Goal: Communication & Community: Answer question/provide support

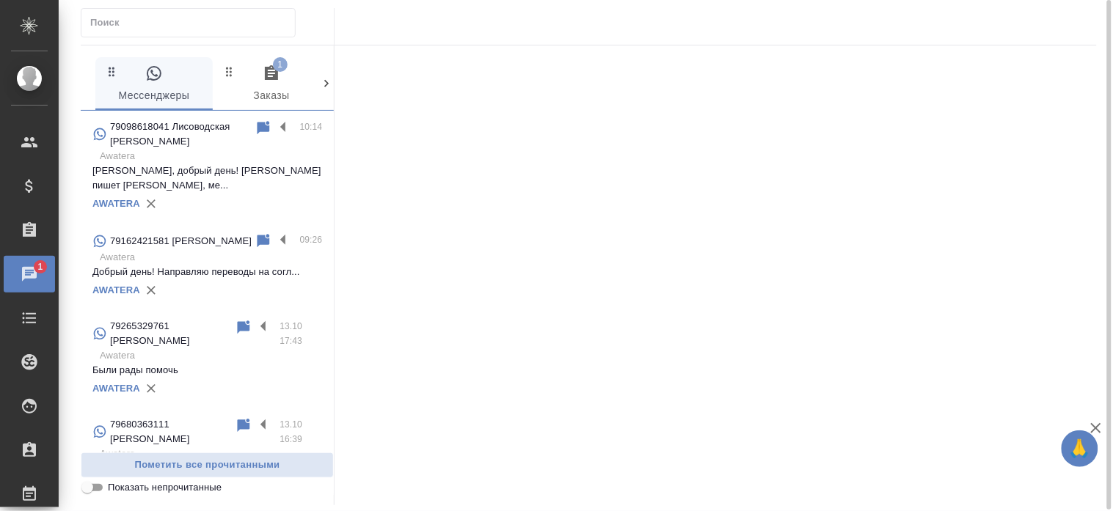
click at [805, 301] on div at bounding box center [716, 275] width 762 height 460
click at [581, 461] on div at bounding box center [716, 275] width 762 height 460
click at [274, 233] on label at bounding box center [286, 241] width 25 height 17
click at [0, 0] on input "checkbox" at bounding box center [0, 0] width 0 height 0
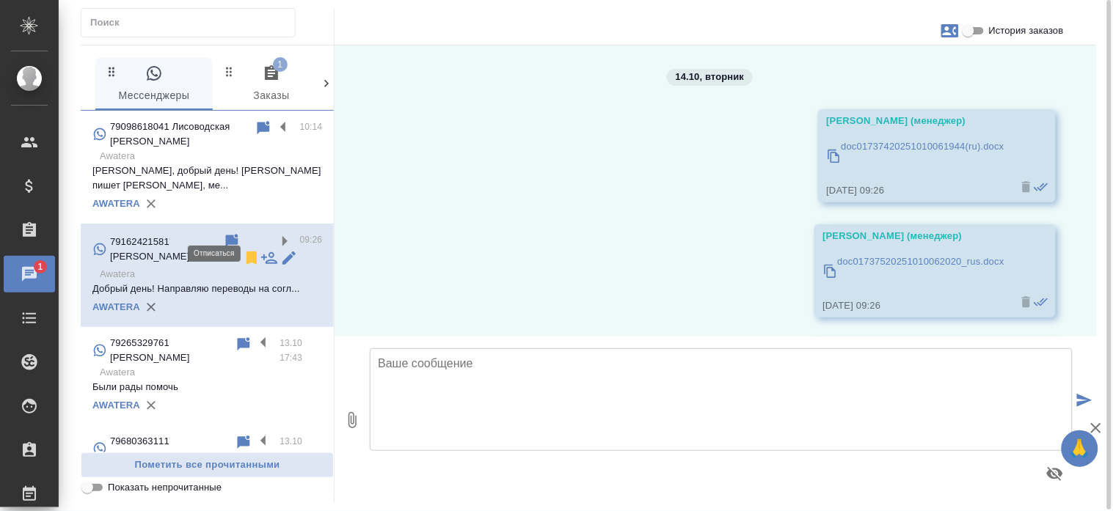
scroll to position [298, 0]
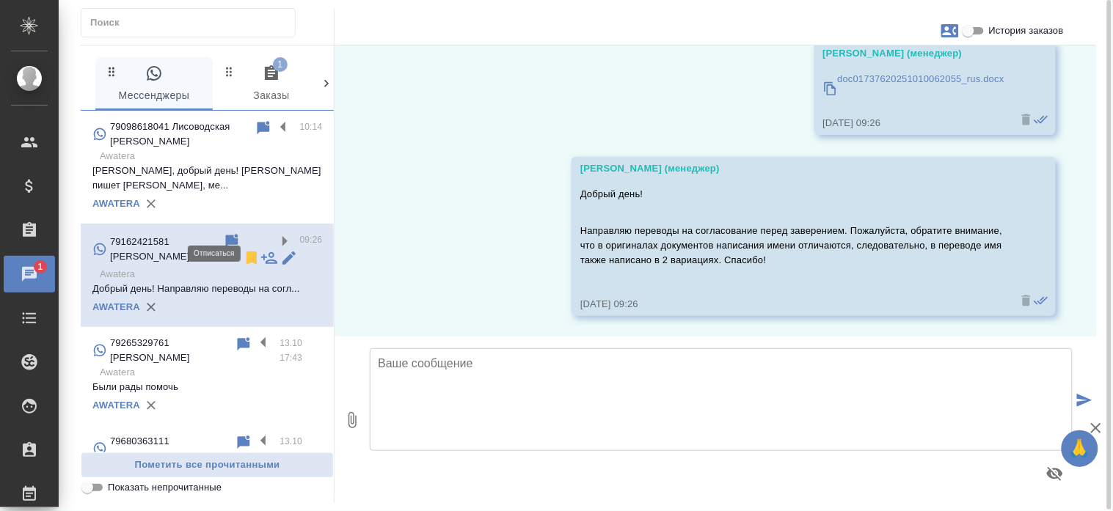
click at [243, 249] on icon at bounding box center [252, 258] width 18 height 18
click at [274, 126] on label at bounding box center [286, 128] width 25 height 17
click at [0, 0] on input "checkbox" at bounding box center [0, 0] width 0 height 0
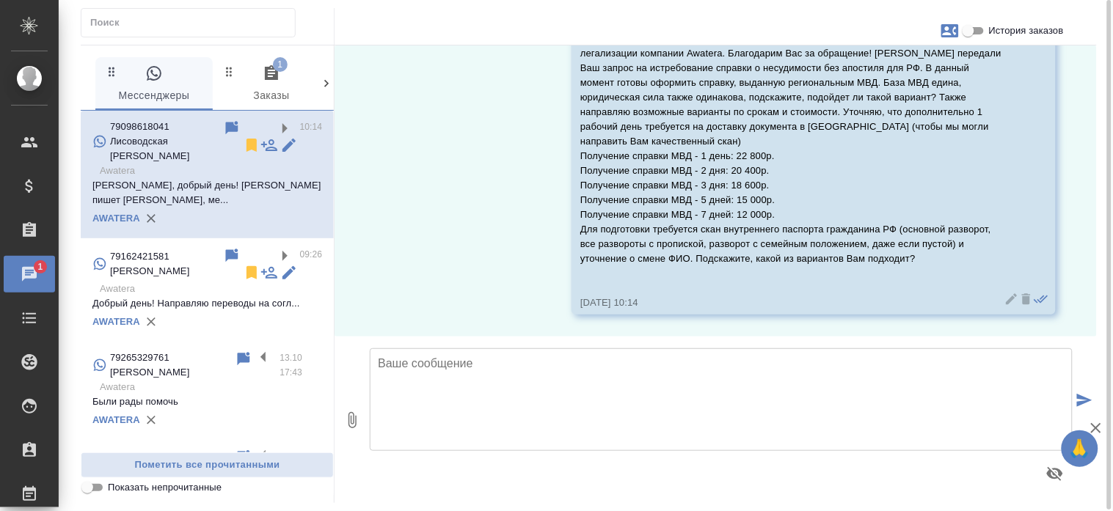
scroll to position [92, 0]
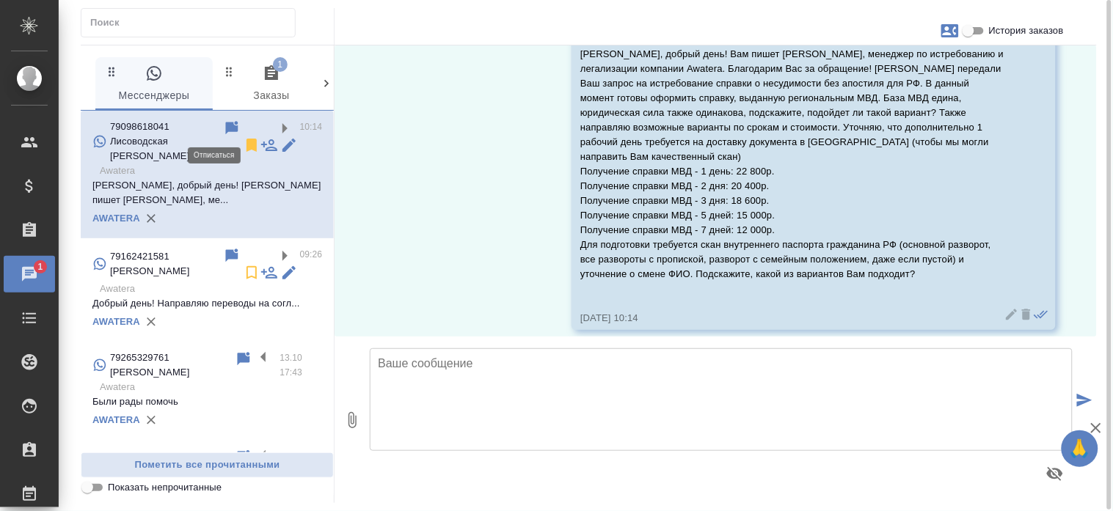
click at [243, 136] on icon at bounding box center [252, 145] width 18 height 18
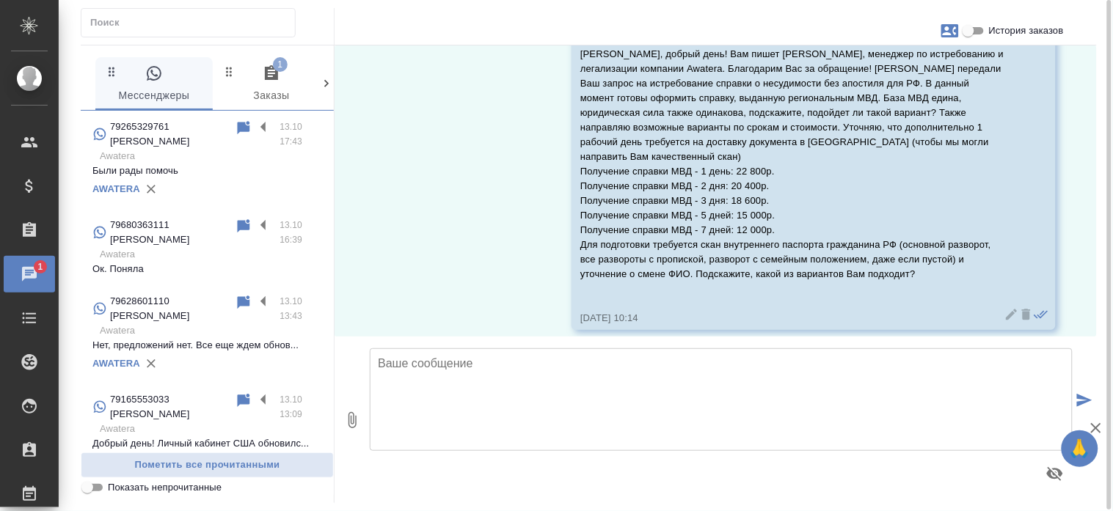
scroll to position [299, 0]
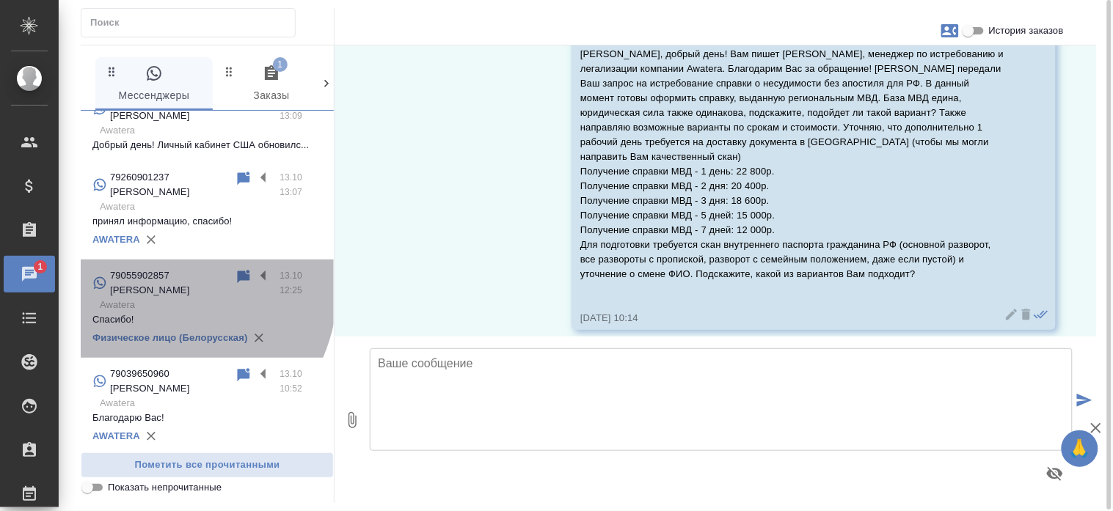
click at [148, 268] on p "79055902857 Сухарева Екатерина Дмитриевна" at bounding box center [172, 282] width 125 height 29
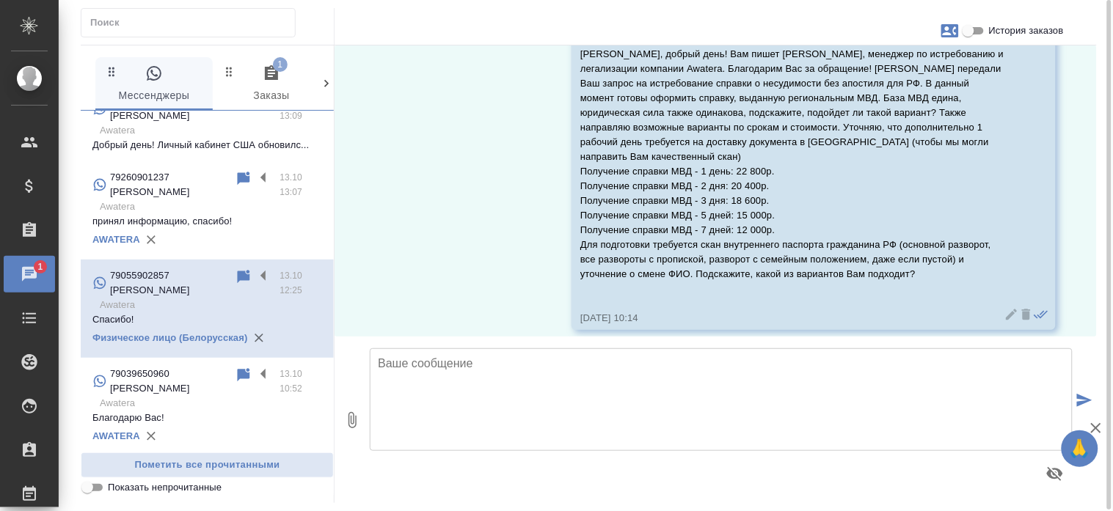
click at [532, 402] on textarea at bounding box center [721, 399] width 703 height 103
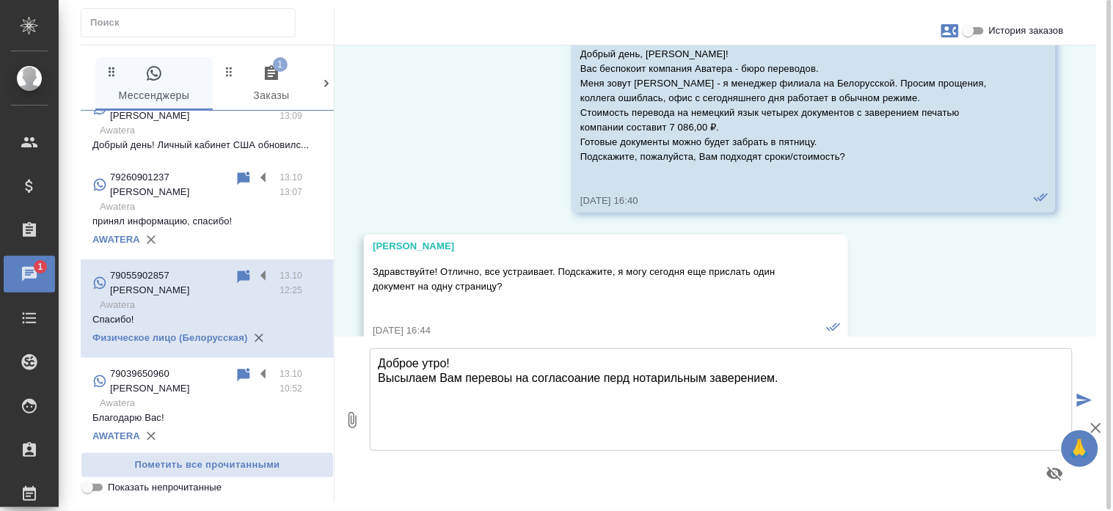
type textarea "Доброе утро! Высылаем Вам перевоы на согласоание перд нотарильным заверением."
click at [971, 22] on input "История заказов" at bounding box center [968, 31] width 53 height 18
click at [971, 27] on input "История заказов" at bounding box center [968, 31] width 53 height 18
click at [969, 25] on input "История заказов" at bounding box center [968, 31] width 53 height 18
checkbox input "true"
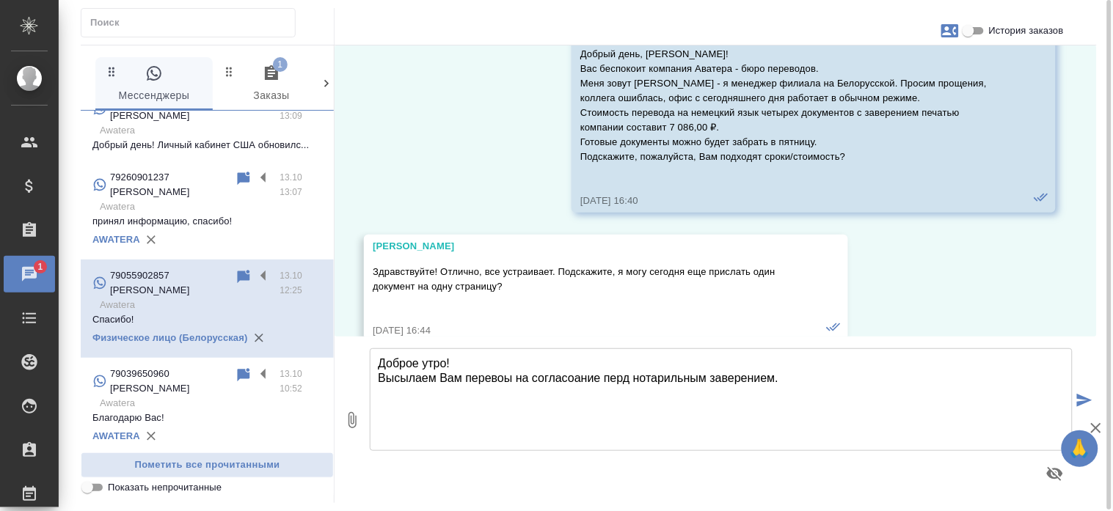
click at [349, 418] on icon "button" at bounding box center [352, 420] width 8 height 16
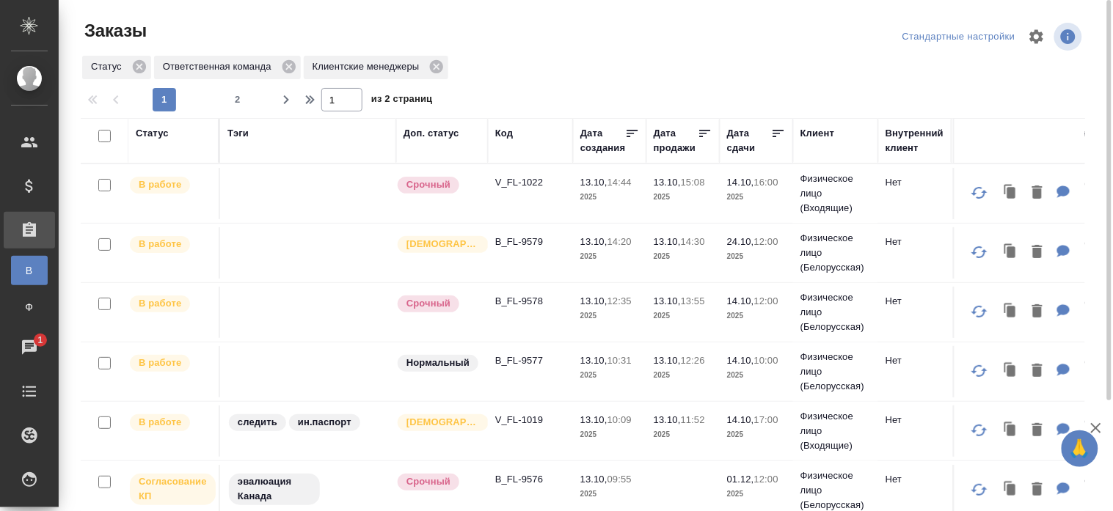
click at [778, 59] on div "Статус Ответственная команда Клиентские менеджеры" at bounding box center [583, 67] width 1004 height 26
click at [761, 46] on div "Стандартные настройки" at bounding box center [921, 36] width 327 height 35
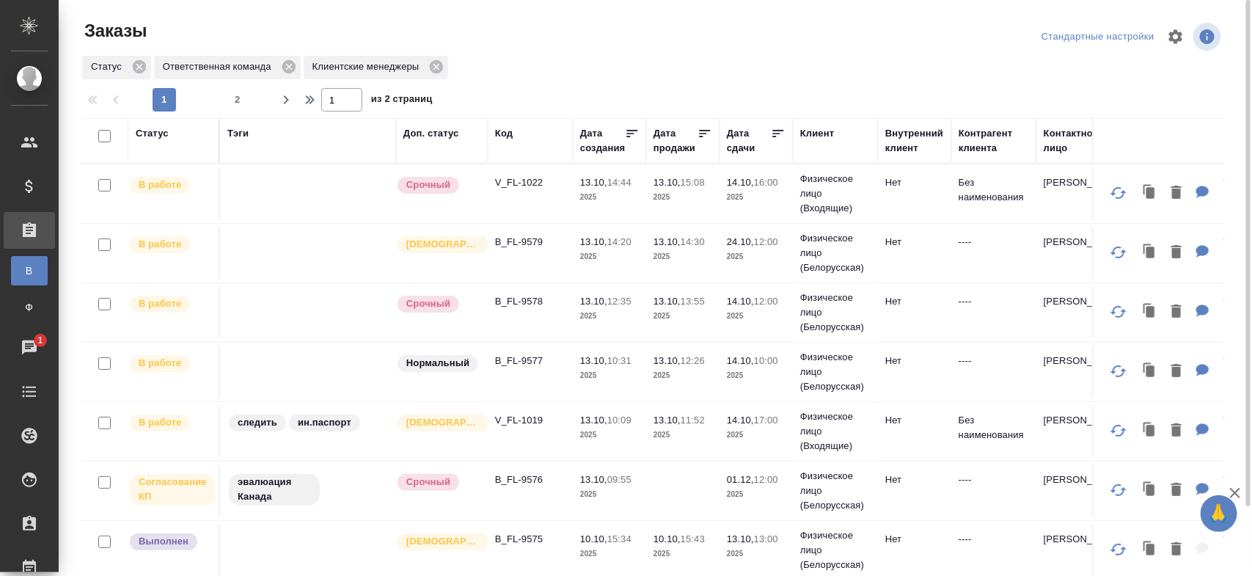
click at [888, 348] on td "Нет" at bounding box center [914, 371] width 73 height 51
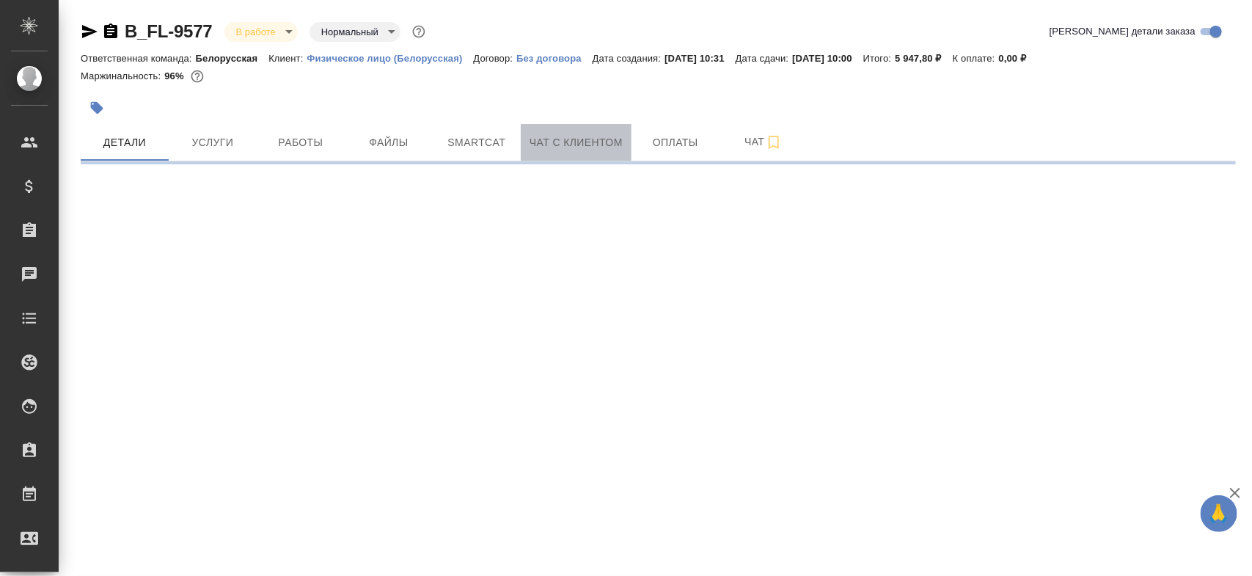
click at [547, 132] on button "Чат с клиентом" at bounding box center [576, 142] width 111 height 37
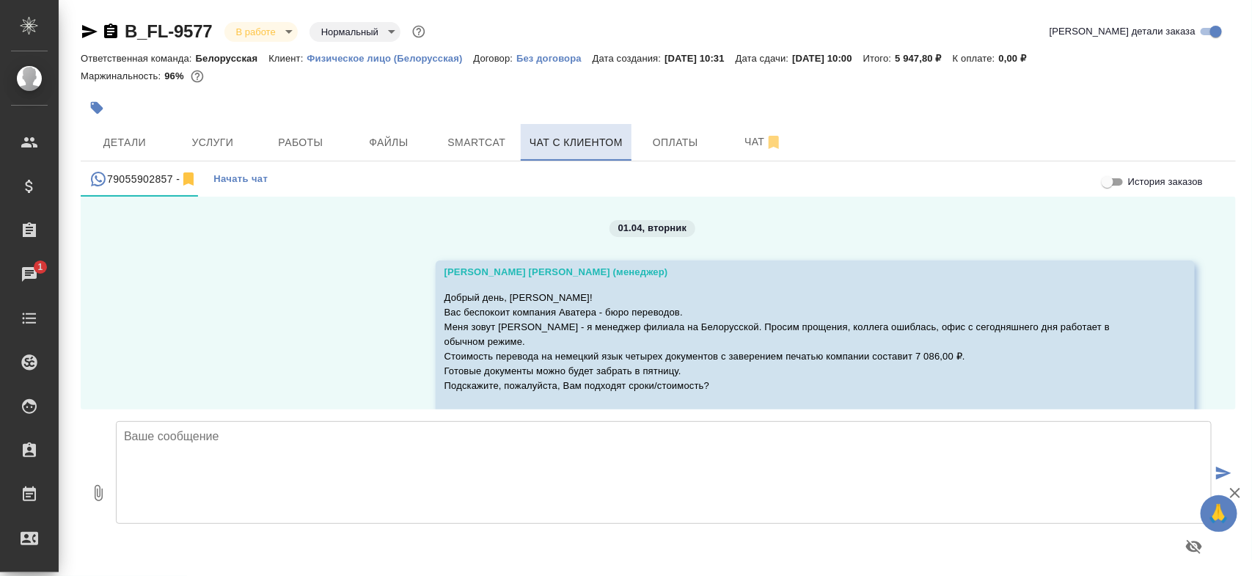
click at [231, 552] on div at bounding box center [664, 546] width 1096 height 35
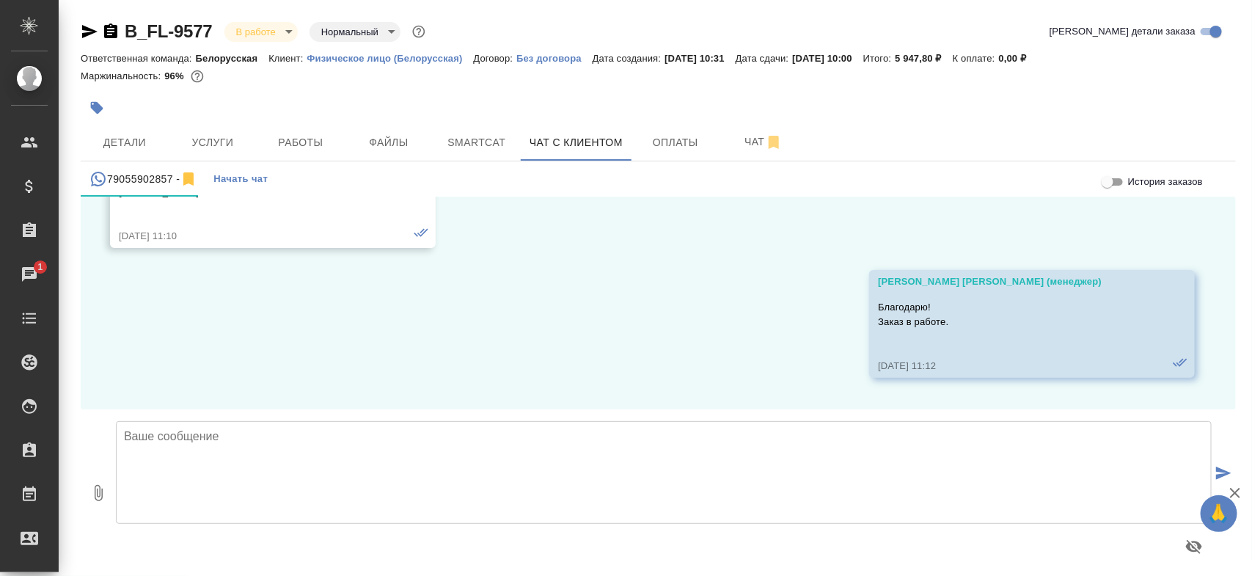
click at [290, 481] on textarea at bounding box center [664, 472] width 1096 height 103
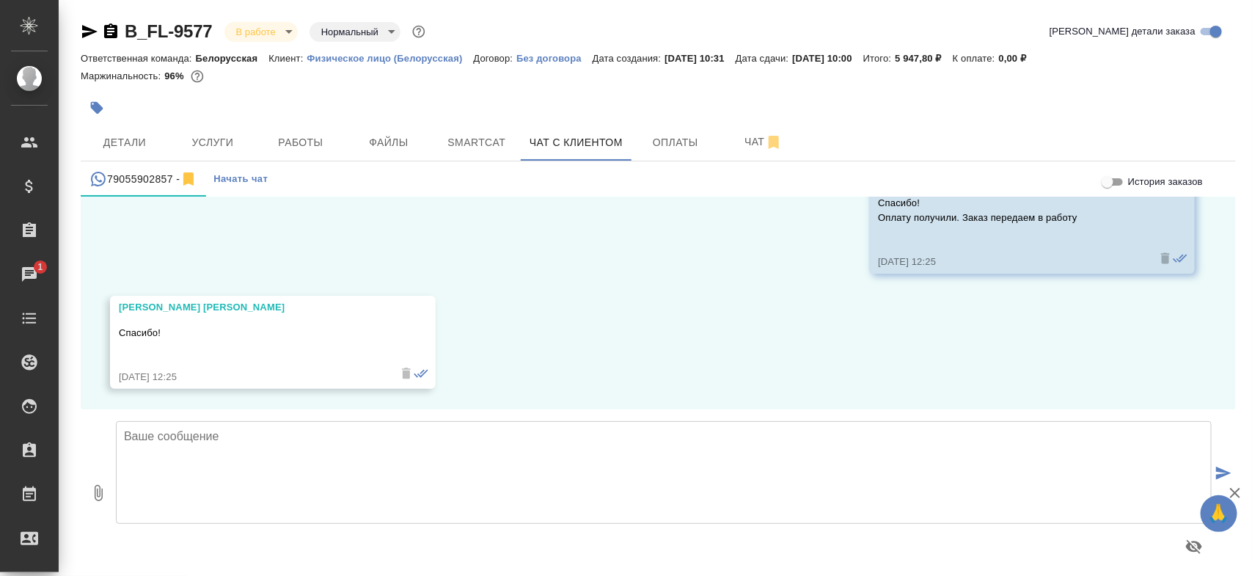
paste textarea "Доброе утро!Высылаем переводы на согласование перед нотариальным заверением."
click at [187, 434] on textarea "Доброе утро!Высылаем переводы на согласование перед нотариальным заверением." at bounding box center [664, 472] width 1096 height 103
type textarea "Доброе утро! Высылаем переводы на согласование перед нотариальным заверением."
click at [92, 493] on icon "button" at bounding box center [98, 493] width 18 height 18
type input "C:\fakepath\Effective teaching methods certificate(de).docx"
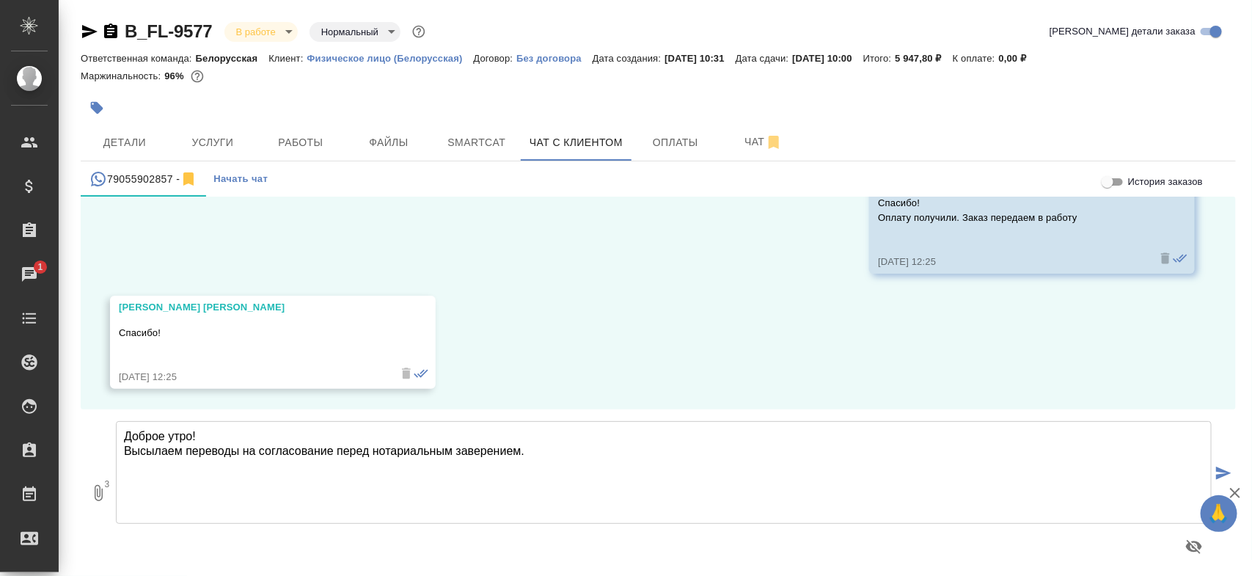
click at [635, 461] on textarea "Доброе утро! Высылаем переводы на согласование перед нотариальным заверением." at bounding box center [664, 472] width 1096 height 103
type textarea "Доброе утро! Высылаем переводы на согласование перед нотариальным заверением."
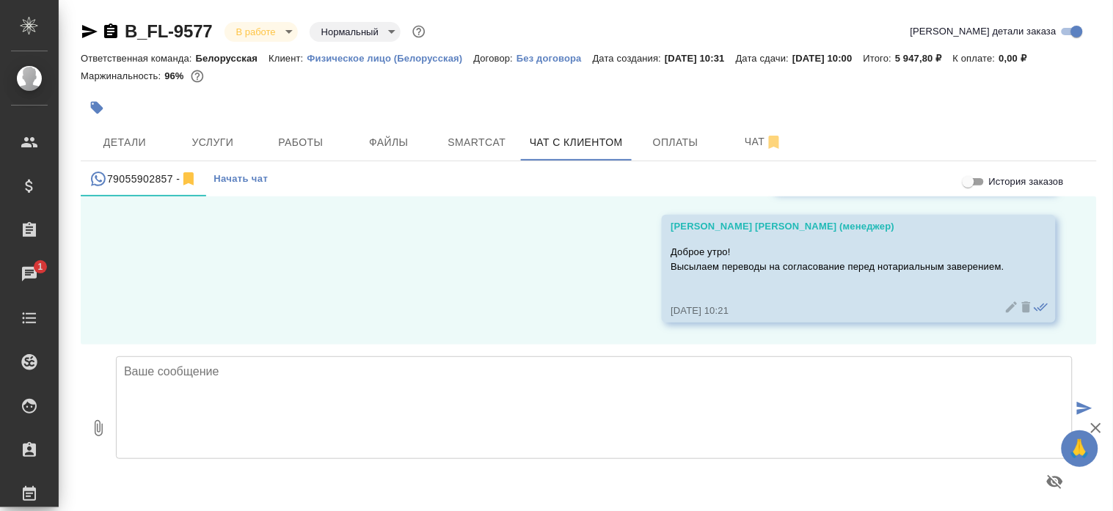
scroll to position [26841, 0]
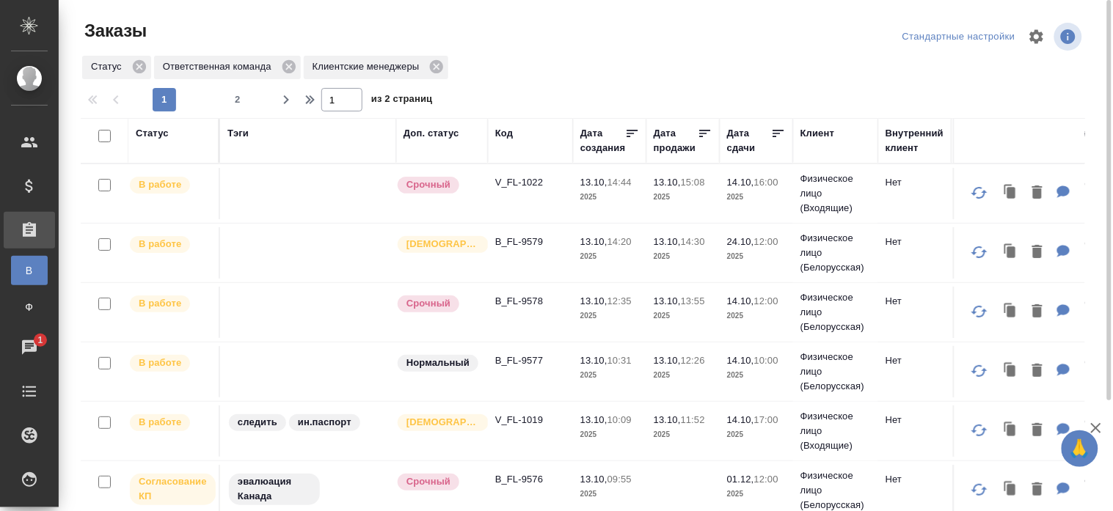
click at [991, 35] on div "Стандартные настройки" at bounding box center [959, 37] width 120 height 23
click at [1027, 35] on button "button" at bounding box center [1036, 36] width 35 height 35
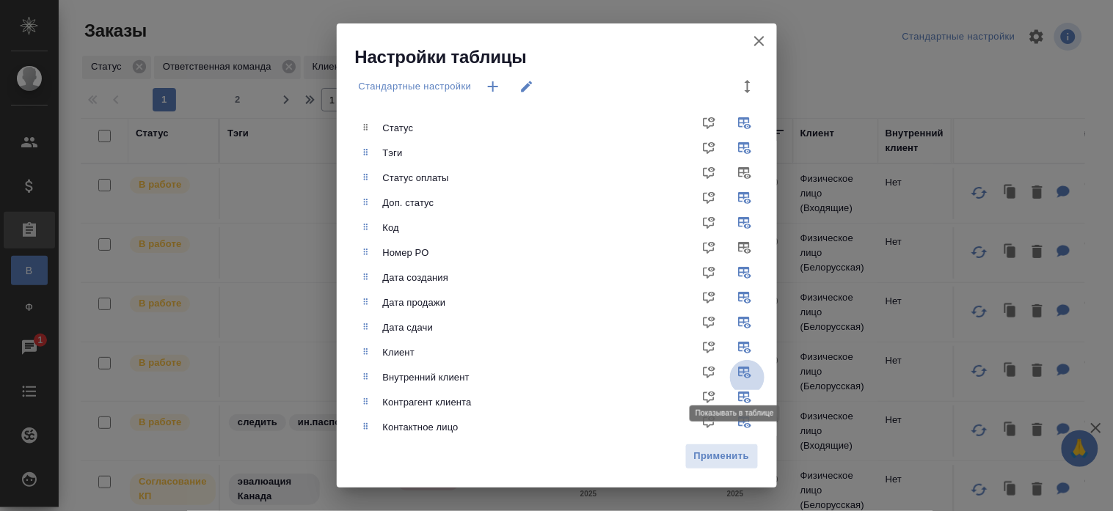
click at [730, 368] on input "checkbox" at bounding box center [747, 377] width 35 height 35
checkbox input "false"
click at [710, 450] on span "Применить" at bounding box center [721, 456] width 57 height 17
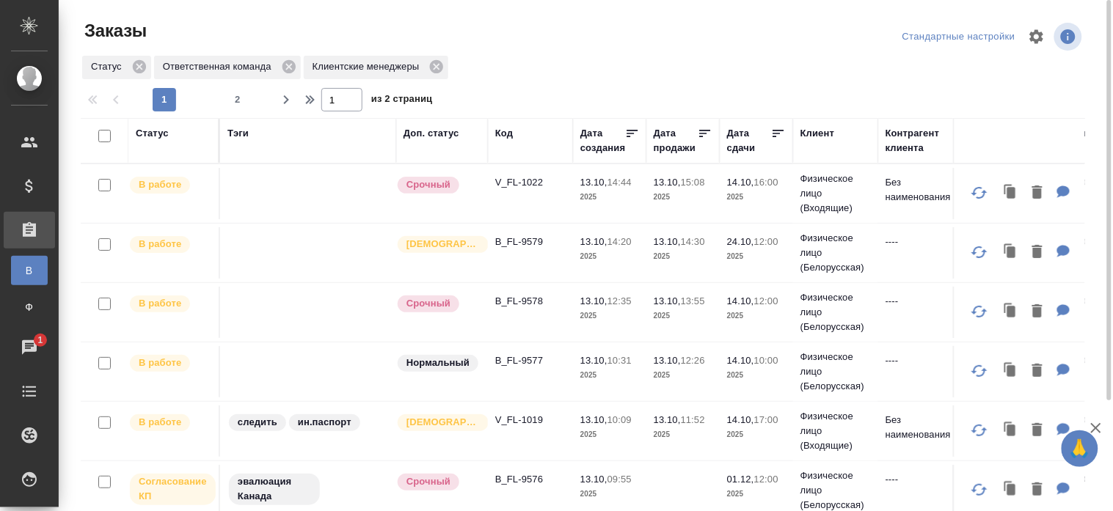
click at [571, 28] on div at bounding box center [589, 36] width 339 height 35
click at [509, 39] on div at bounding box center [589, 36] width 339 height 35
click at [365, 135] on div "Тэги" at bounding box center [307, 133] width 161 height 15
drag, startPoint x: 384, startPoint y: 141, endPoint x: 362, endPoint y: 141, distance: 22.0
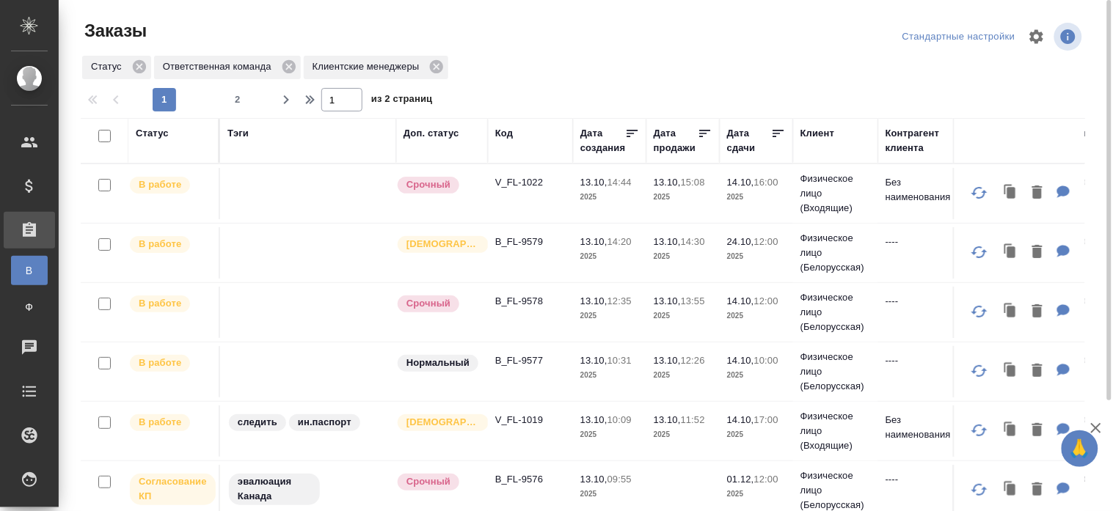
click at [362, 141] on div "Тэги" at bounding box center [307, 140] width 161 height 29
click at [271, 142] on div "Тэги" at bounding box center [307, 140] width 161 height 29
drag, startPoint x: 386, startPoint y: 135, endPoint x: 357, endPoint y: 132, distance: 28.8
click at [357, 132] on div "Тэги" at bounding box center [307, 133] width 161 height 15
click at [759, 31] on div at bounding box center [589, 36] width 339 height 35
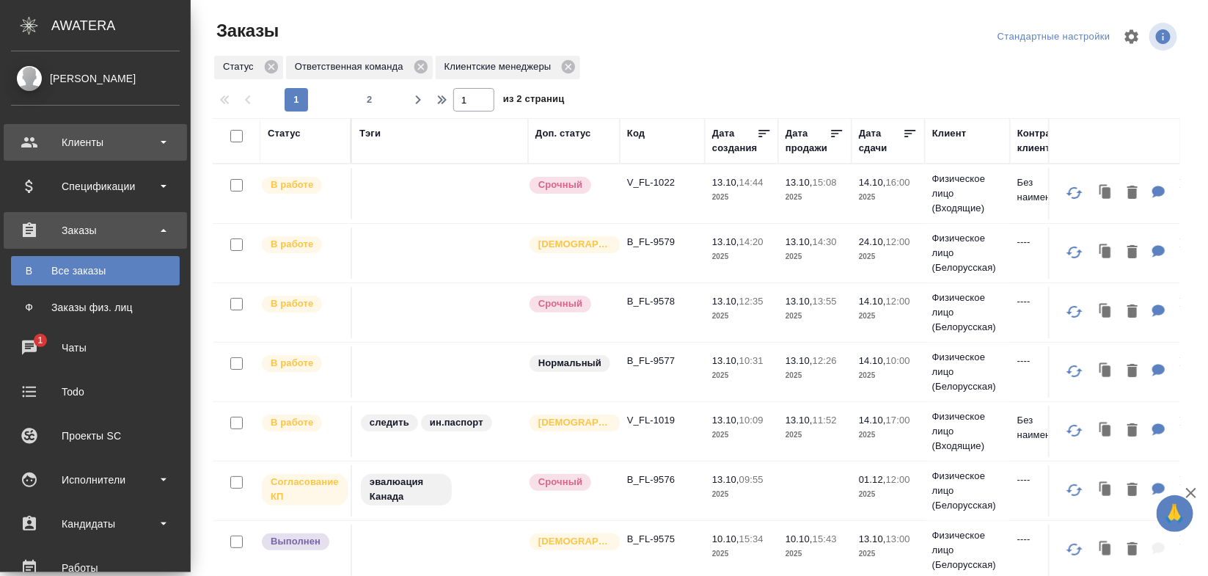
click at [104, 147] on div "Клиенты" at bounding box center [95, 142] width 169 height 22
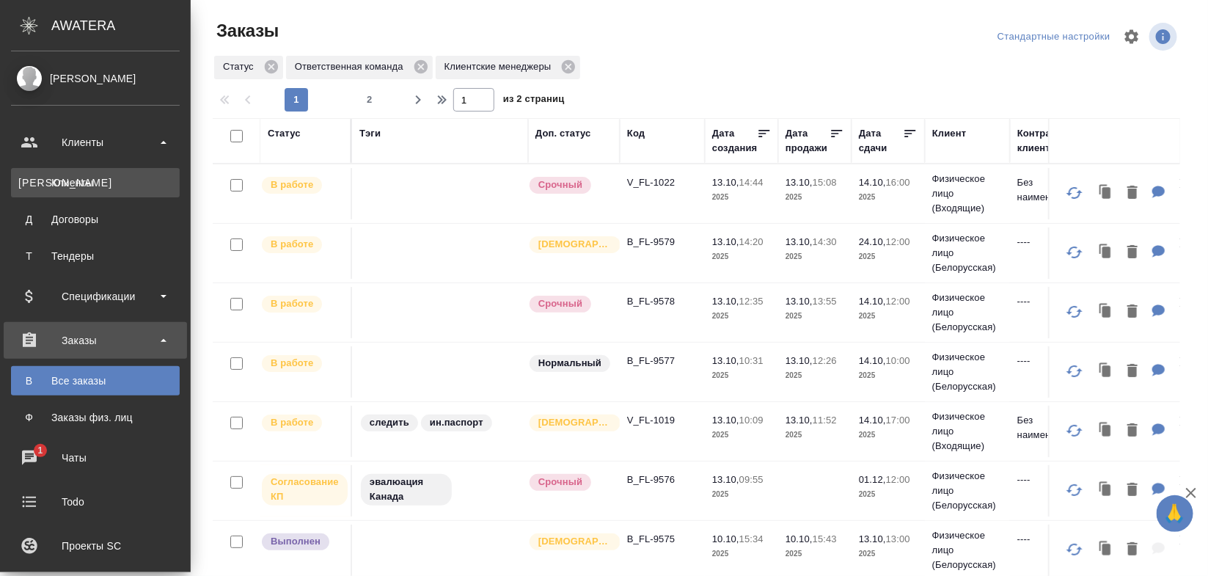
click at [104, 177] on div "Клиенты" at bounding box center [95, 182] width 154 height 15
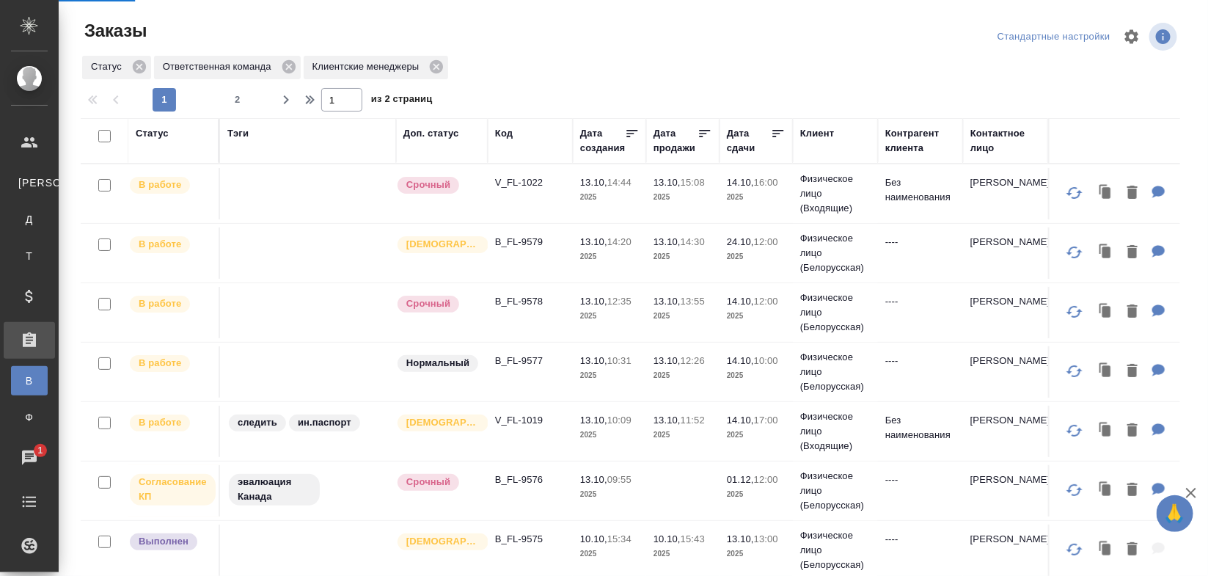
select select "RU"
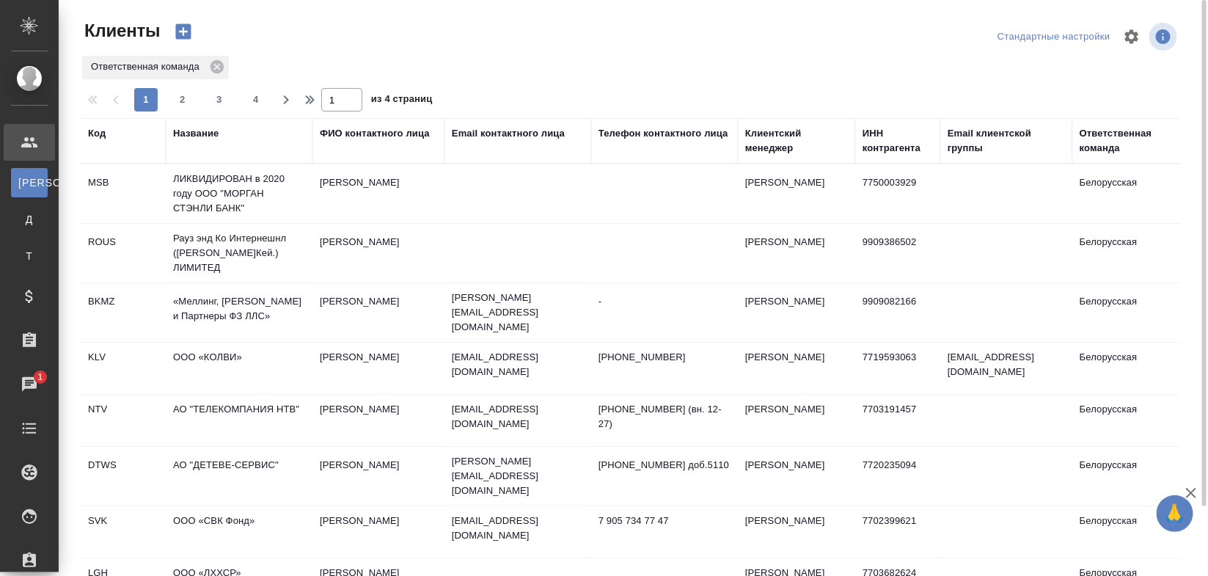
click at [469, 127] on div "Email контактного лица" at bounding box center [508, 133] width 113 height 15
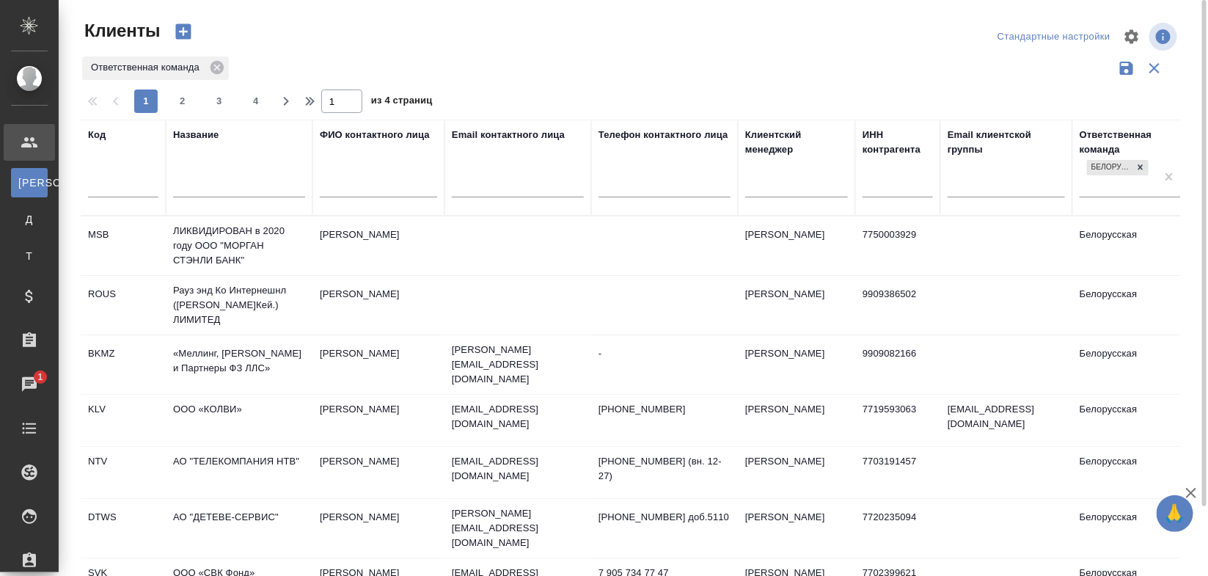
click at [469, 178] on div at bounding box center [518, 189] width 132 height 36
click at [470, 182] on input "text" at bounding box center [518, 187] width 132 height 18
paste input "y.volkodav@sistema.vc"
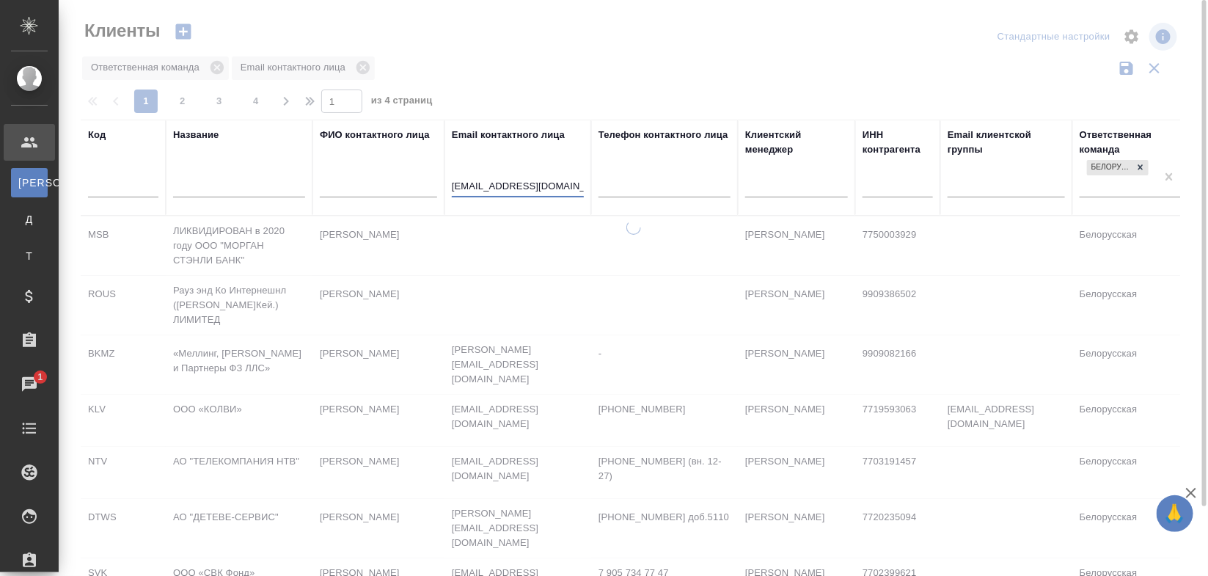
type input "y.volkodav@sistema.vc"
click at [621, 31] on div at bounding box center [633, 288] width 1149 height 576
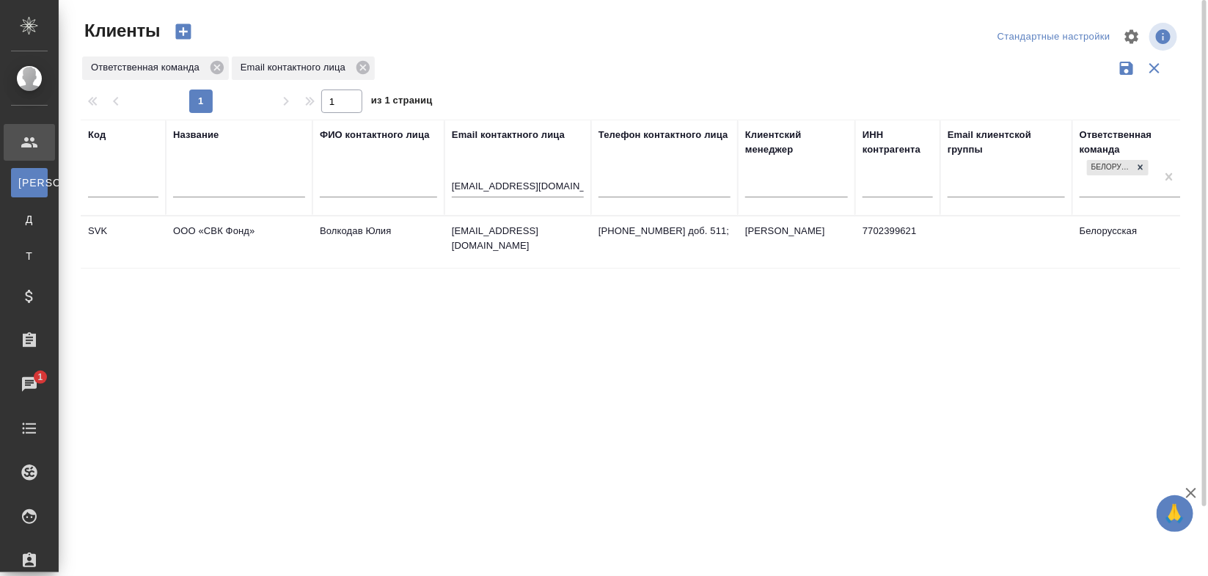
click at [563, 243] on td "y.volkodav@sistema.vc" at bounding box center [518, 241] width 147 height 51
click at [563, 244] on td "y.volkodav@sistema.vc" at bounding box center [518, 241] width 147 height 51
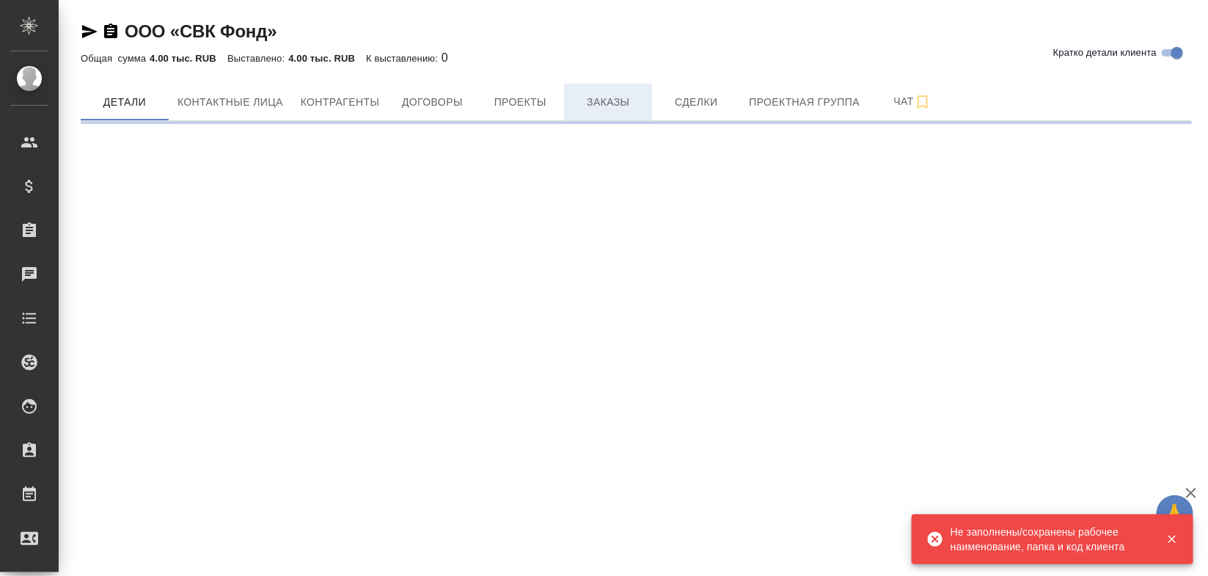
click at [589, 95] on span "Заказы" at bounding box center [608, 102] width 70 height 18
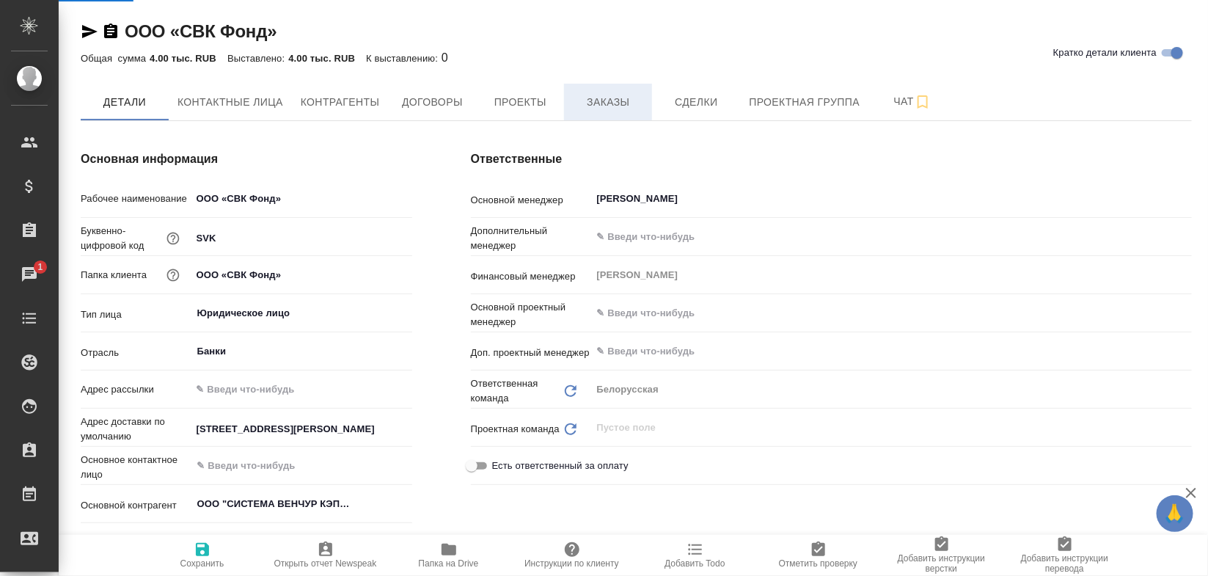
type textarea "x"
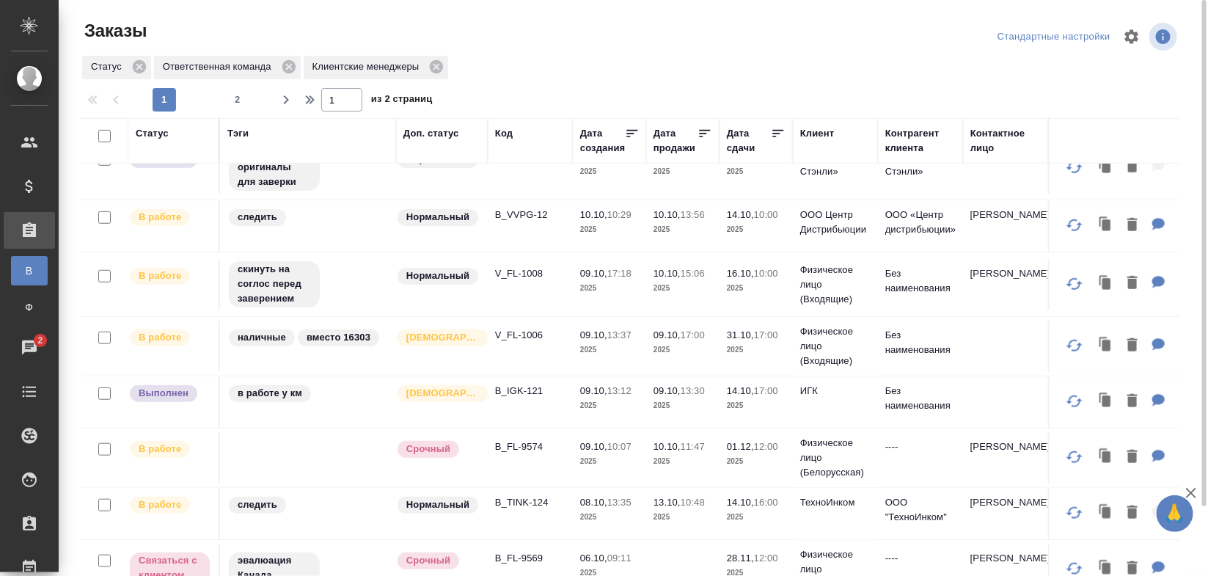
scroll to position [435, 0]
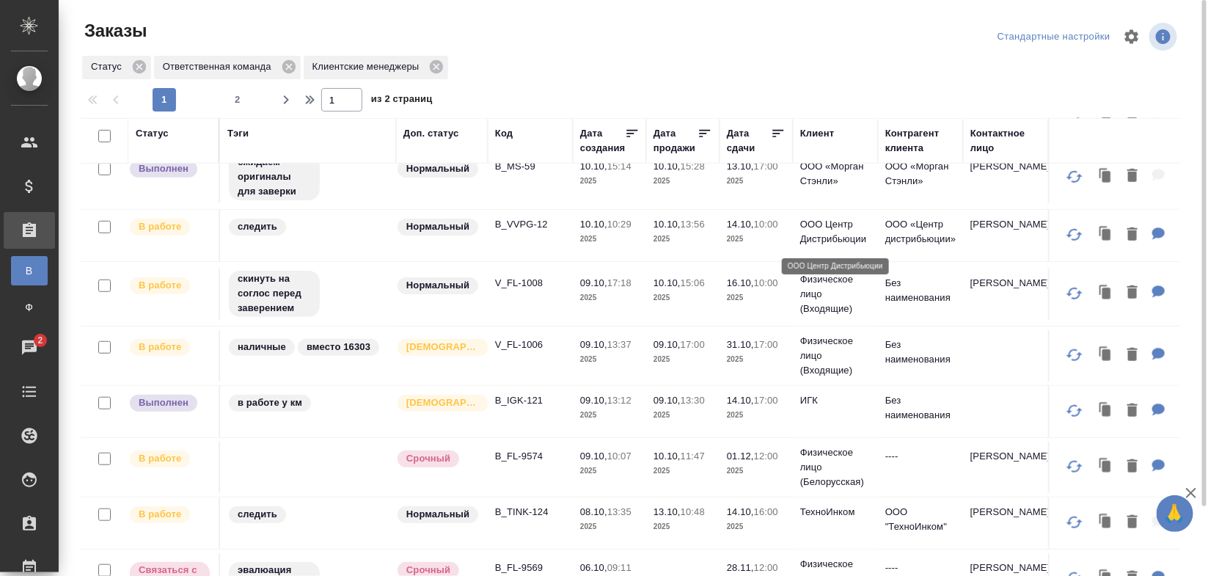
click at [815, 219] on p "ООО Центр Дистрибьюции" at bounding box center [835, 231] width 70 height 29
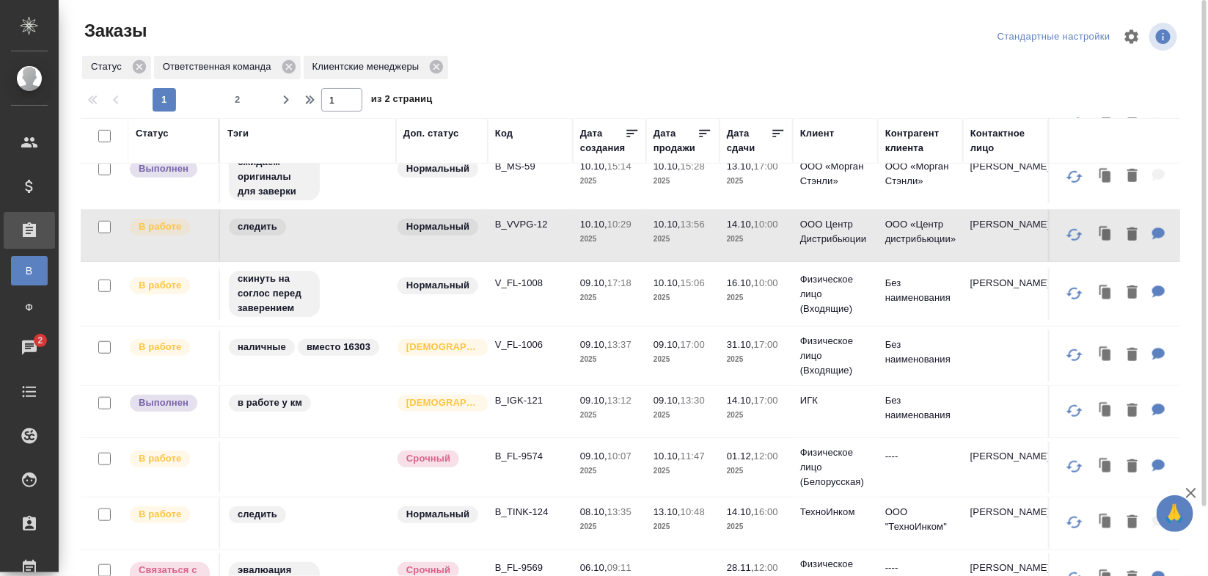
click at [775, 228] on p "10:00" at bounding box center [766, 224] width 24 height 11
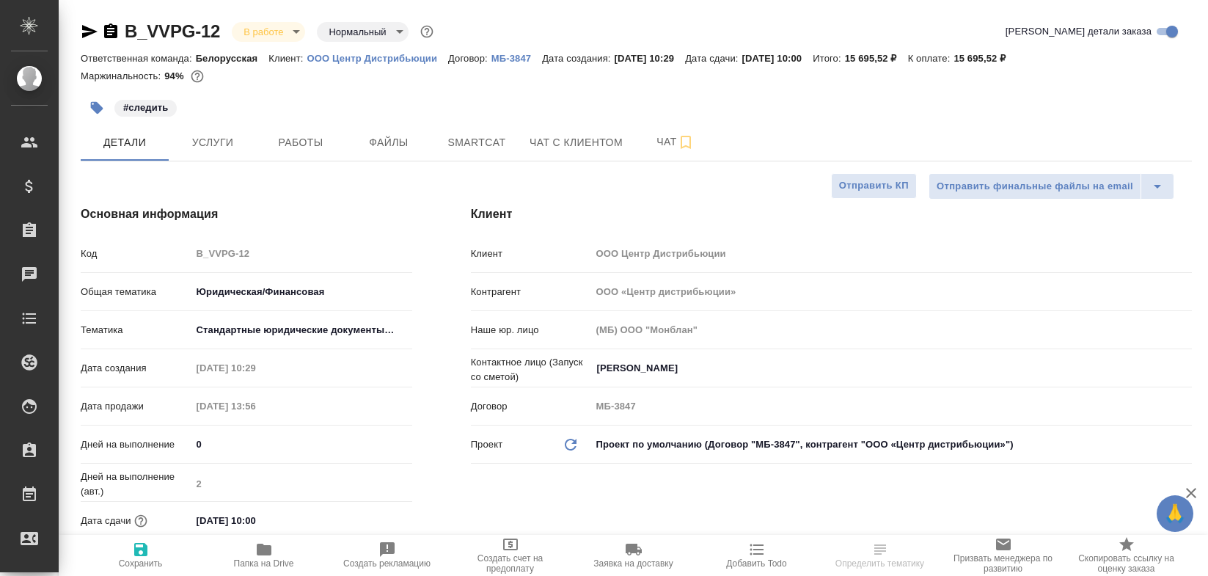
select select "RU"
click at [264, 550] on icon "button" at bounding box center [264, 550] width 15 height 12
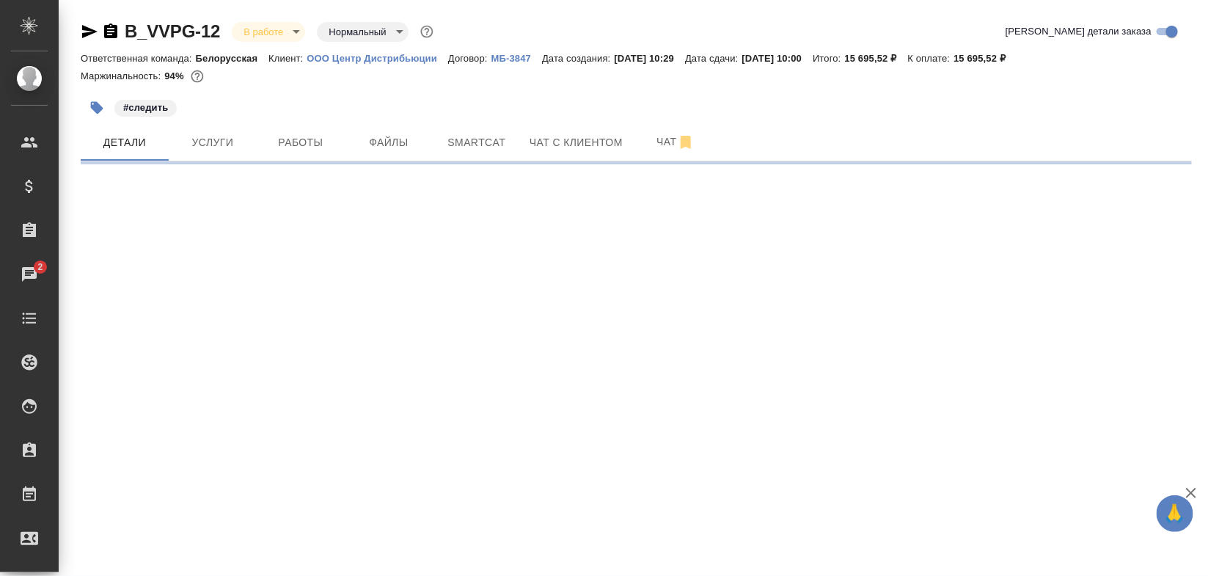
select select "RU"
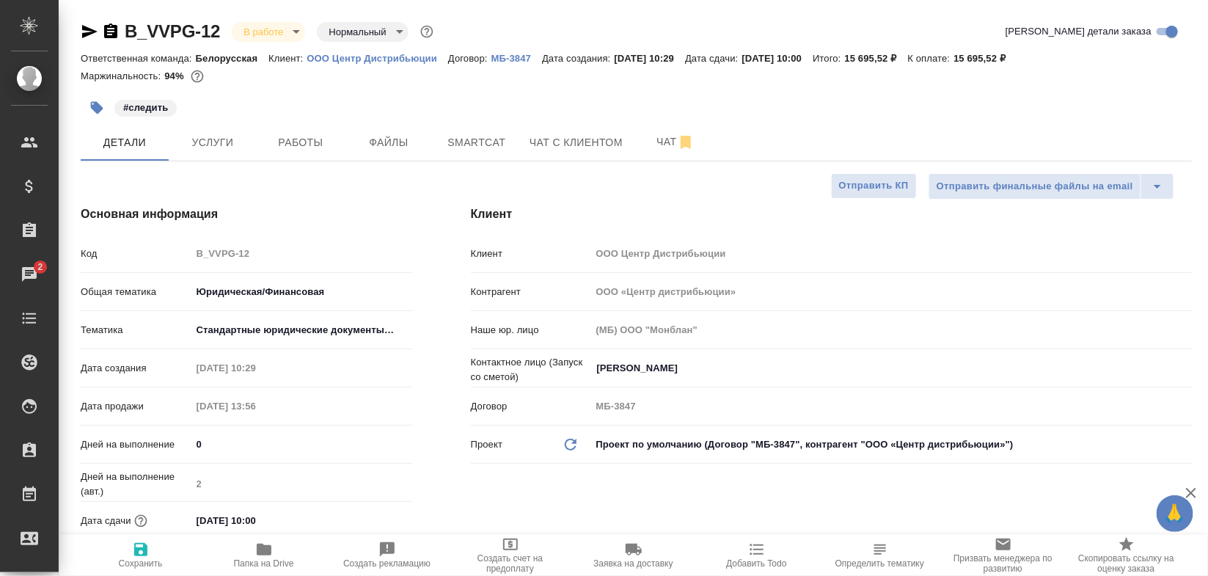
type textarea "x"
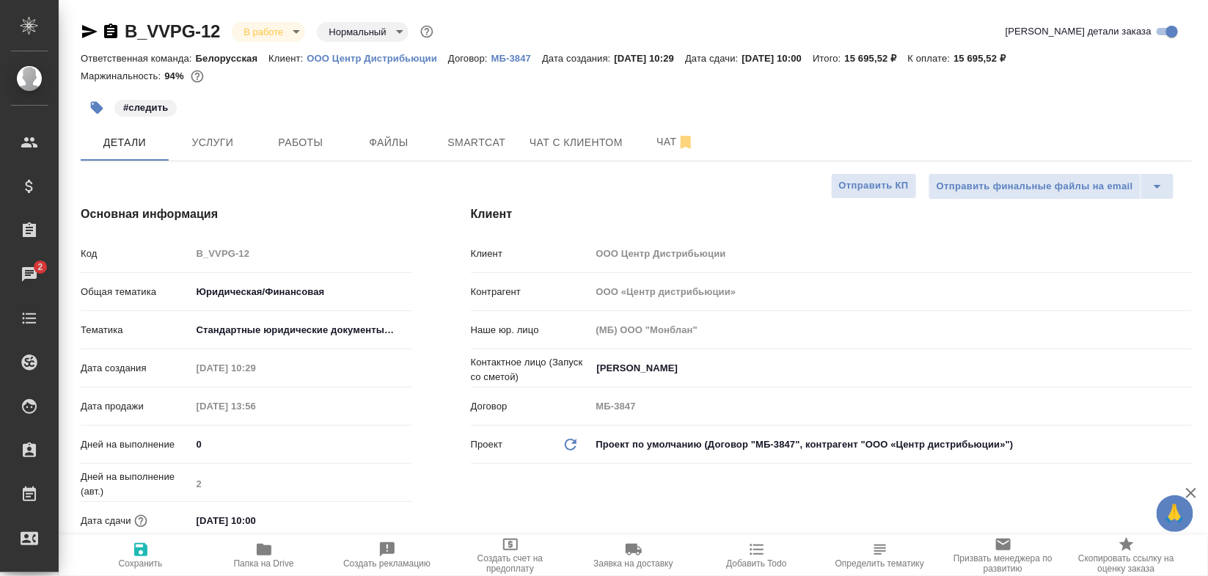
type textarea "x"
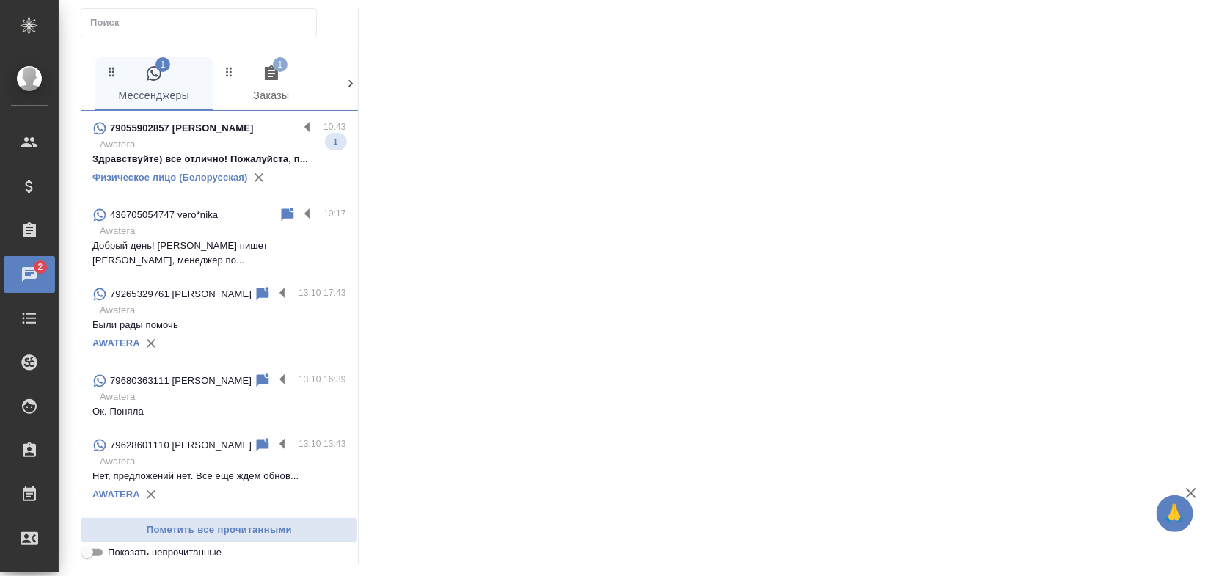
click at [255, 83] on span "1 Заказы" at bounding box center [272, 85] width 100 height 40
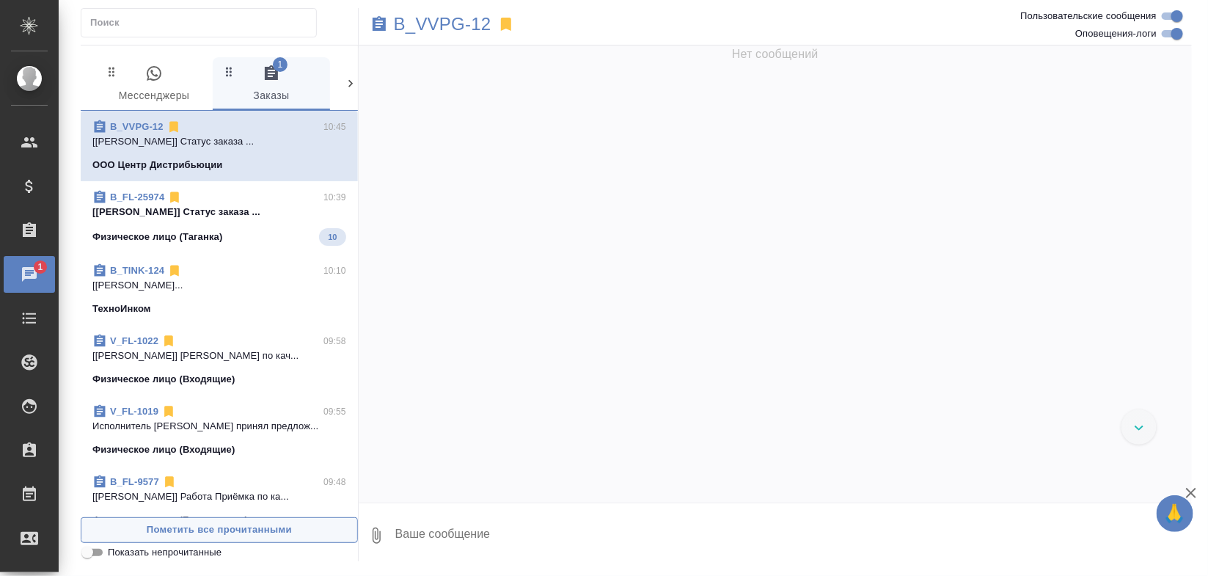
click at [279, 539] on button "Пометить все прочитанными" at bounding box center [219, 530] width 277 height 26
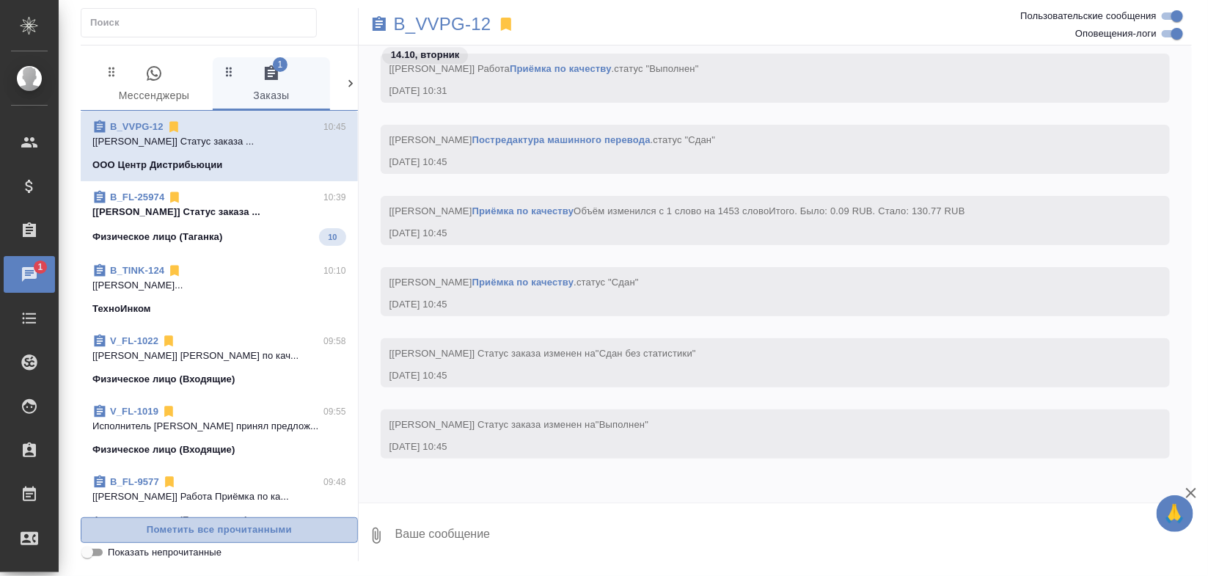
click at [287, 533] on span "Пометить все прочитанными" at bounding box center [219, 530] width 261 height 17
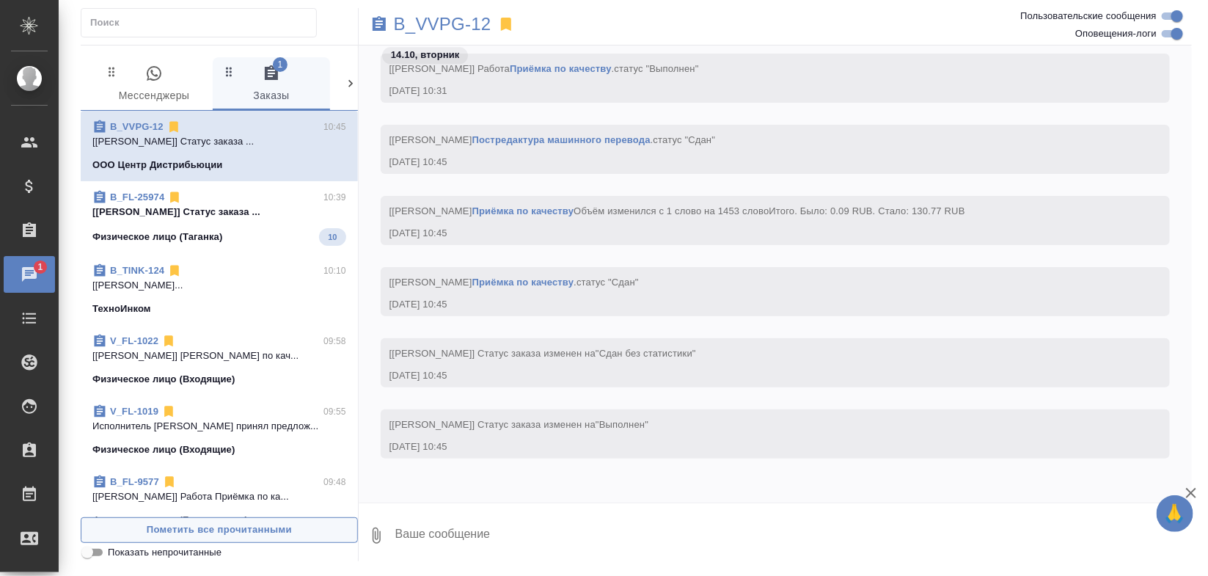
click at [287, 533] on span "Пометить все прочитанными" at bounding box center [219, 530] width 261 height 17
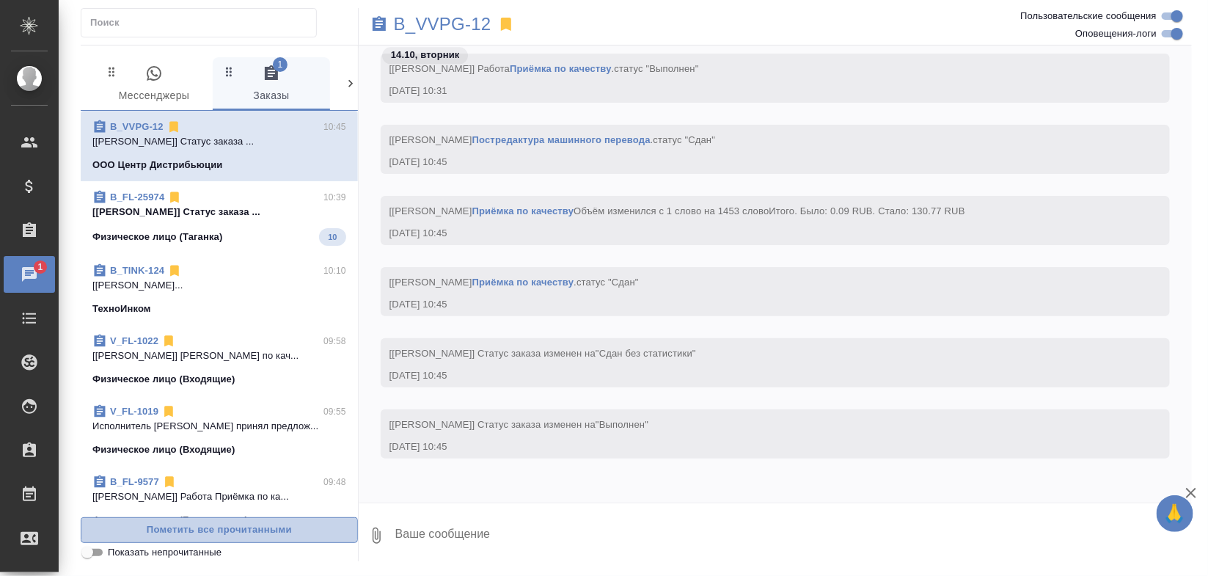
click at [287, 533] on span "Пометить все прочитанными" at bounding box center [219, 530] width 261 height 17
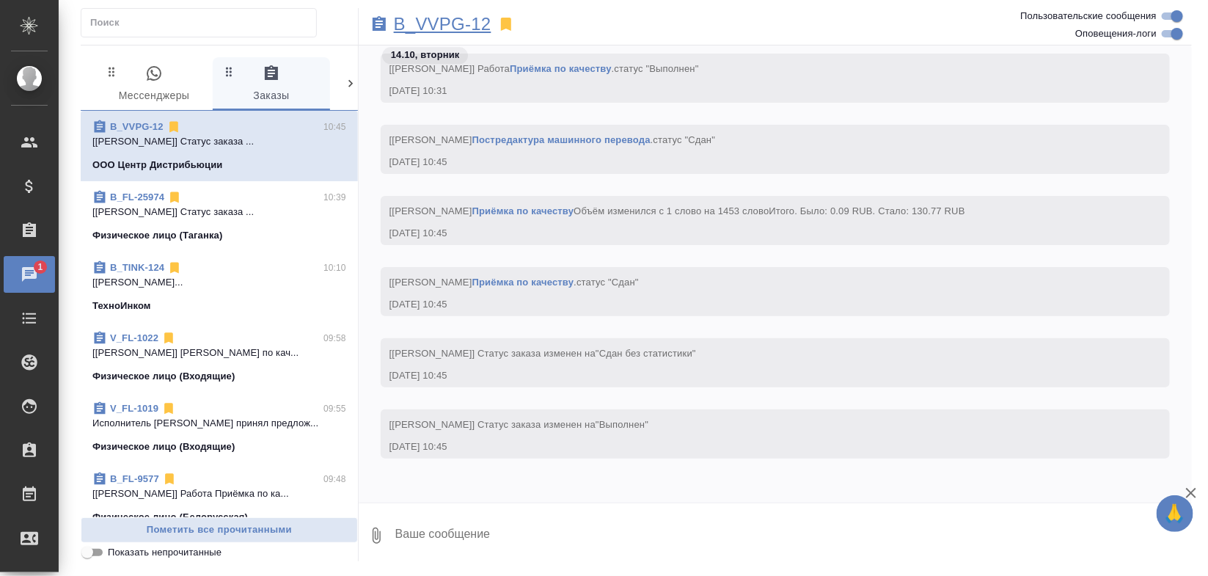
click at [442, 20] on p "B_VVPG-12" at bounding box center [443, 24] width 98 height 15
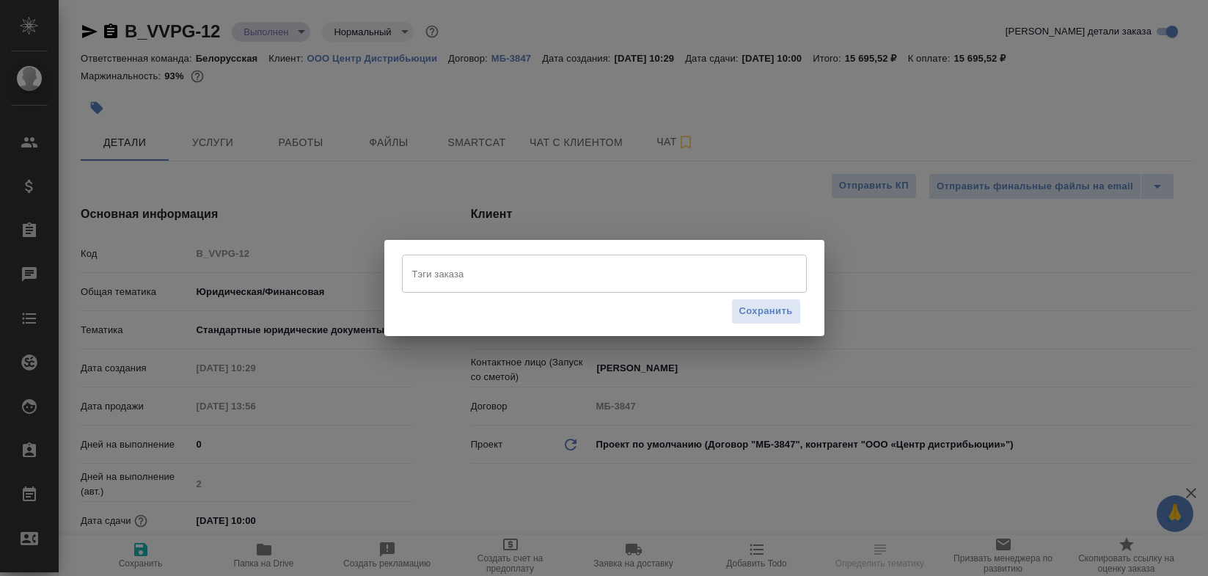
select select "RU"
click at [448, 273] on input "Тэги заказа" at bounding box center [591, 273] width 364 height 25
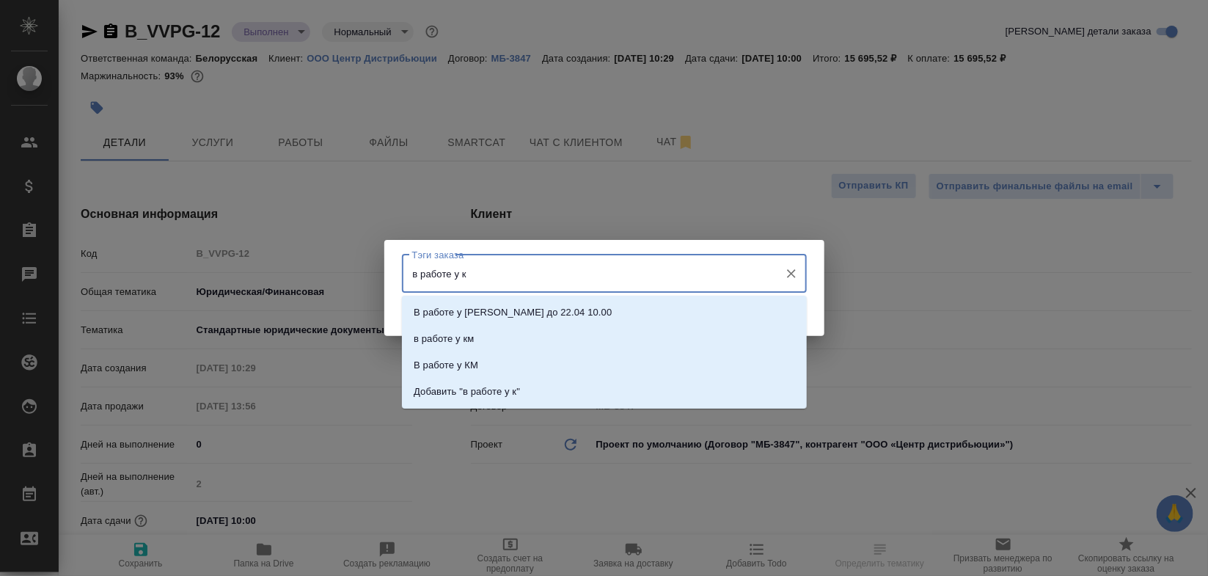
type input "в работе у км"
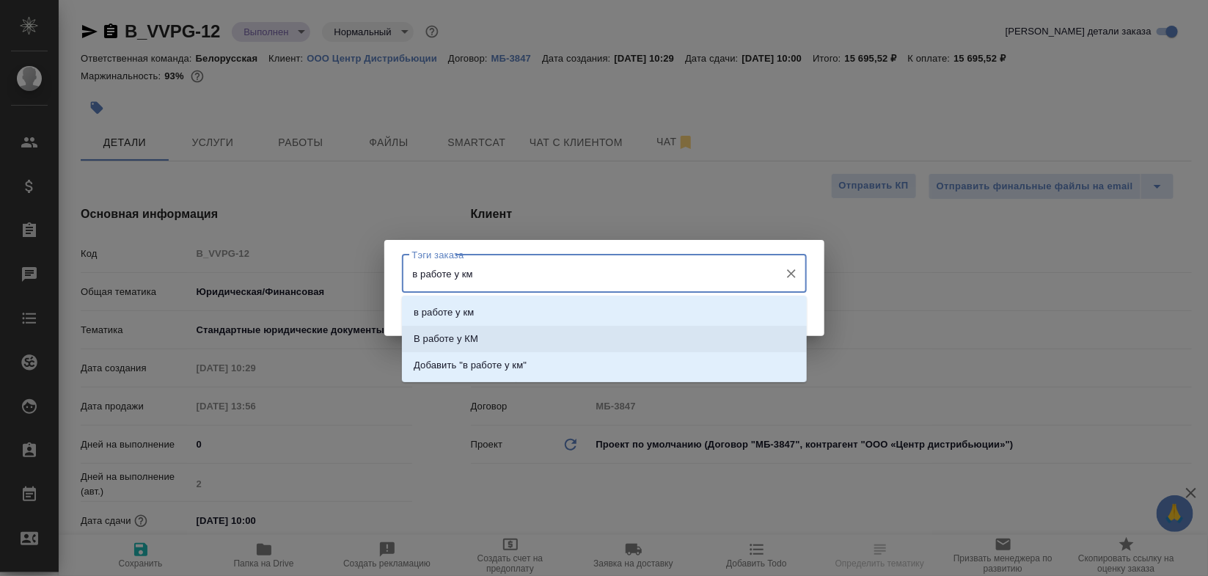
click at [458, 341] on p "В работе у КМ" at bounding box center [446, 339] width 65 height 15
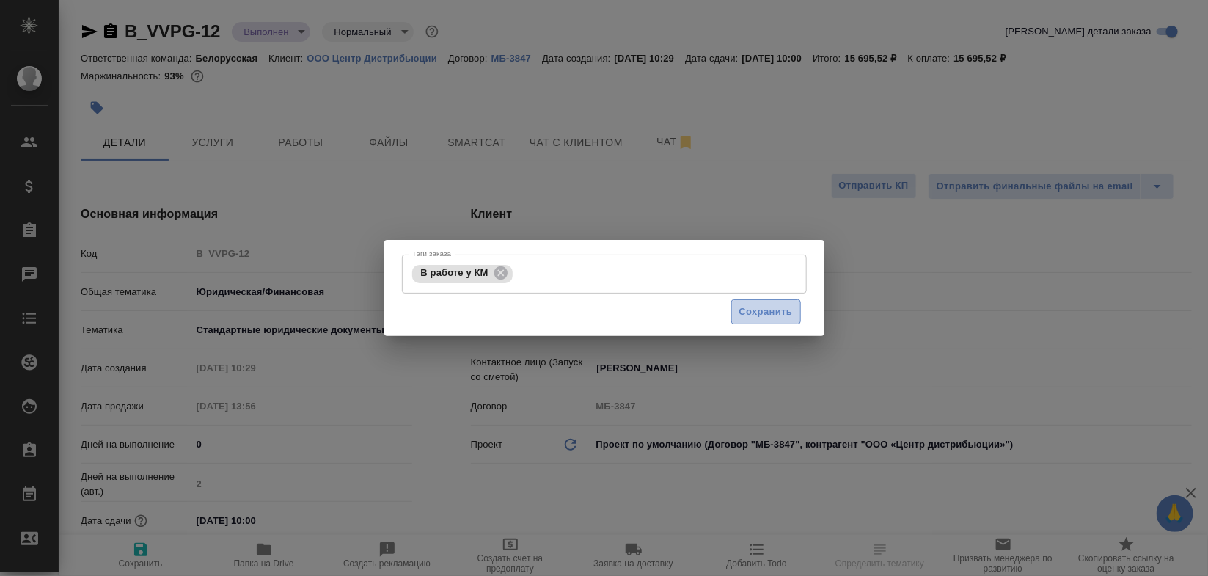
click at [782, 312] on span "Сохранить" at bounding box center [766, 312] width 54 height 17
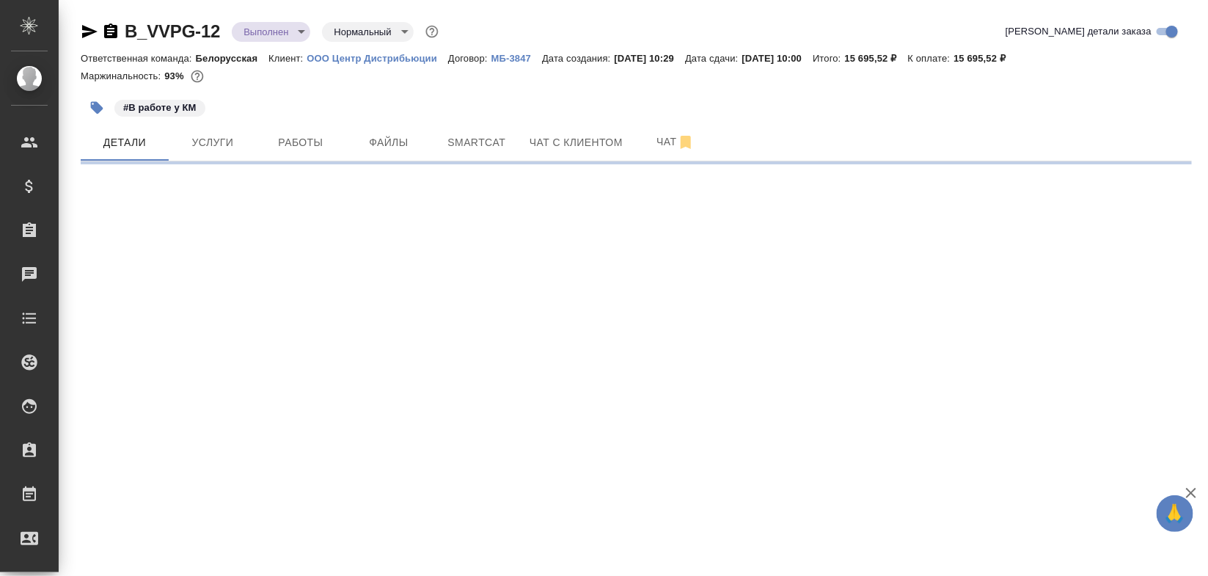
select select "RU"
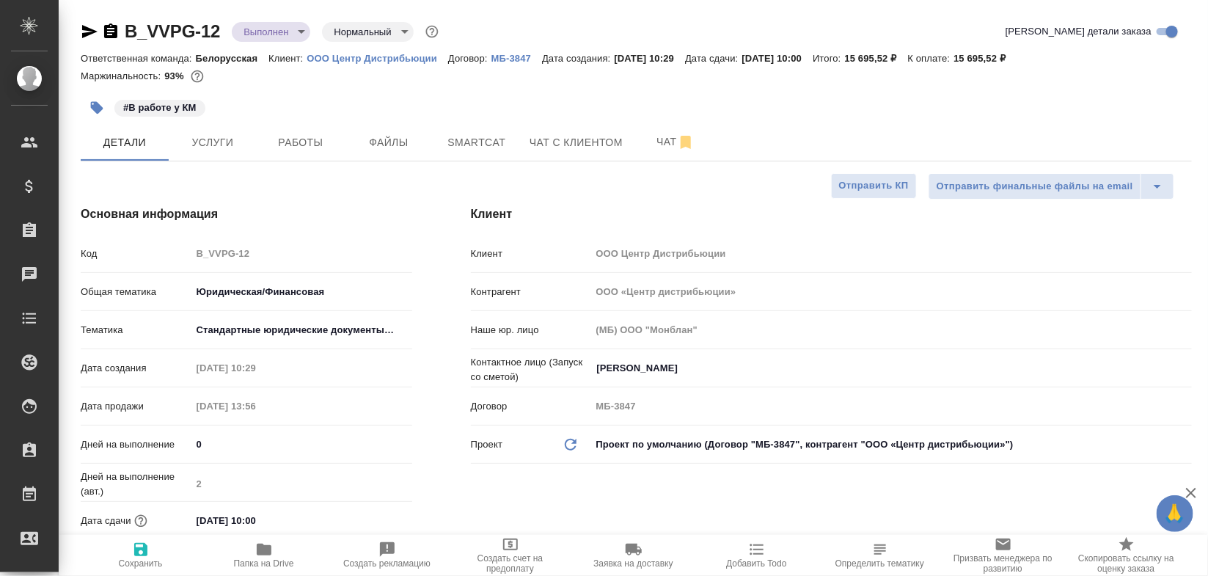
type textarea "x"
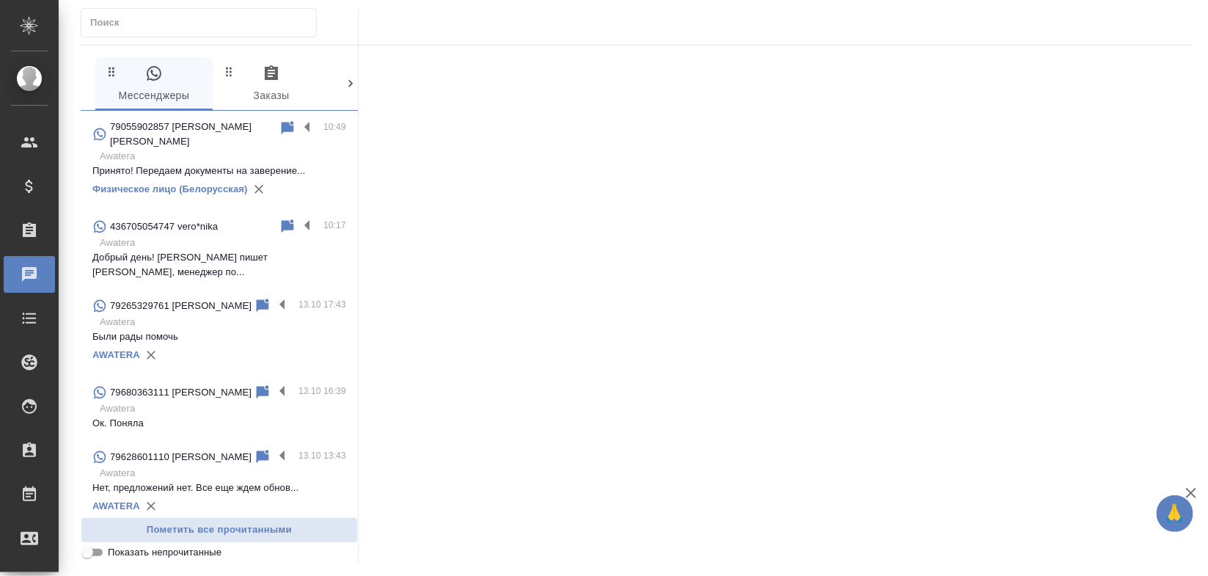
click at [230, 147] on p "79055902857 Сухарева Екатерина Дмитриевна" at bounding box center [194, 134] width 169 height 29
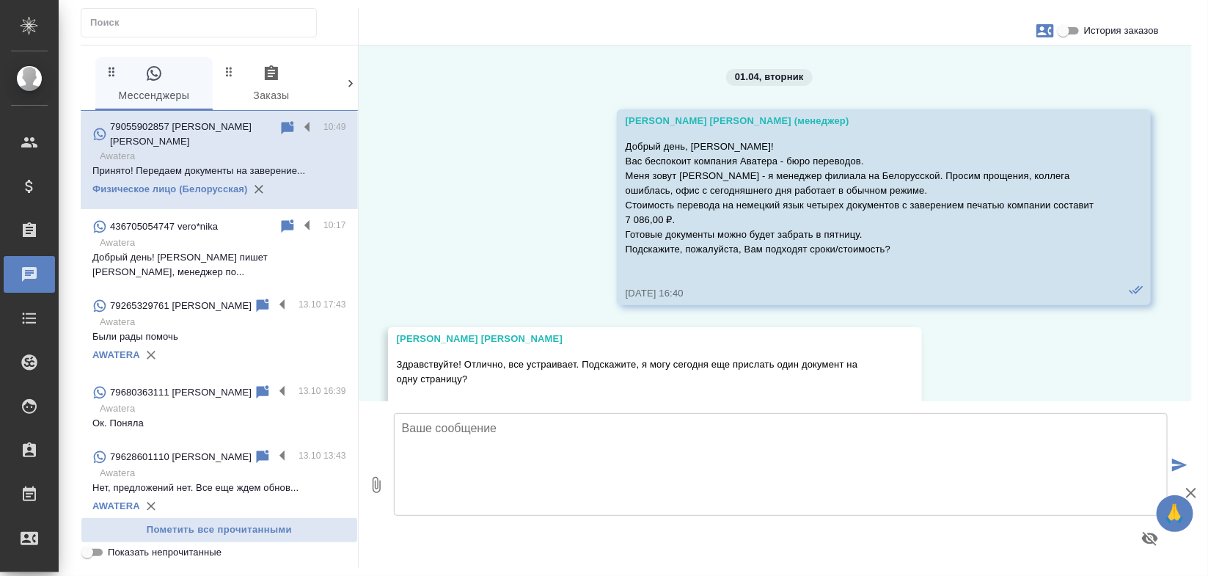
click at [1073, 26] on input "История заказов" at bounding box center [1063, 31] width 53 height 18
click at [1061, 26] on input "История заказов" at bounding box center [1063, 31] width 53 height 18
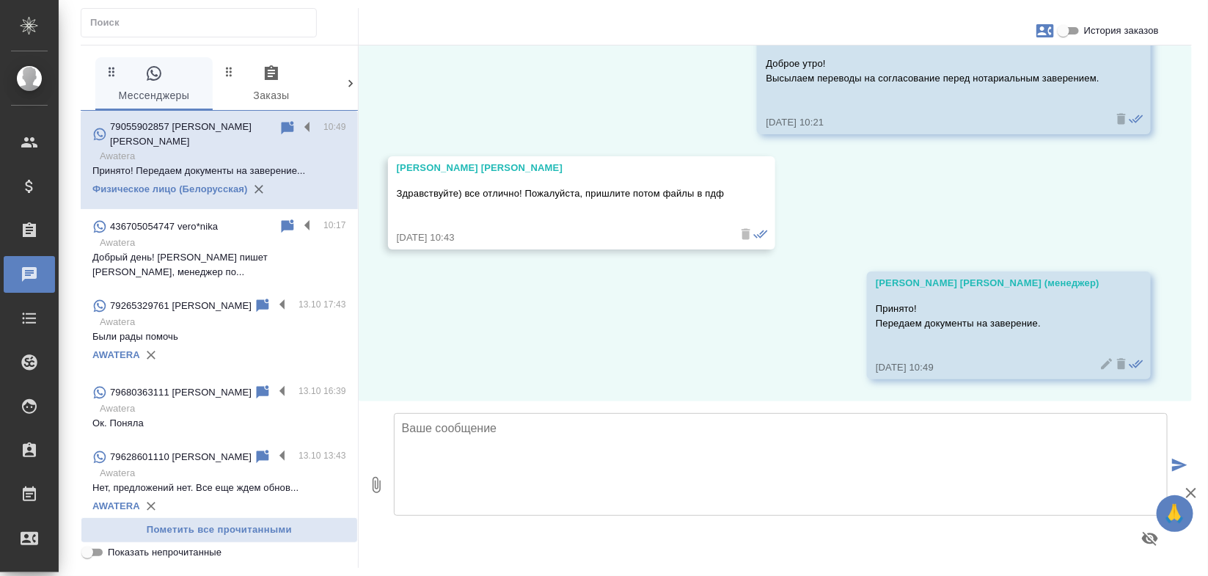
click at [1066, 26] on input "История заказов" at bounding box center [1063, 31] width 53 height 18
checkbox input "false"
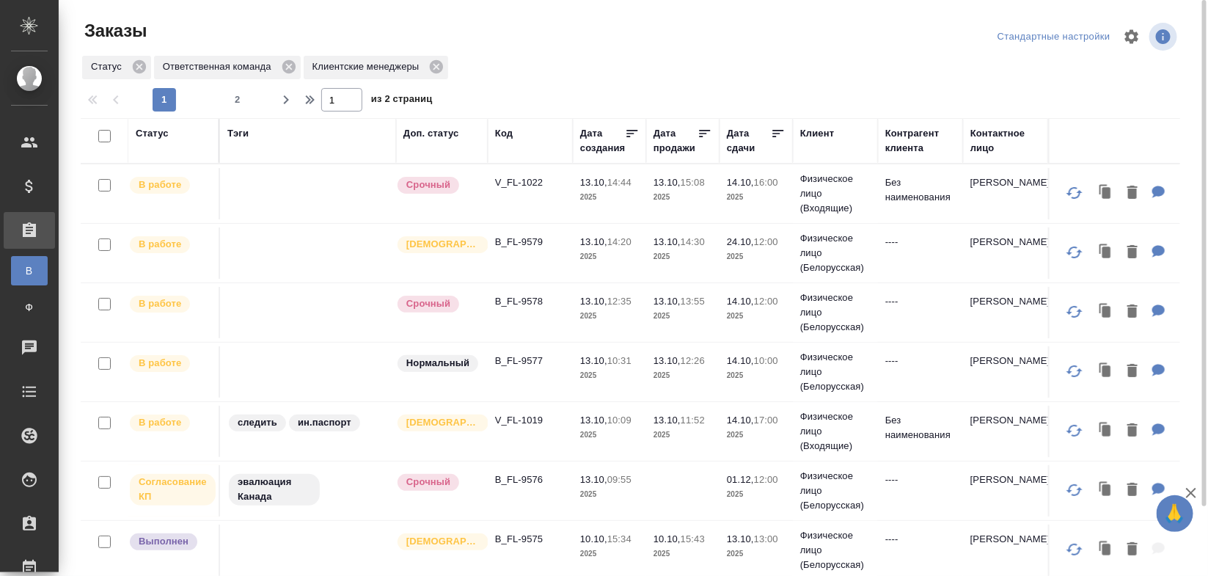
click at [918, 376] on td "----" at bounding box center [920, 371] width 85 height 51
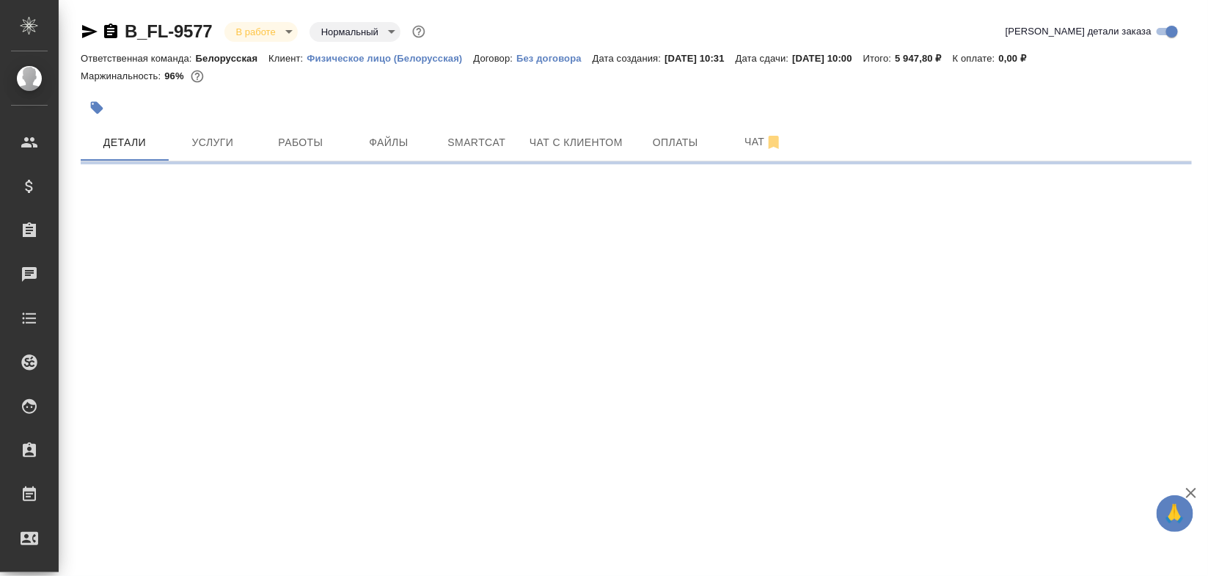
select select "RU"
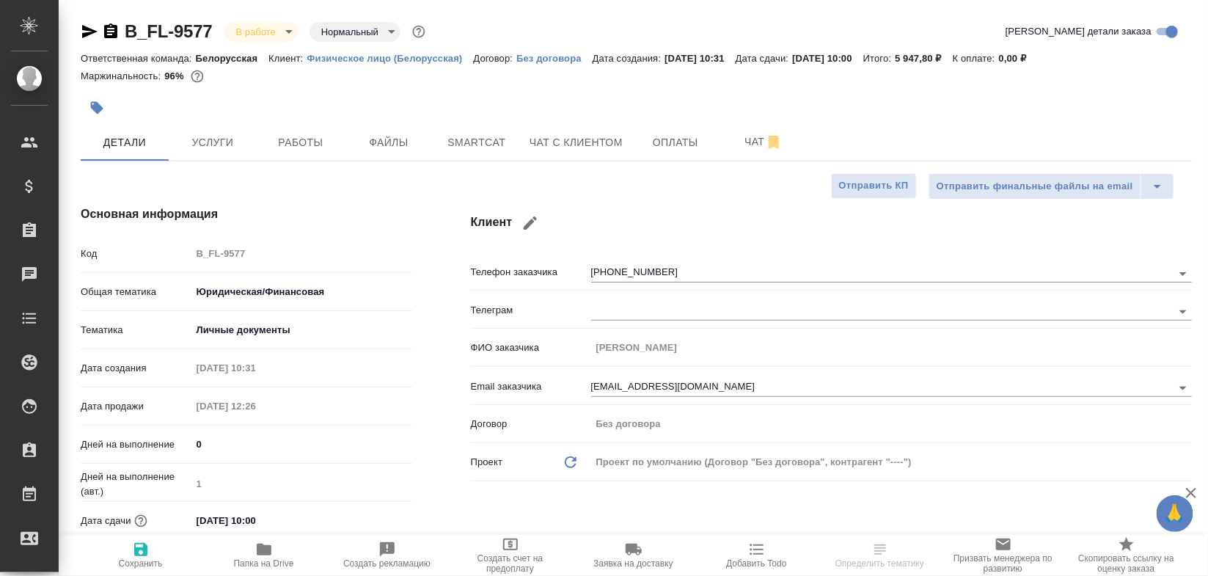
type textarea "x"
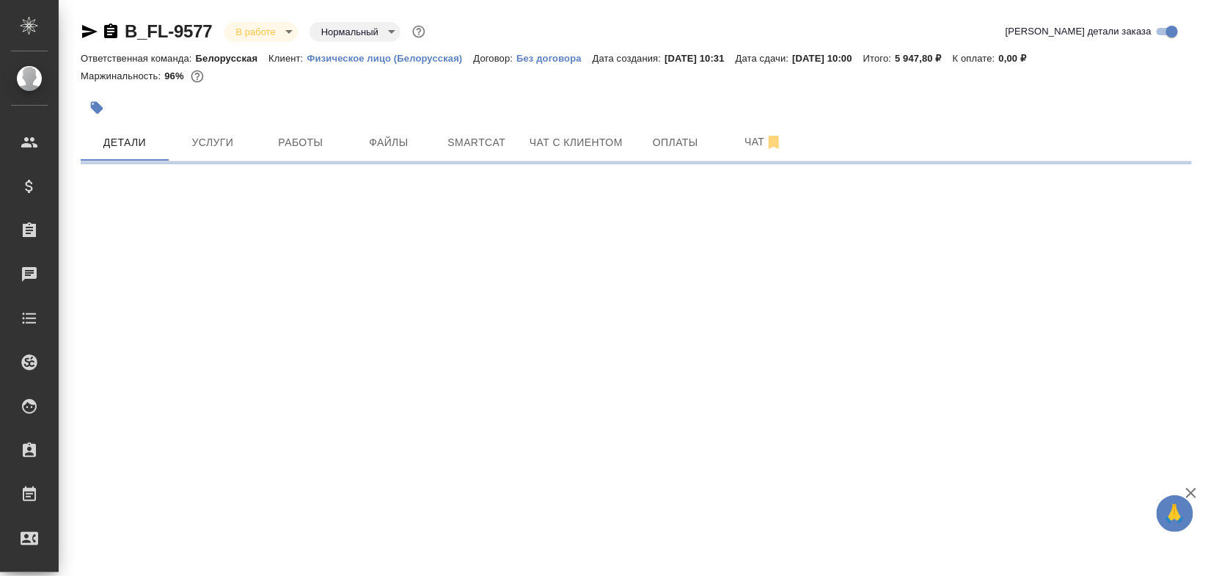
select select "RU"
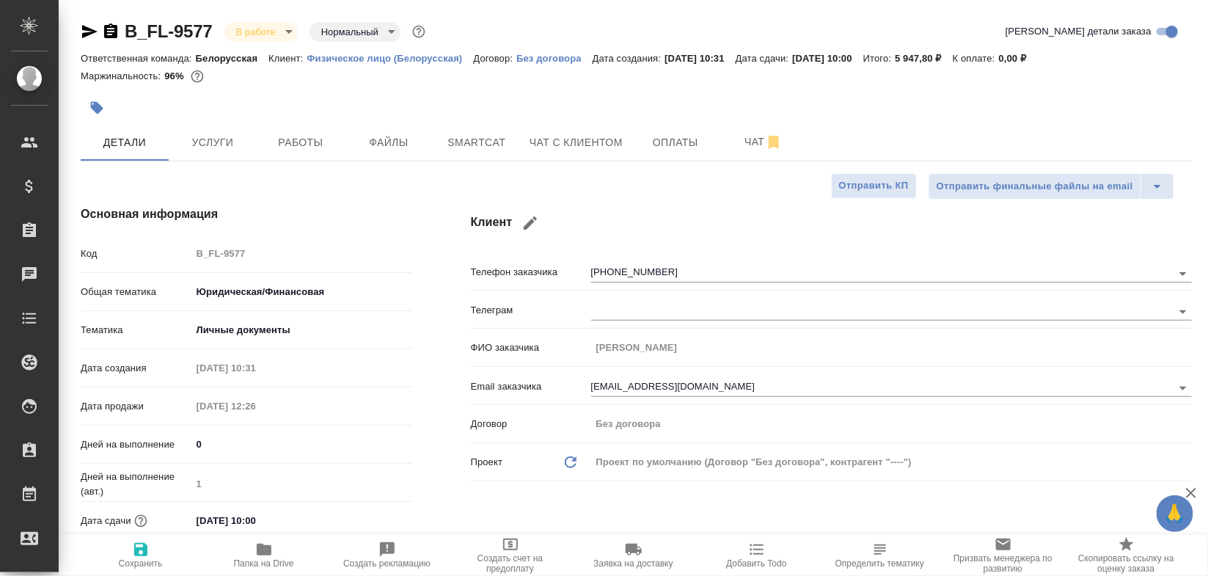
type textarea "x"
click at [551, 144] on span "Чат с клиентом" at bounding box center [576, 143] width 93 height 18
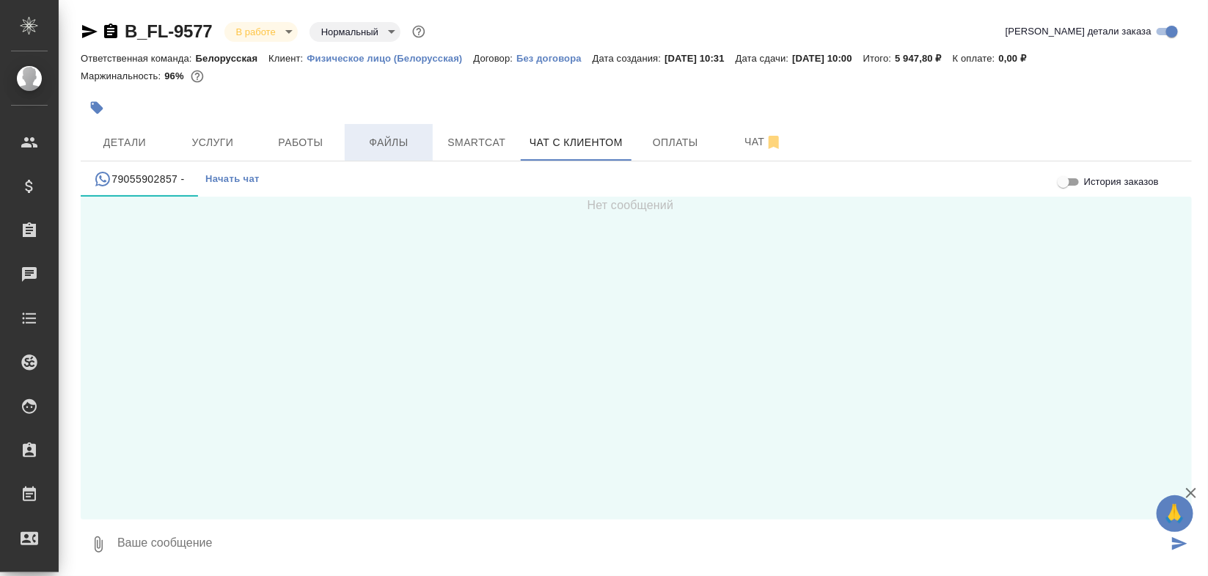
click at [381, 138] on span "Файлы" at bounding box center [389, 143] width 70 height 18
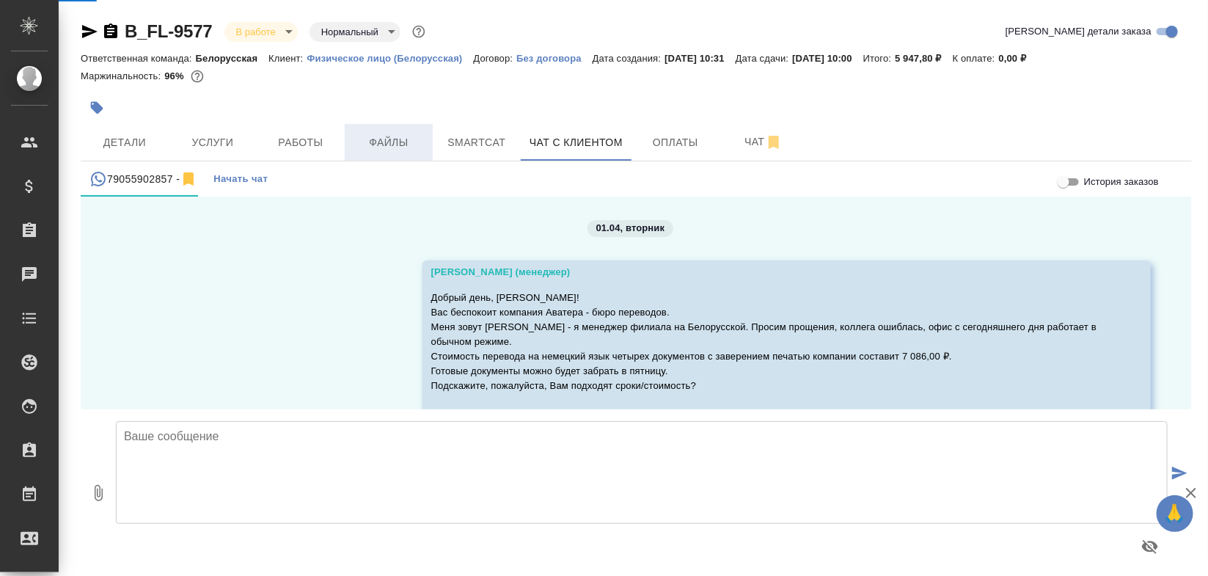
click at [381, 138] on span "Файлы" at bounding box center [389, 143] width 70 height 18
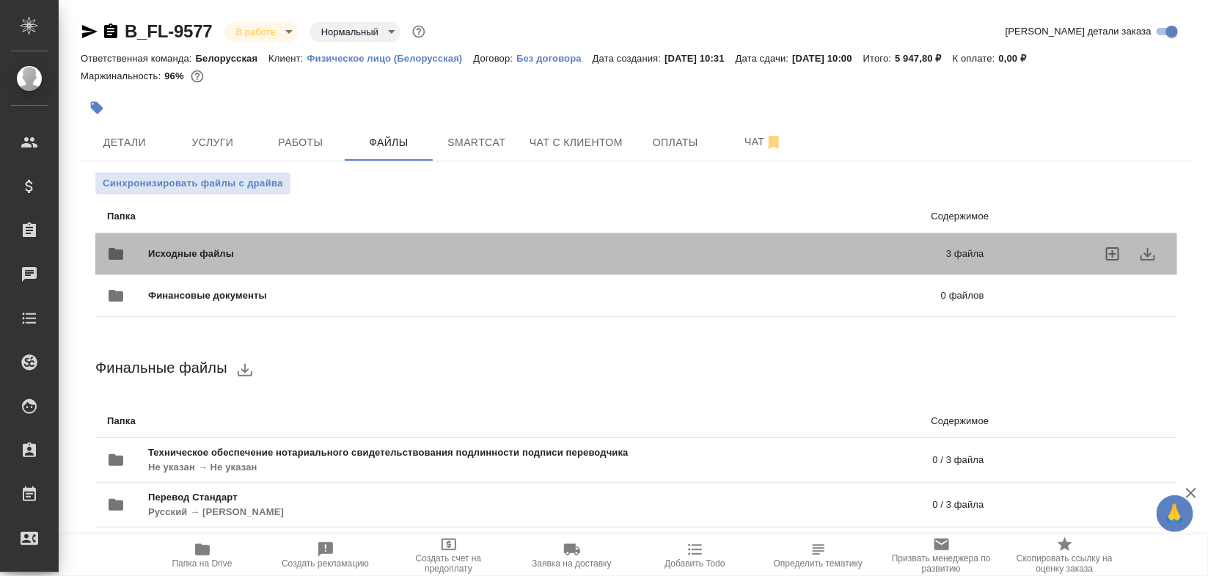
click at [712, 258] on p "3 файла" at bounding box center [788, 253] width 394 height 15
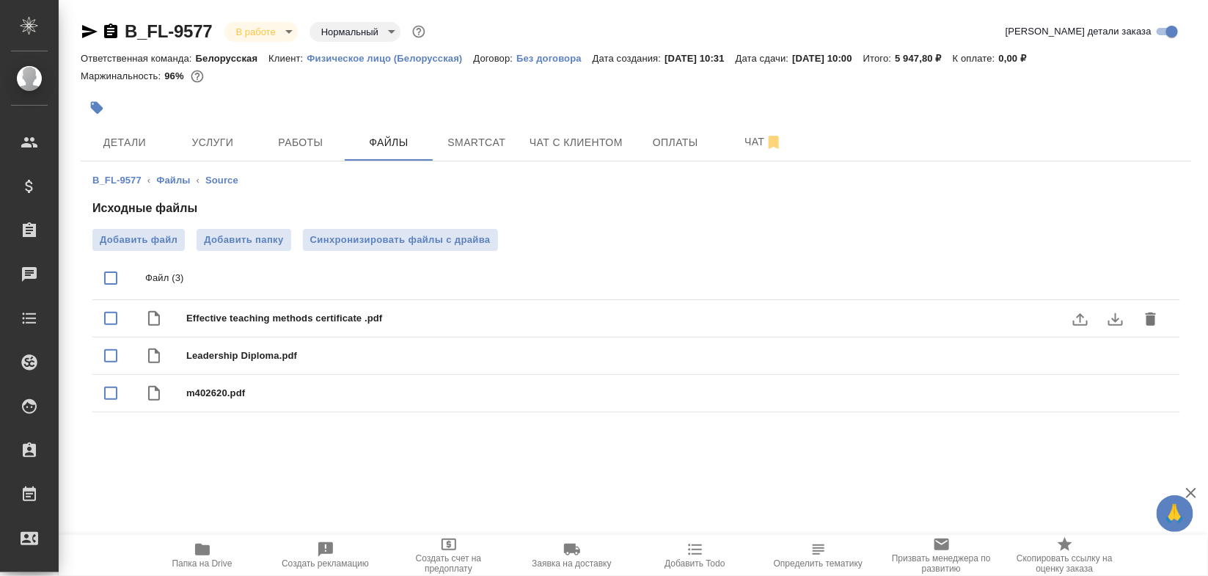
click at [1113, 317] on icon "download" at bounding box center [1116, 319] width 18 height 18
click at [1109, 353] on icon "download" at bounding box center [1116, 357] width 18 height 18
click at [1105, 394] on button "download" at bounding box center [1115, 393] width 35 height 35
click at [108, 28] on icon "button" at bounding box center [111, 32] width 18 height 18
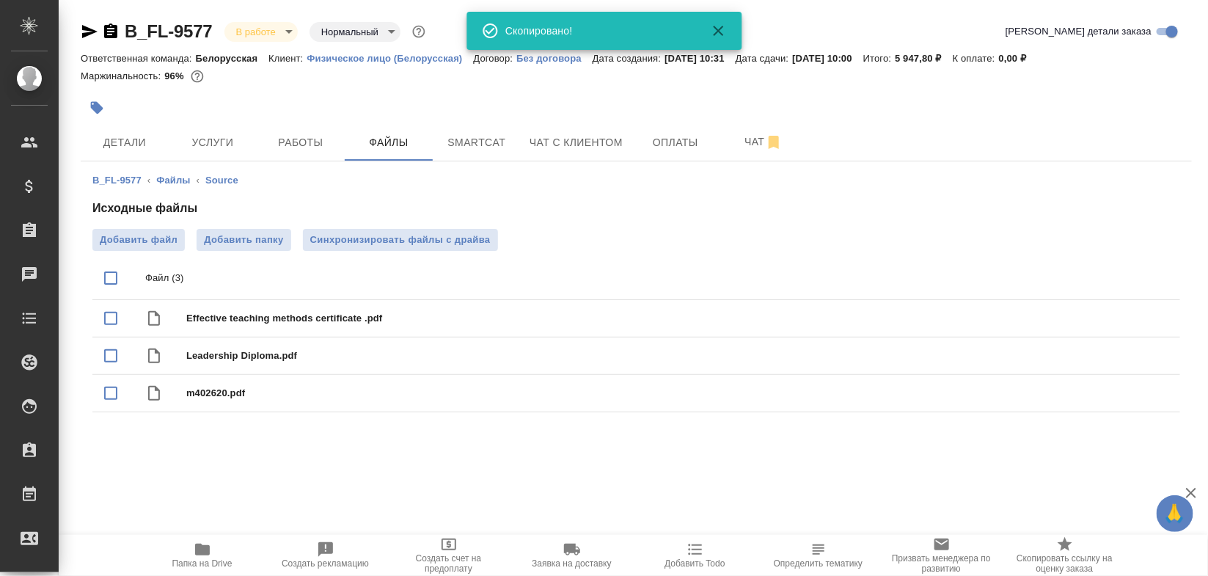
click at [108, 28] on icon "button" at bounding box center [111, 32] width 18 height 18
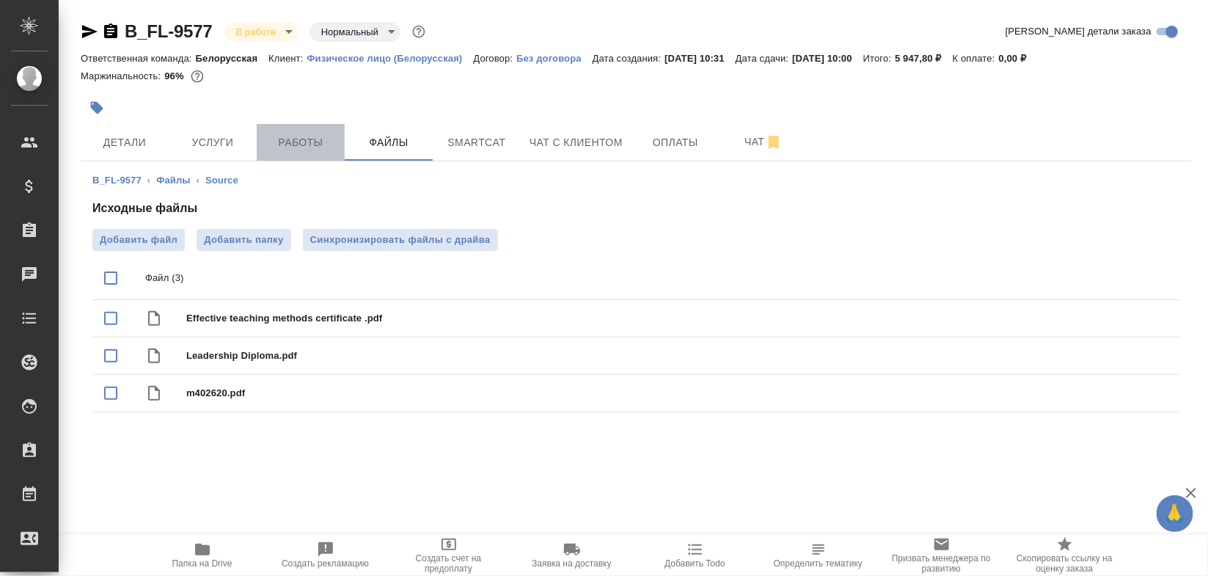
click at [314, 145] on span "Работы" at bounding box center [301, 143] width 70 height 18
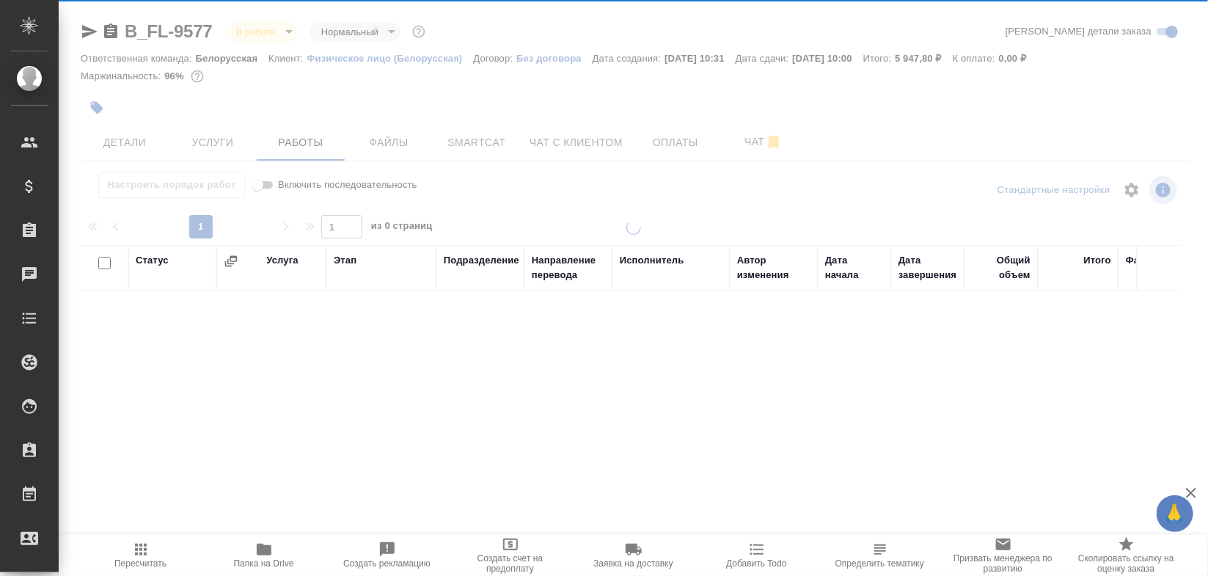
click at [126, 147] on span "Детали" at bounding box center [124, 143] width 70 height 18
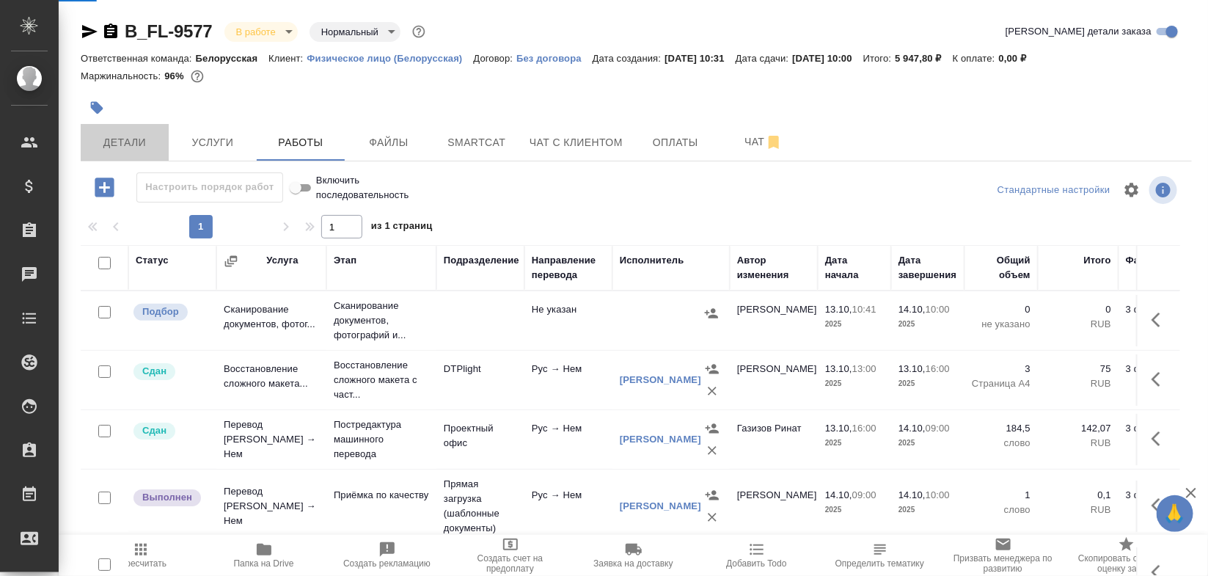
click at [126, 147] on span "Детали" at bounding box center [124, 143] width 70 height 18
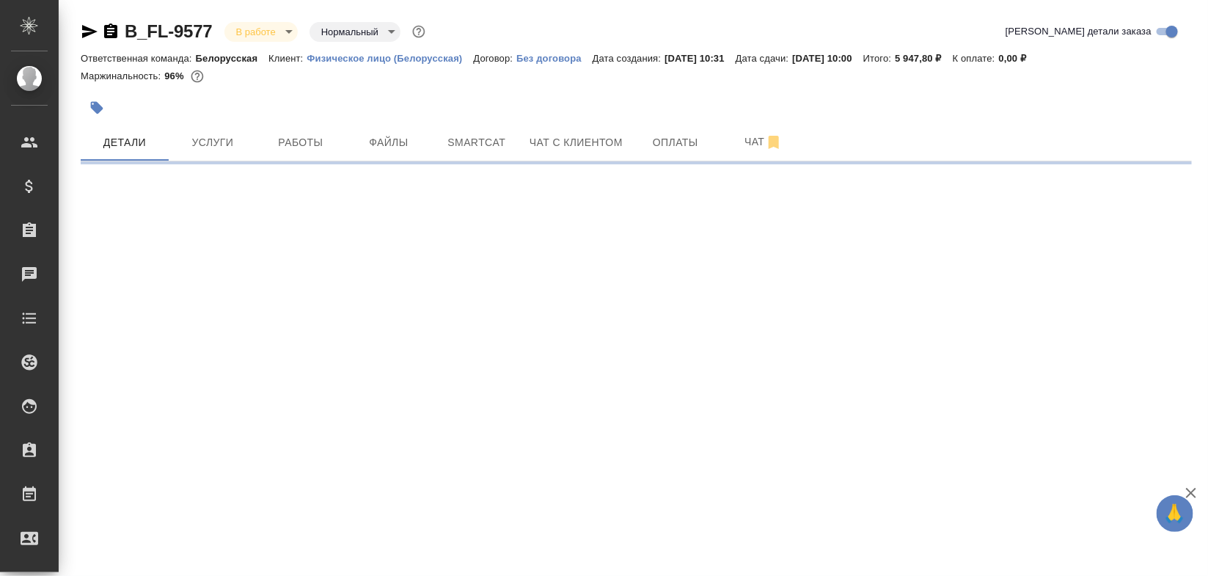
select select "RU"
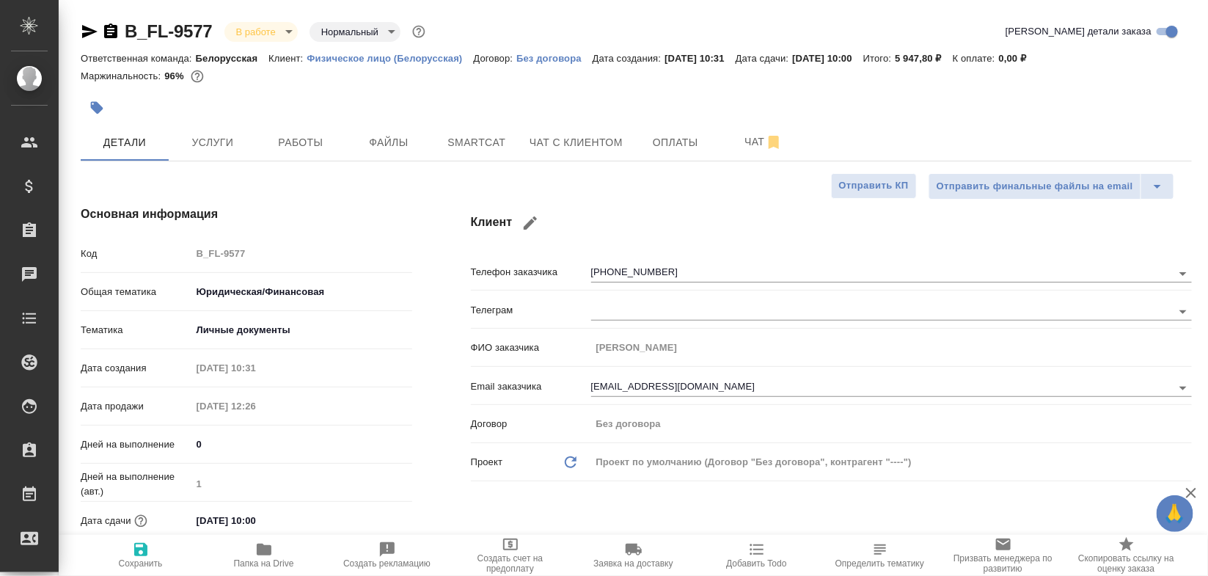
type textarea "x"
click at [444, 397] on div "Клиент Телефон заказчика +79055902857 Телеграм ФИО заказчика Сухарева Екатерина…" at bounding box center [832, 394] width 780 height 437
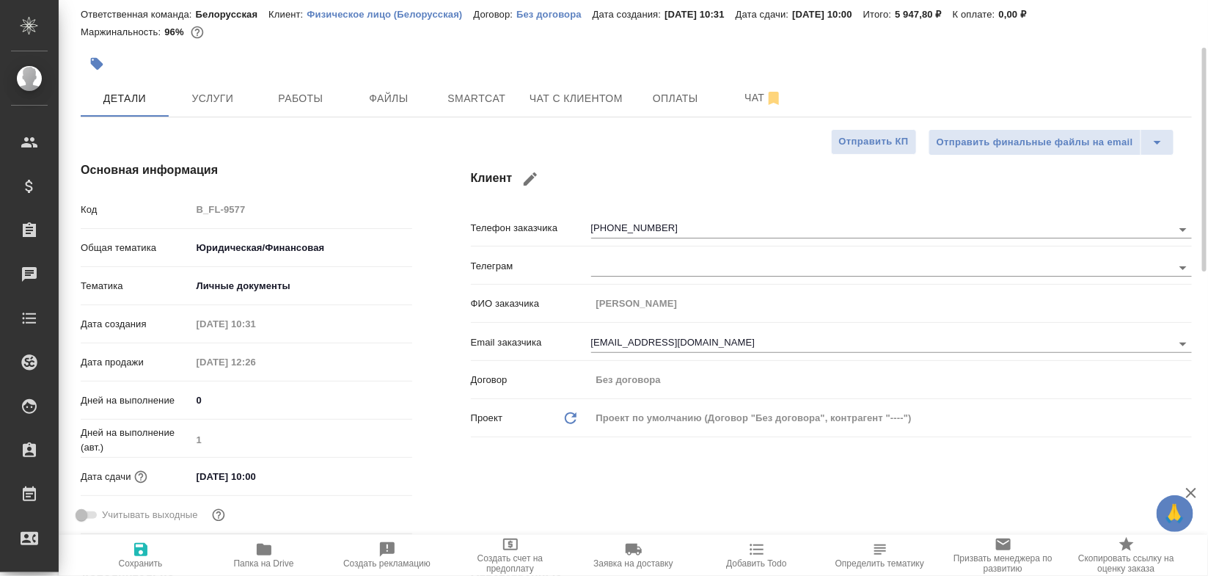
scroll to position [66, 0]
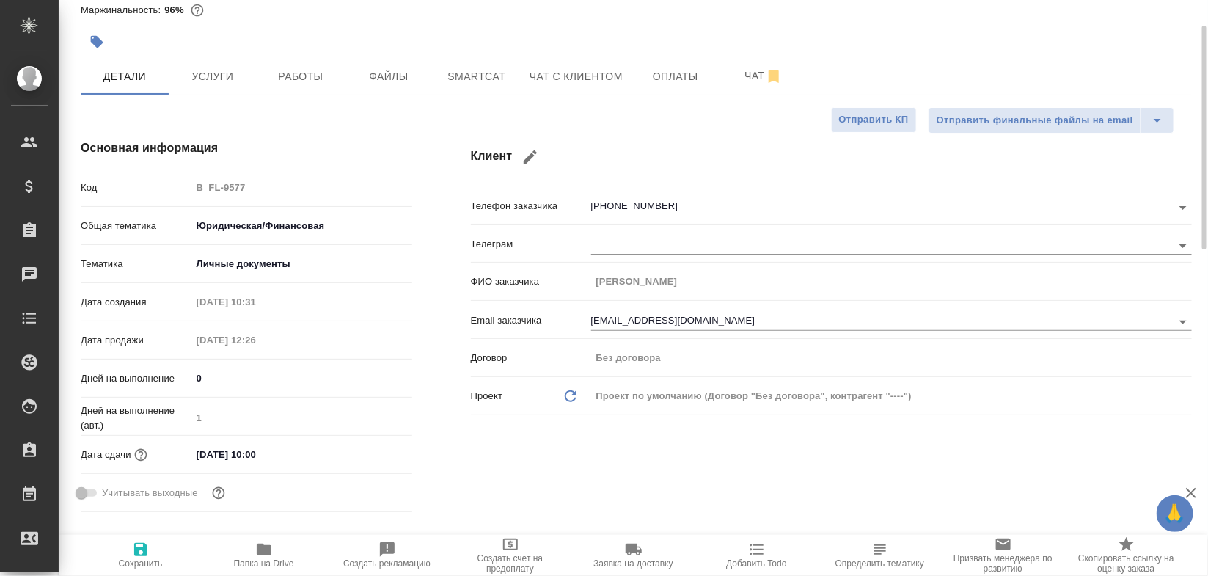
click at [224, 445] on input "14.10.2025 10:00" at bounding box center [255, 454] width 128 height 21
click at [368, 451] on icon "button" at bounding box center [370, 454] width 18 height 18
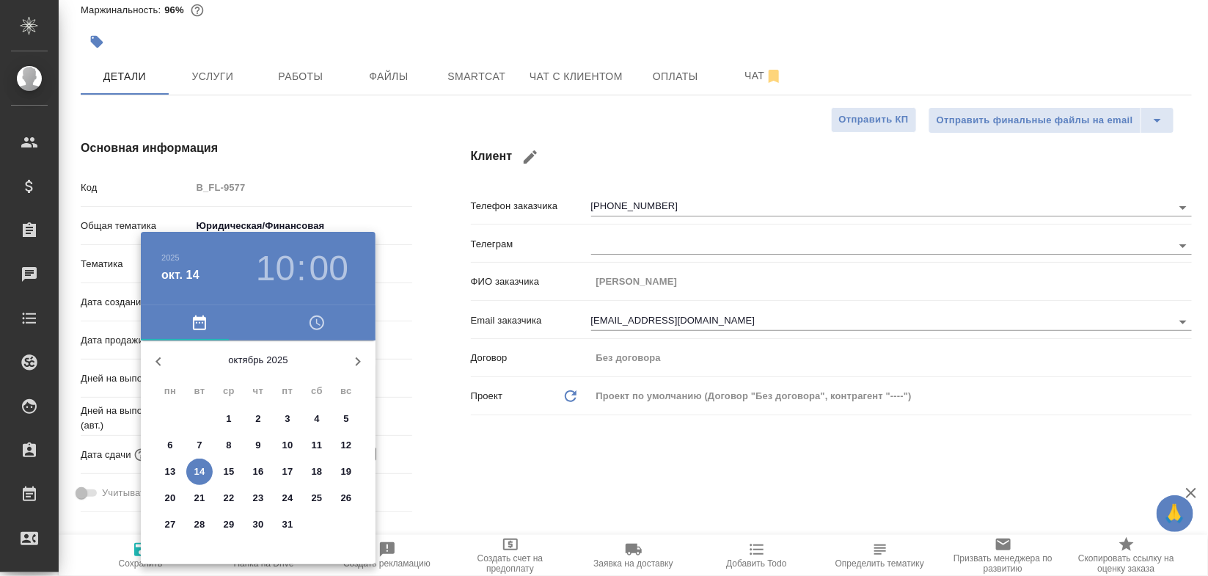
click at [275, 277] on h3 "10" at bounding box center [275, 268] width 39 height 41
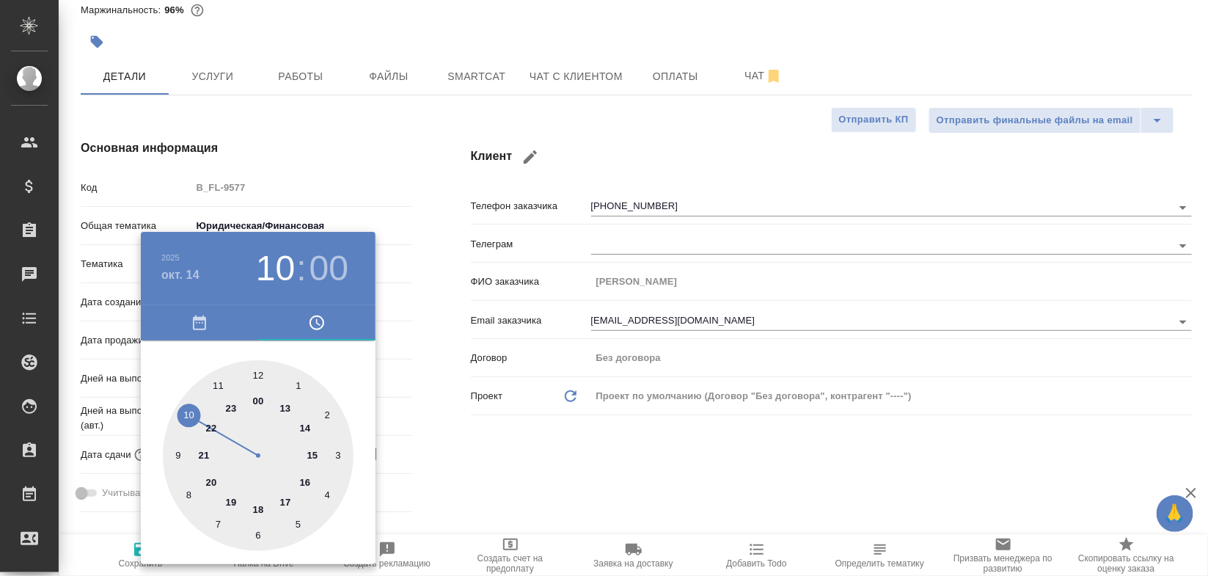
click at [276, 404] on div at bounding box center [258, 455] width 191 height 191
type input "14.10.2025 13:00"
type textarea "x"
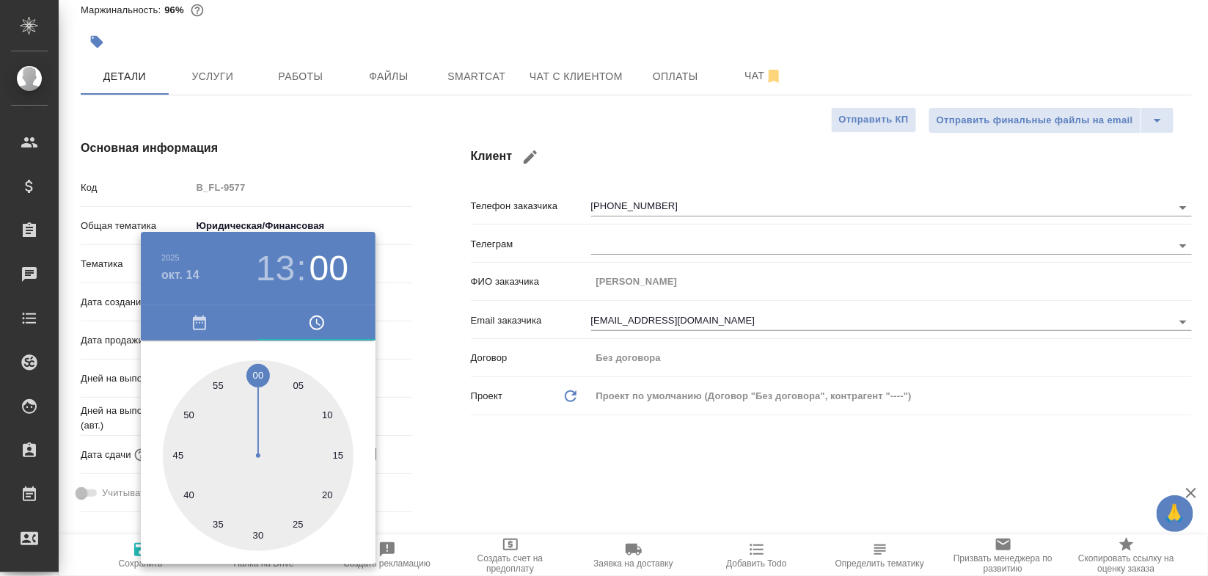
click at [516, 459] on div at bounding box center [604, 288] width 1208 height 576
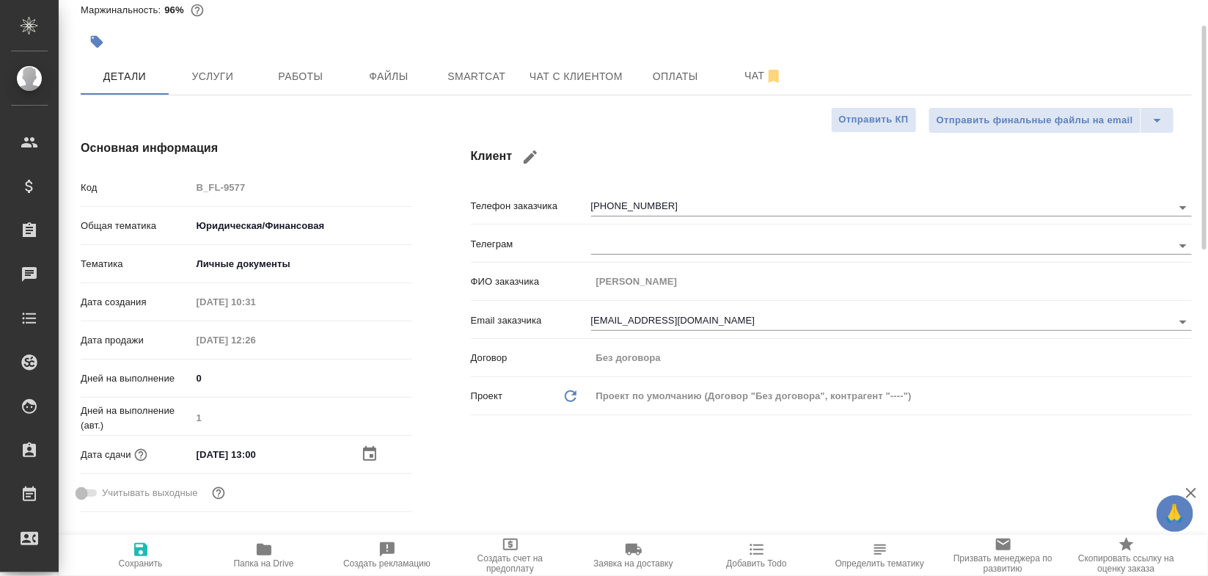
click at [132, 552] on icon "button" at bounding box center [141, 550] width 18 height 18
type textarea "x"
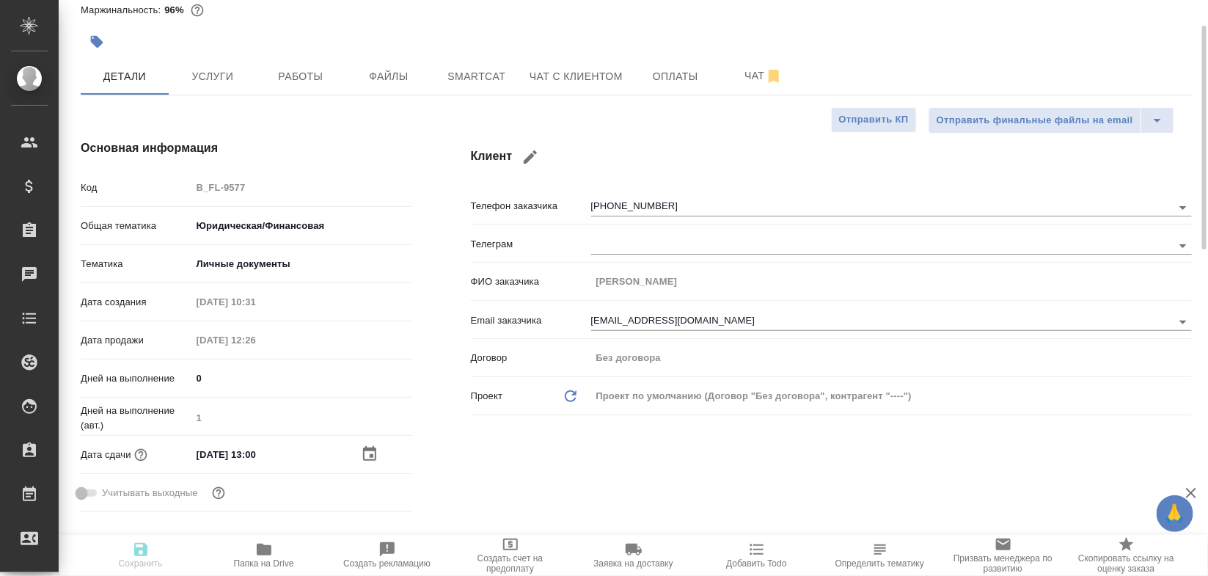
type textarea "x"
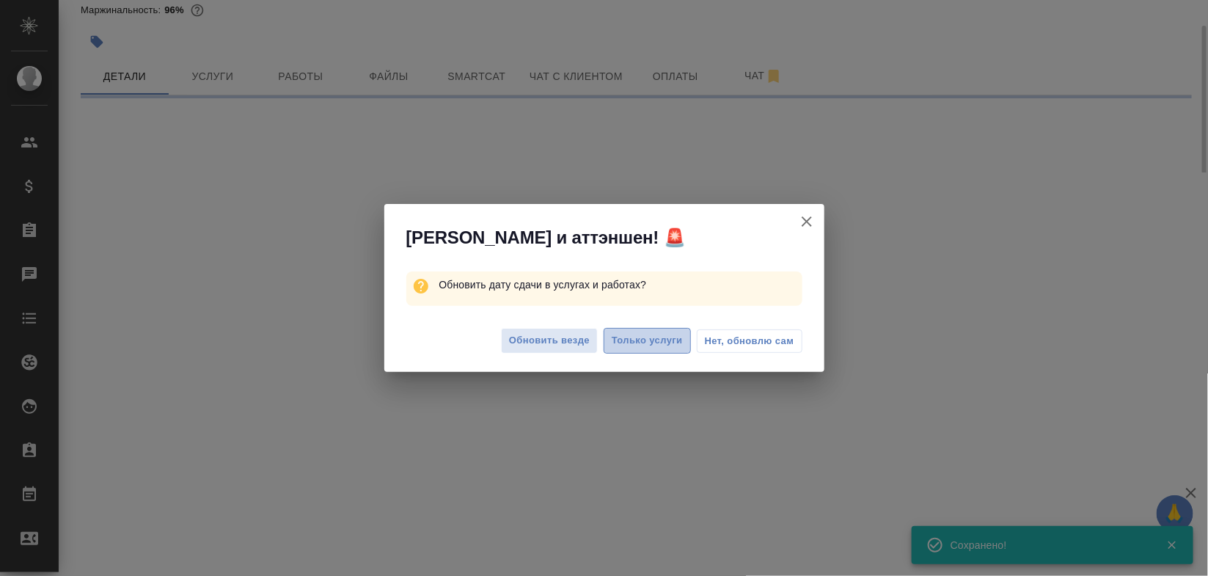
click at [659, 341] on span "Только услуги" at bounding box center [647, 340] width 71 height 17
select select "RU"
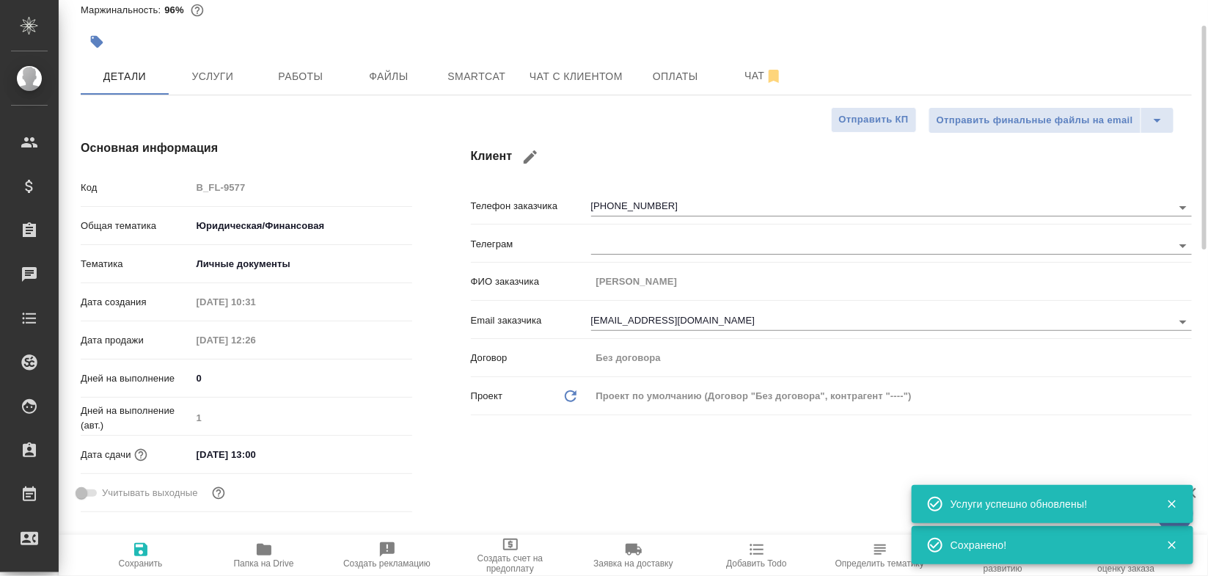
type textarea "x"
click at [303, 70] on span "Работы" at bounding box center [301, 76] width 70 height 18
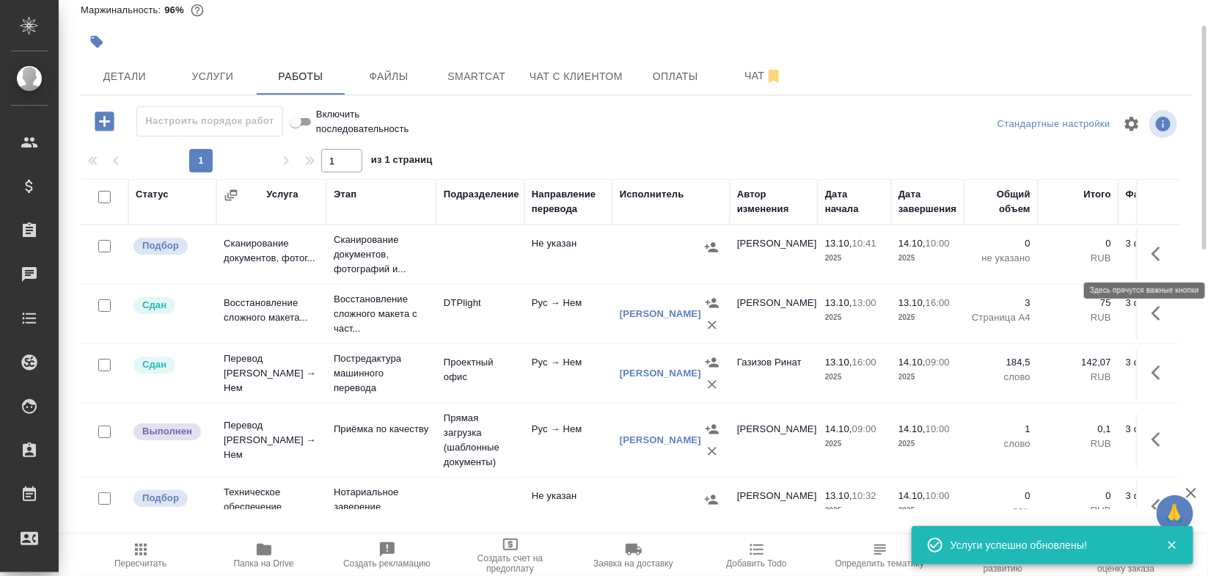
click at [1152, 255] on icon "button" at bounding box center [1161, 254] width 18 height 18
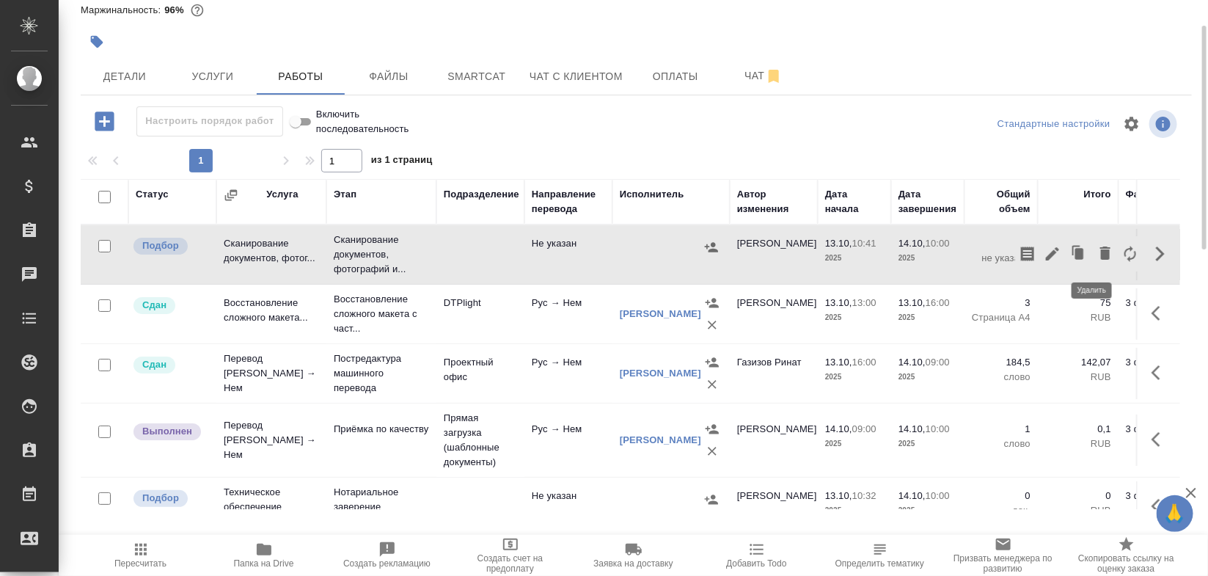
click at [1097, 252] on icon "button" at bounding box center [1106, 253] width 18 height 18
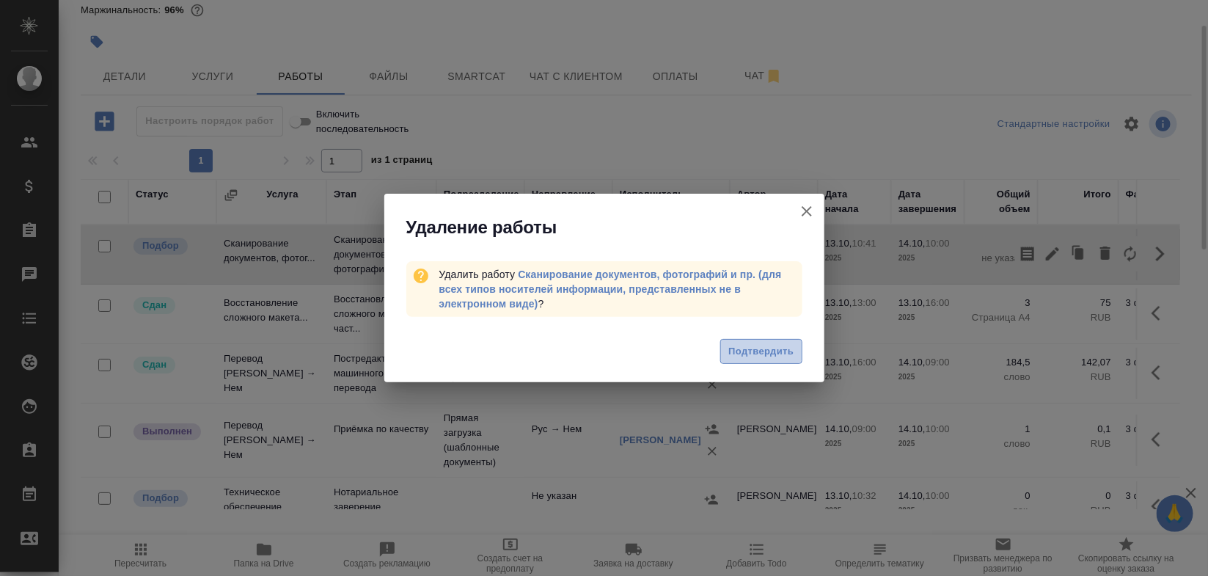
click at [779, 350] on span "Подтвердить" at bounding box center [760, 351] width 65 height 17
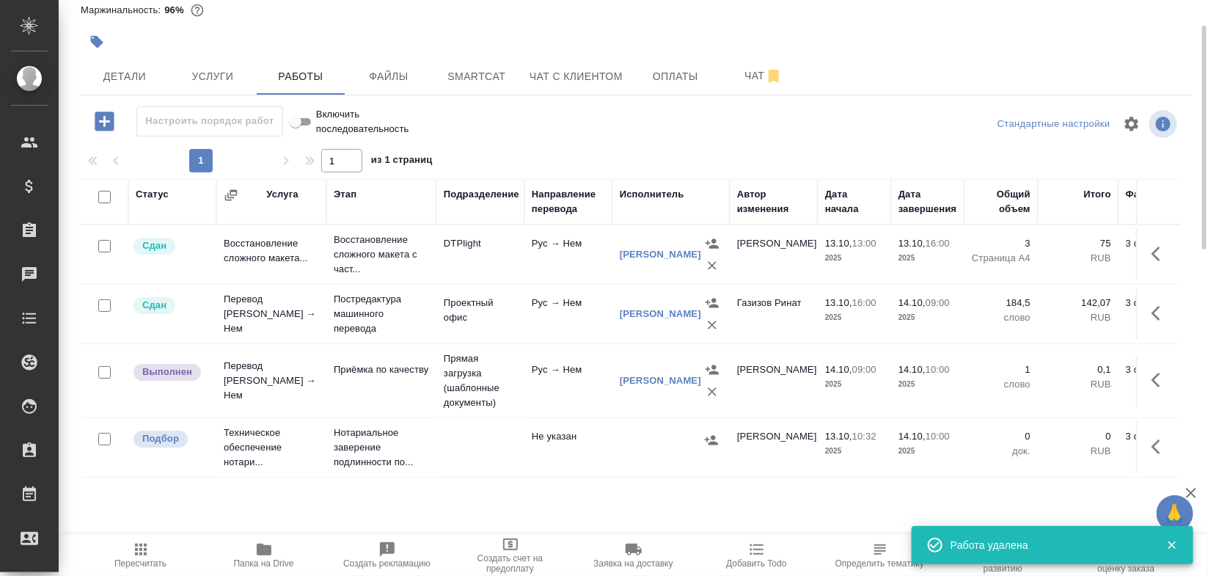
click at [1176, 325] on tr "Сдан Перевод Стандарт Рус → Нем Постредактура машинного перевода Проектный офис…" at bounding box center [710, 314] width 1258 height 59
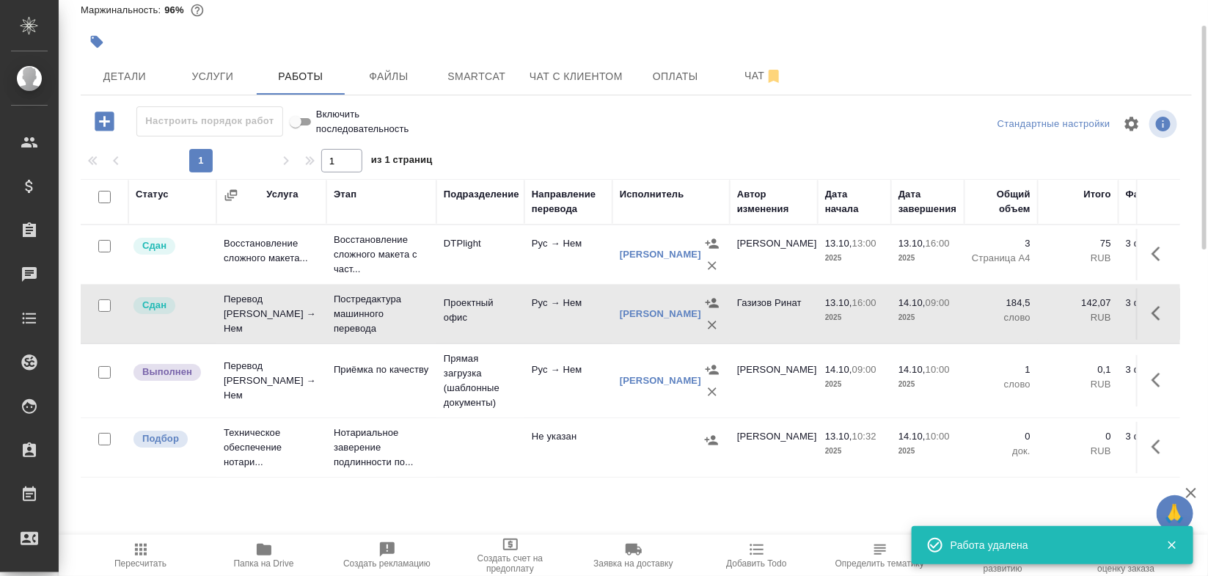
click at [589, 467] on td "Не указан" at bounding box center [568, 447] width 88 height 51
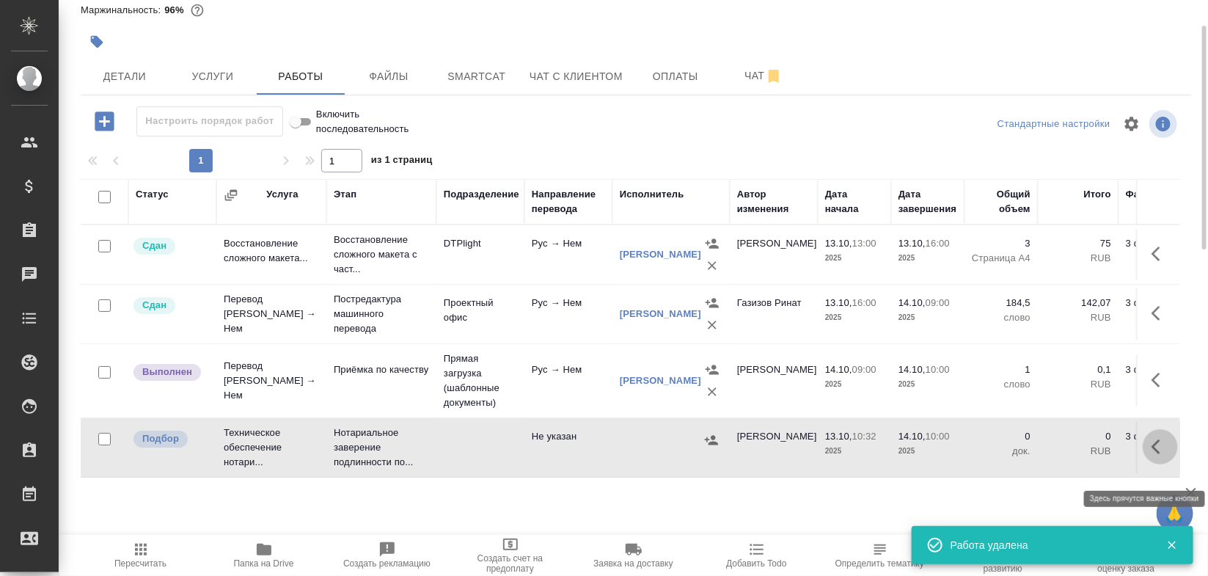
click at [1149, 456] on button "button" at bounding box center [1160, 446] width 35 height 35
click at [1050, 456] on icon "button" at bounding box center [1053, 447] width 18 height 18
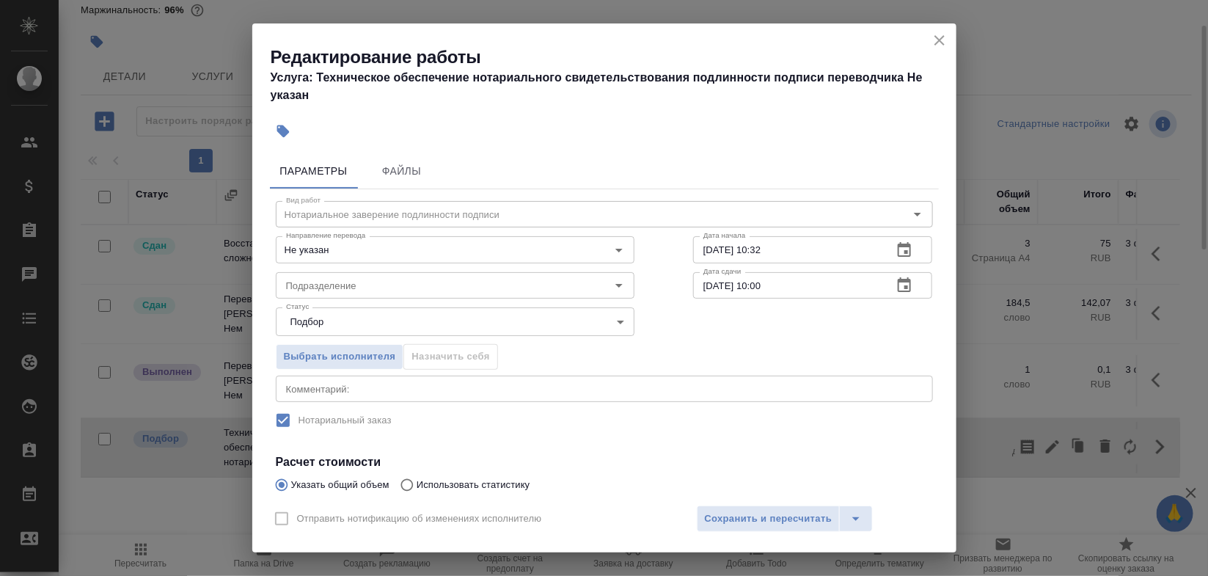
drag, startPoint x: 941, startPoint y: 340, endPoint x: 941, endPoint y: 420, distance: 80.7
click at [941, 420] on div "Параметры Файлы Вид работ Нотариальное заверение подлинности подписи Вид работ …" at bounding box center [604, 321] width 704 height 348
click at [941, 489] on div "Параметры Файлы Вид работ Нотариальное заверение подлинности подписи Вид работ …" at bounding box center [604, 321] width 704 height 348
click at [941, 486] on div "Параметры Файлы Вид работ Нотариальное заверение подлинности подписи Вид работ …" at bounding box center [604, 321] width 704 height 348
click at [940, 486] on div "Параметры Файлы Вид работ Нотариальное заверение подлинности подписи Вид работ …" at bounding box center [604, 321] width 704 height 348
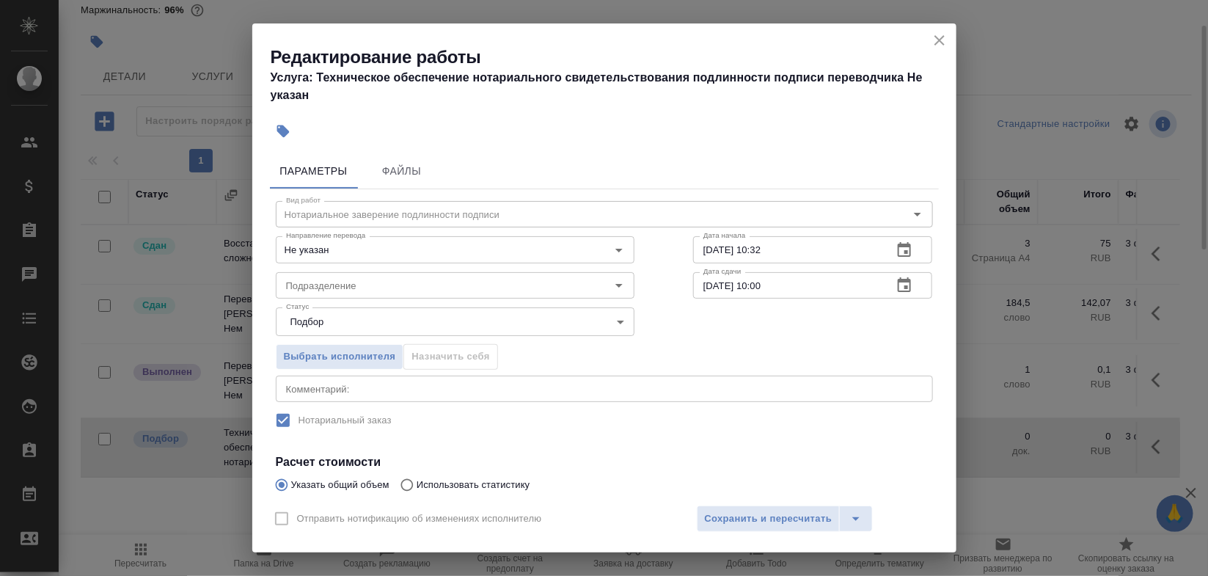
click at [940, 486] on div "Параметры Файлы Вид работ Нотариальное заверение подлинности подписи Вид работ …" at bounding box center [604, 321] width 704 height 348
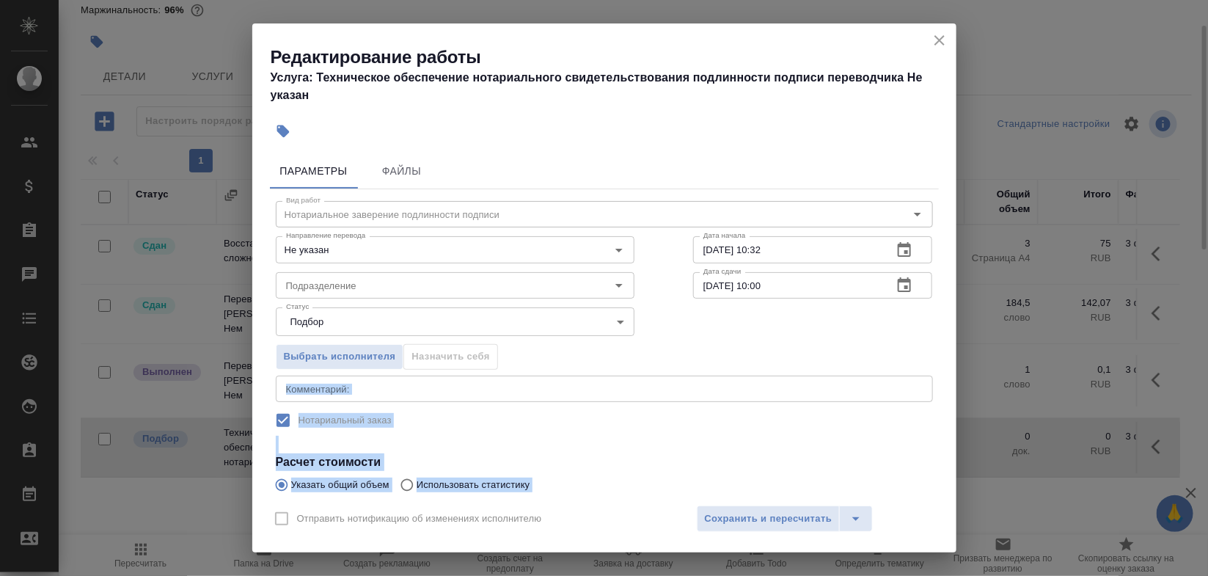
drag, startPoint x: 939, startPoint y: 363, endPoint x: 940, endPoint y: 448, distance: 85.1
click at [940, 448] on div "Параметры Файлы Вид работ Нотариальное заверение подлинности подписи Вид работ …" at bounding box center [604, 321] width 704 height 348
click at [823, 442] on div "Вид работ Нотариальное заверение подлинности подписи Вид работ Направление пере…" at bounding box center [604, 412] width 669 height 447
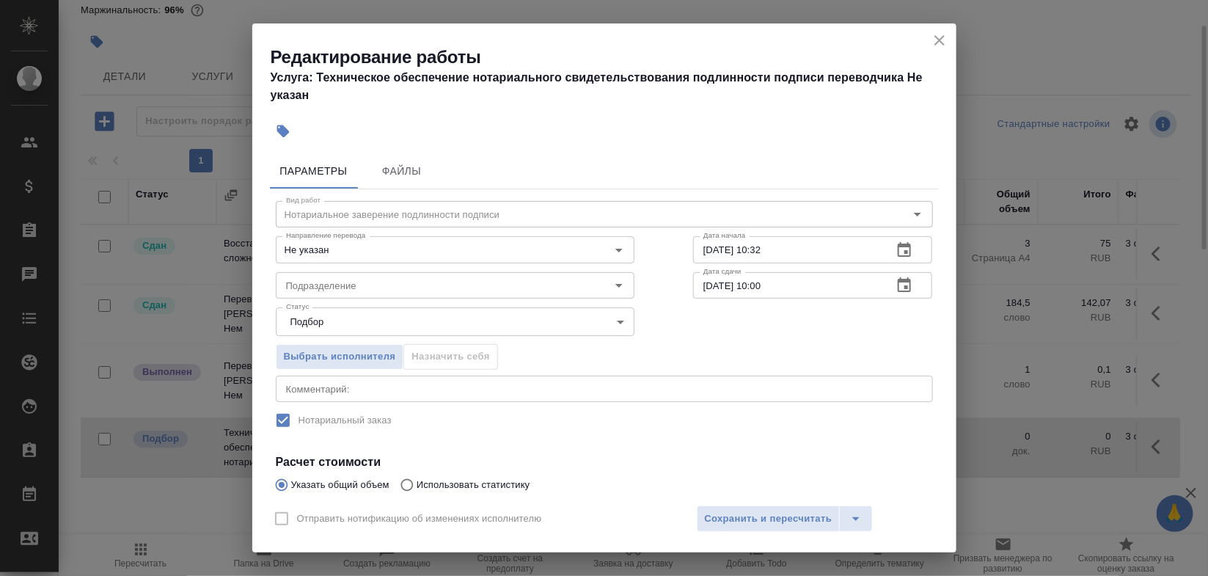
drag, startPoint x: 940, startPoint y: 203, endPoint x: 943, endPoint y: 248, distance: 44.9
click at [943, 248] on div "Параметры Файлы Вид работ Нотариальное заверение подлинности подписи Вид работ …" at bounding box center [604, 321] width 704 height 348
click at [937, 41] on icon "close" at bounding box center [940, 40] width 10 height 10
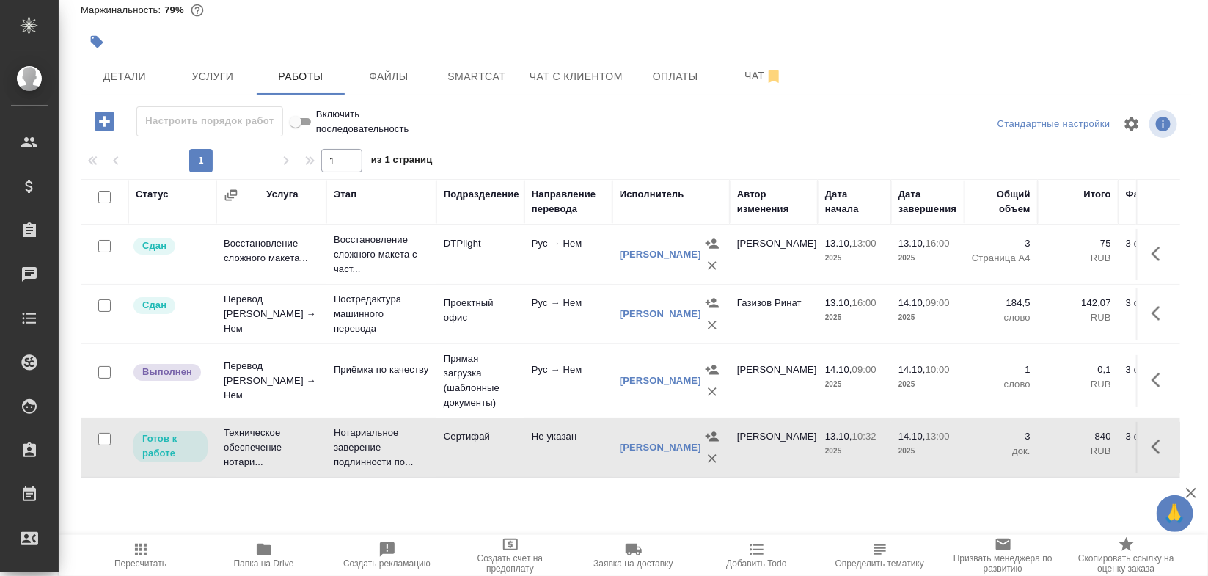
click at [489, 458] on td "Сертифай" at bounding box center [480, 447] width 88 height 51
click at [1143, 464] on button "button" at bounding box center [1160, 446] width 35 height 35
click at [1044, 456] on icon "button" at bounding box center [1053, 447] width 18 height 18
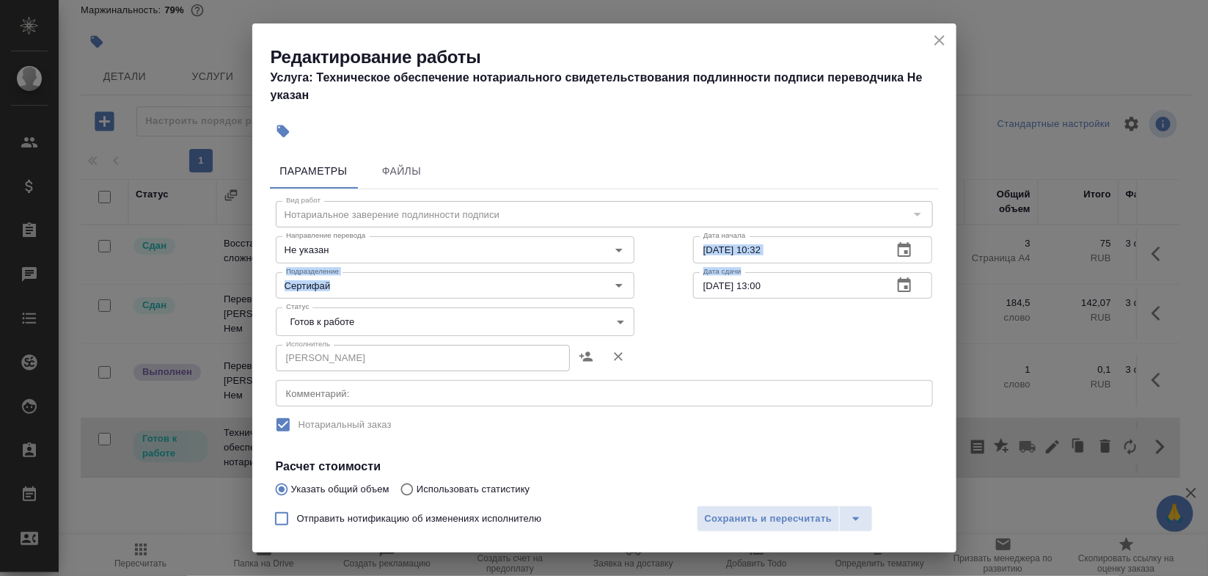
drag, startPoint x: 937, startPoint y: 246, endPoint x: 947, endPoint y: 302, distance: 57.3
click at [947, 302] on div "Параметры Файлы Вид работ Нотариальное заверение подлинности подписи Вид работ …" at bounding box center [604, 321] width 704 height 348
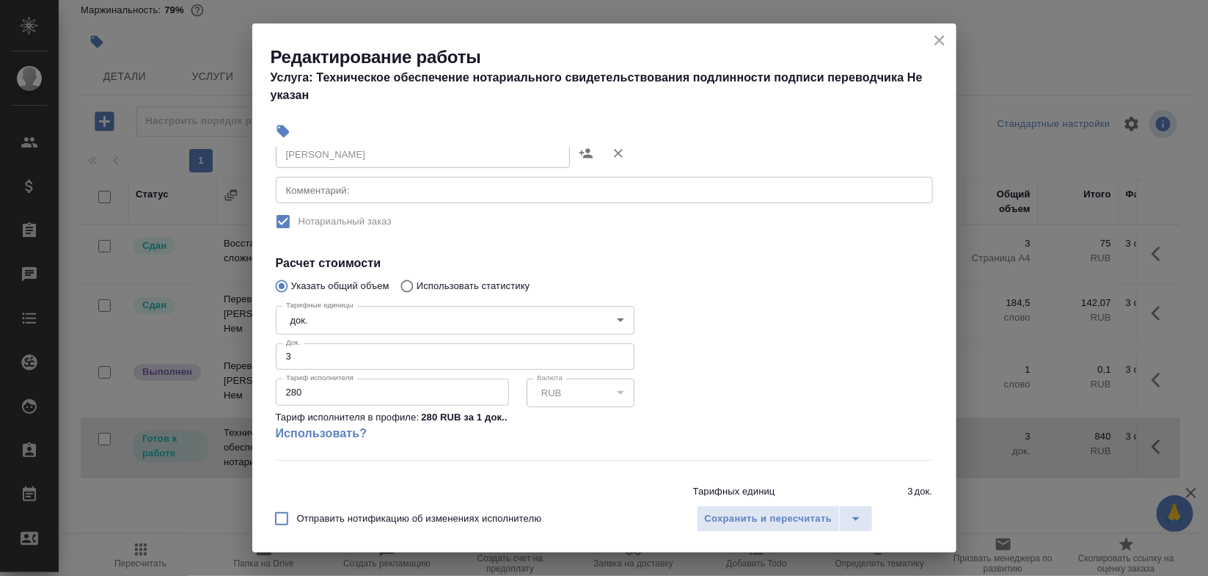
scroll to position [197, 0]
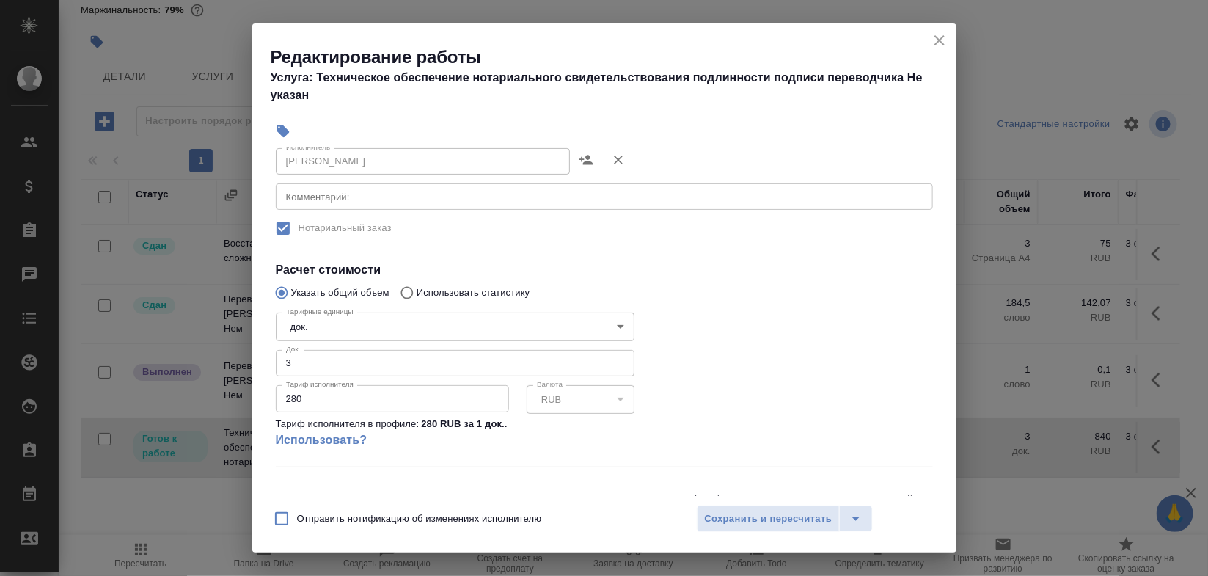
click at [422, 398] on input "280" at bounding box center [392, 398] width 233 height 26
type input "230"
click at [721, 516] on span "Сохранить и пересчитать" at bounding box center [769, 519] width 128 height 17
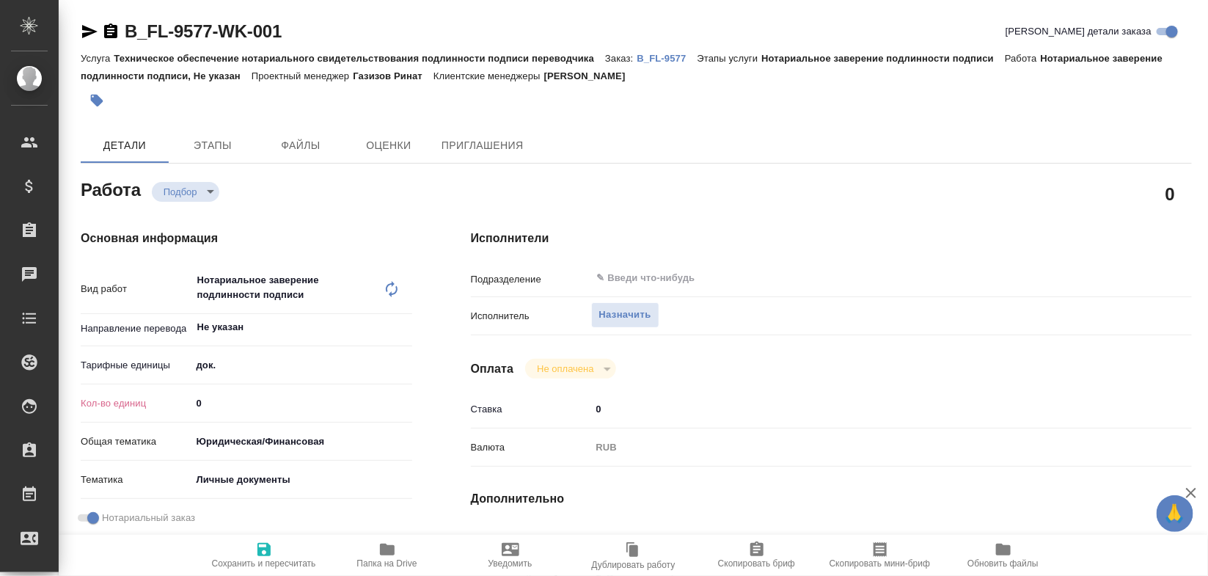
type textarea "x"
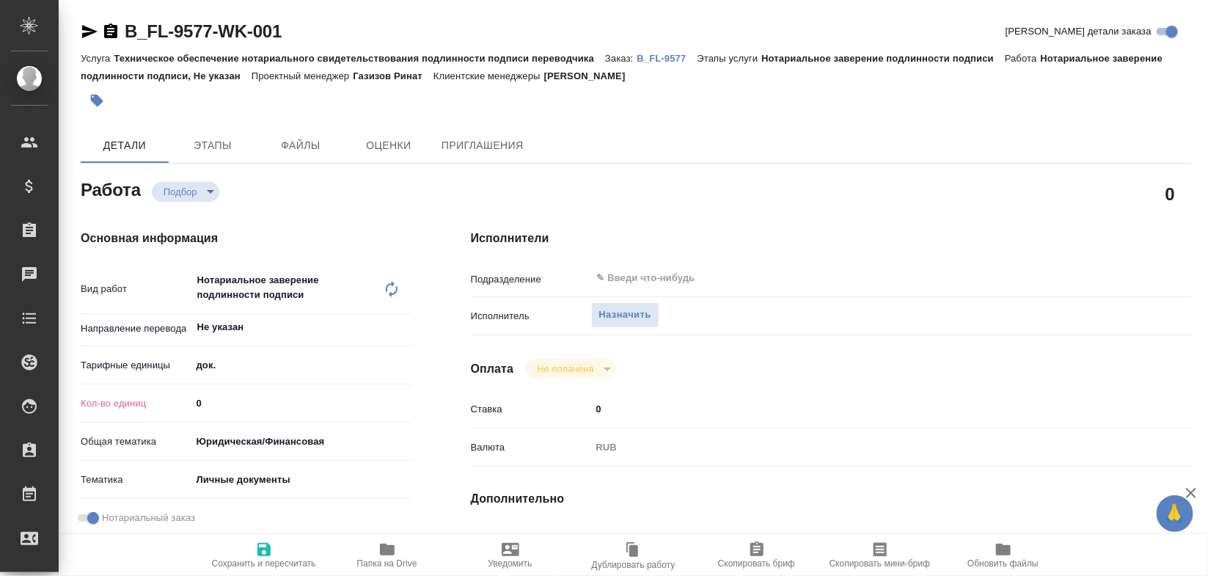
type textarea "x"
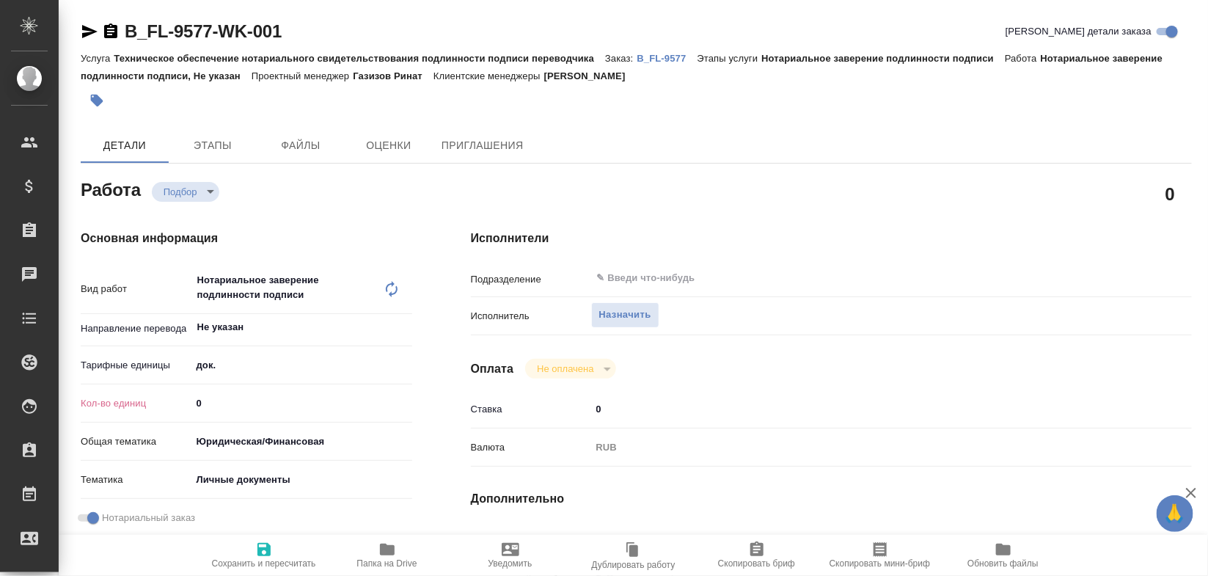
type textarea "x"
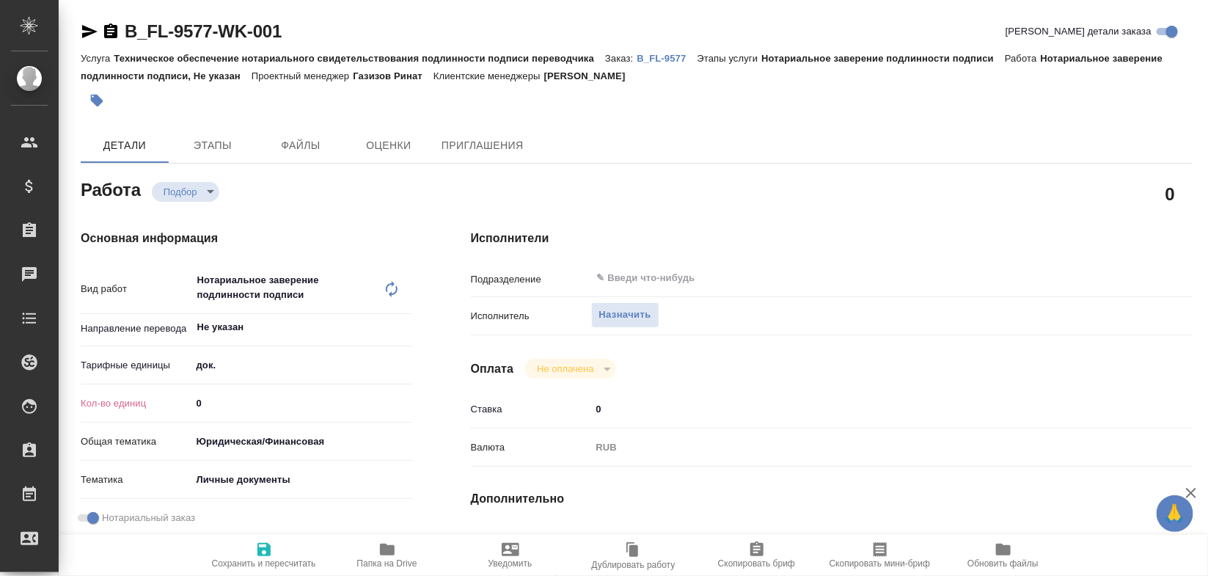
type textarea "x"
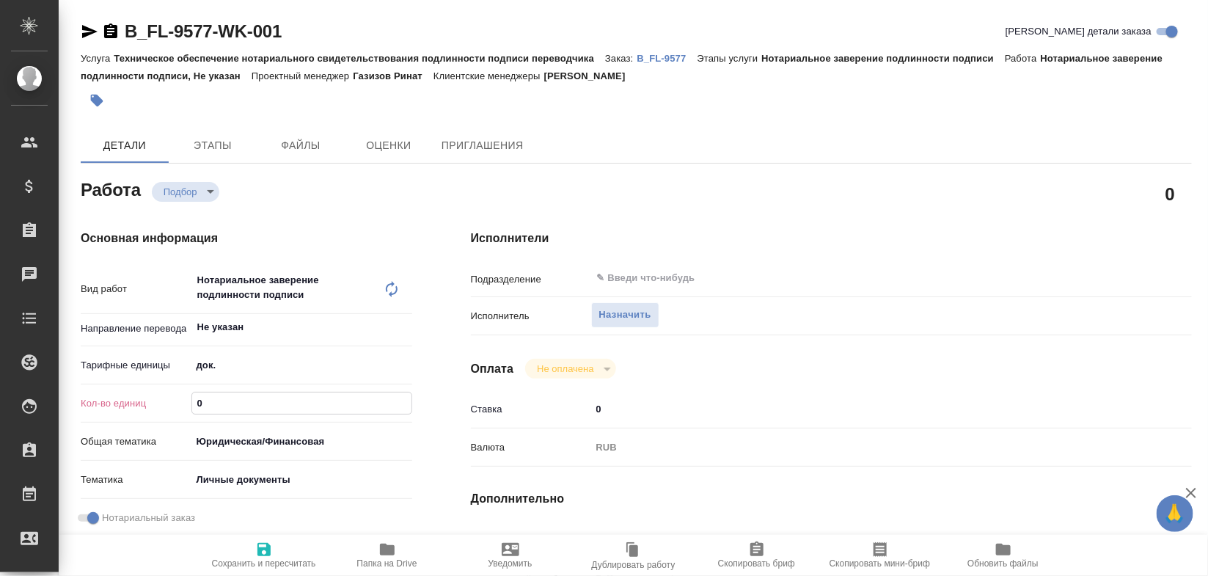
drag, startPoint x: 254, startPoint y: 394, endPoint x: 164, endPoint y: 401, distance: 90.5
click at [164, 401] on div "Кол-во единиц 0" at bounding box center [247, 403] width 332 height 26
type input "3"
type textarea "x"
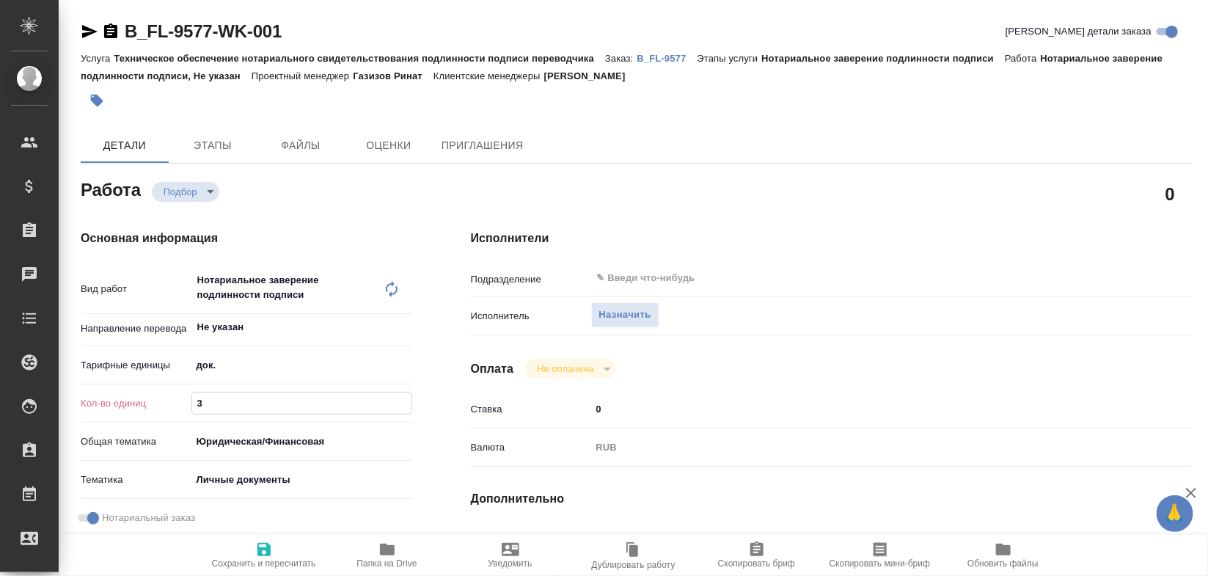
type textarea "x"
type input "3"
click at [254, 549] on span "Сохранить и пересчитать" at bounding box center [264, 555] width 106 height 28
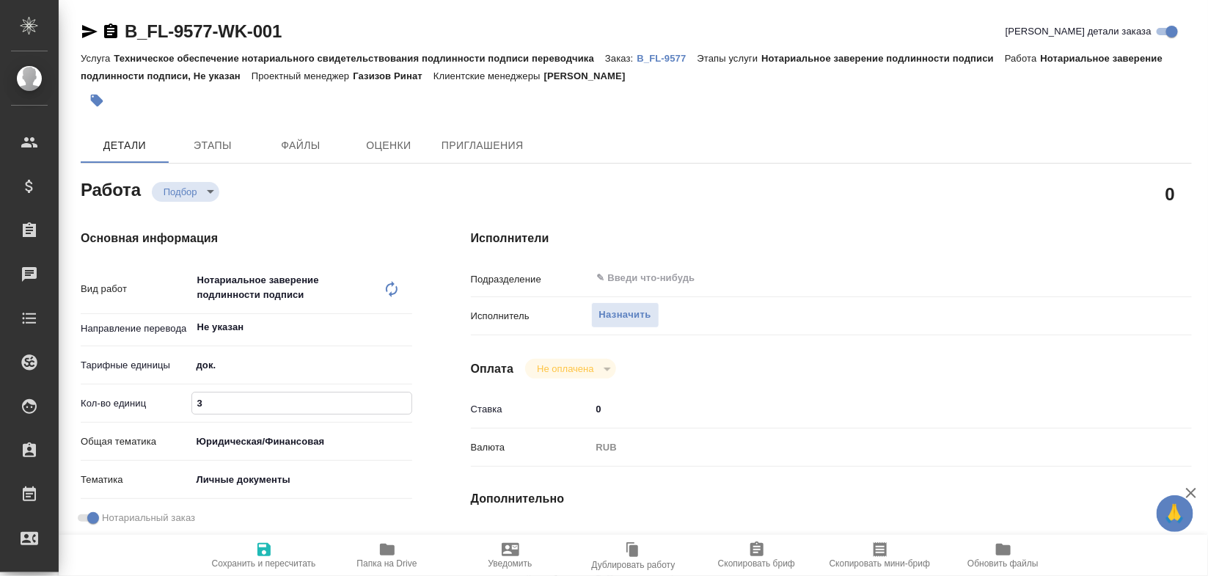
type textarea "x"
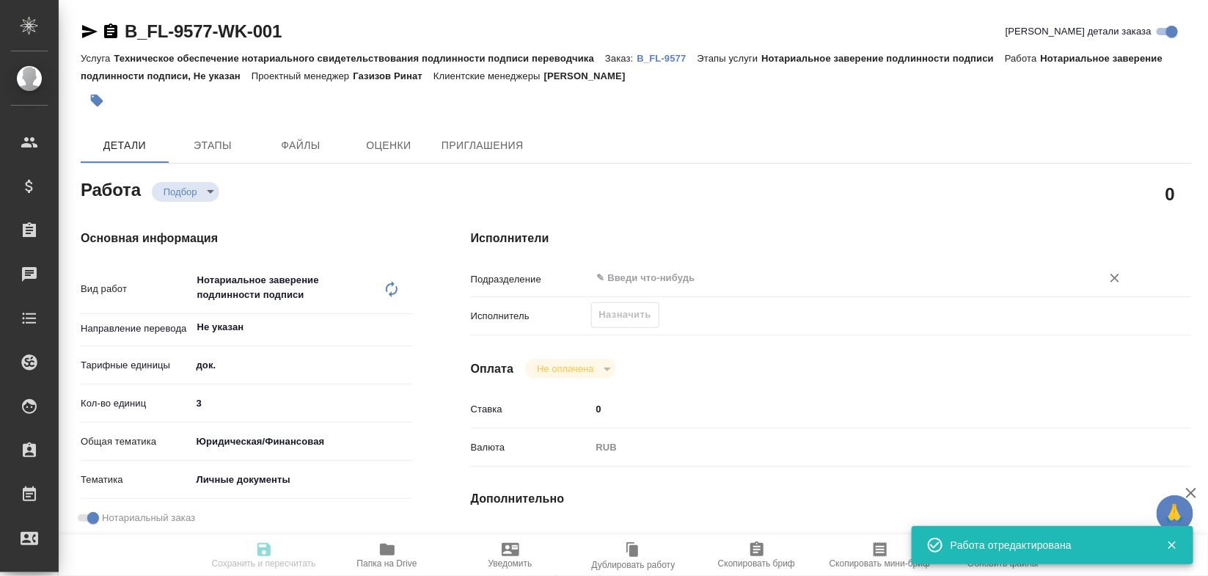
type textarea "x"
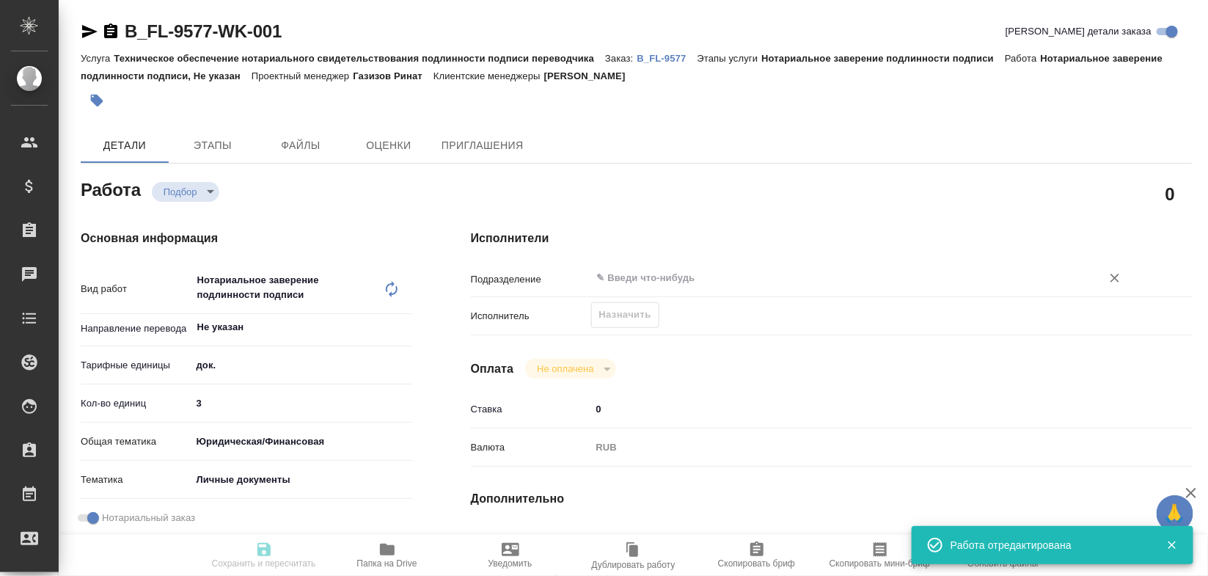
click at [657, 273] on input "text" at bounding box center [837, 278] width 483 height 18
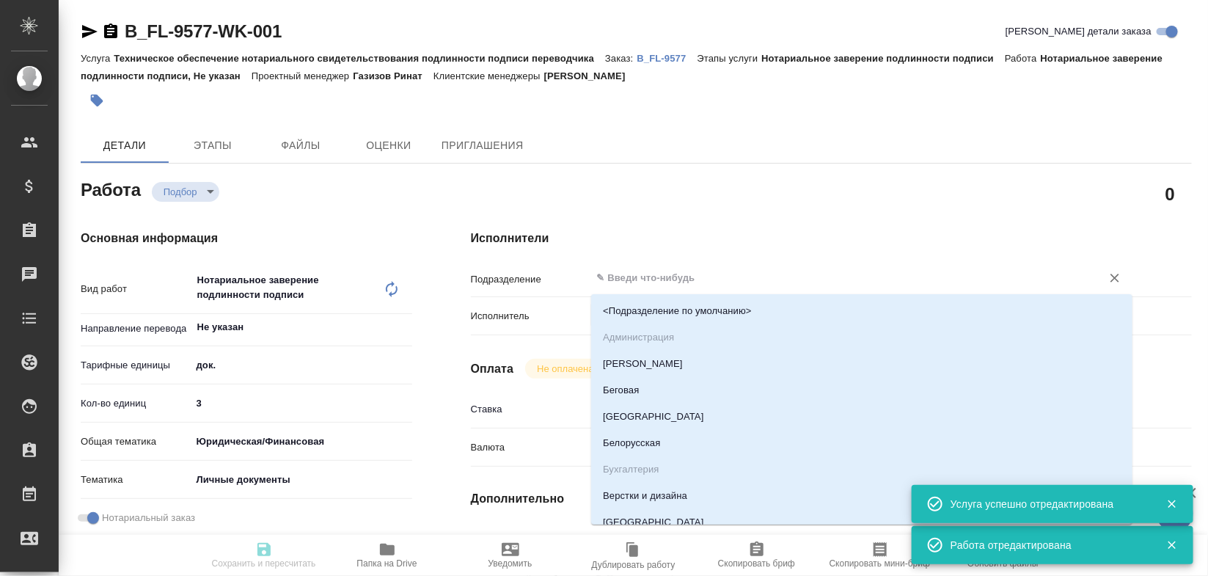
type input "recruiting"
type textarea "Нотариальное заверение подлинности подписи"
type textarea "x"
type input "Не указан"
type input "5a8b1489cc6b4906c91bfd8b"
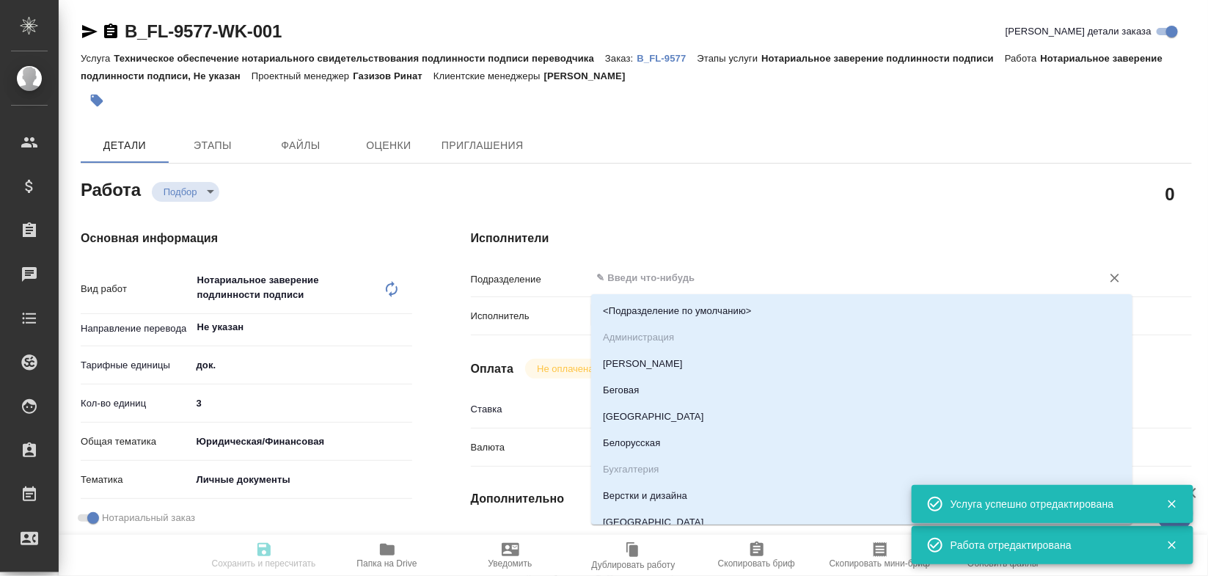
type input "3"
type input "yr-fn"
type input "5a8b8b956a9677013d343cfe"
checkbox input "true"
type input "13.10.2025 10:32"
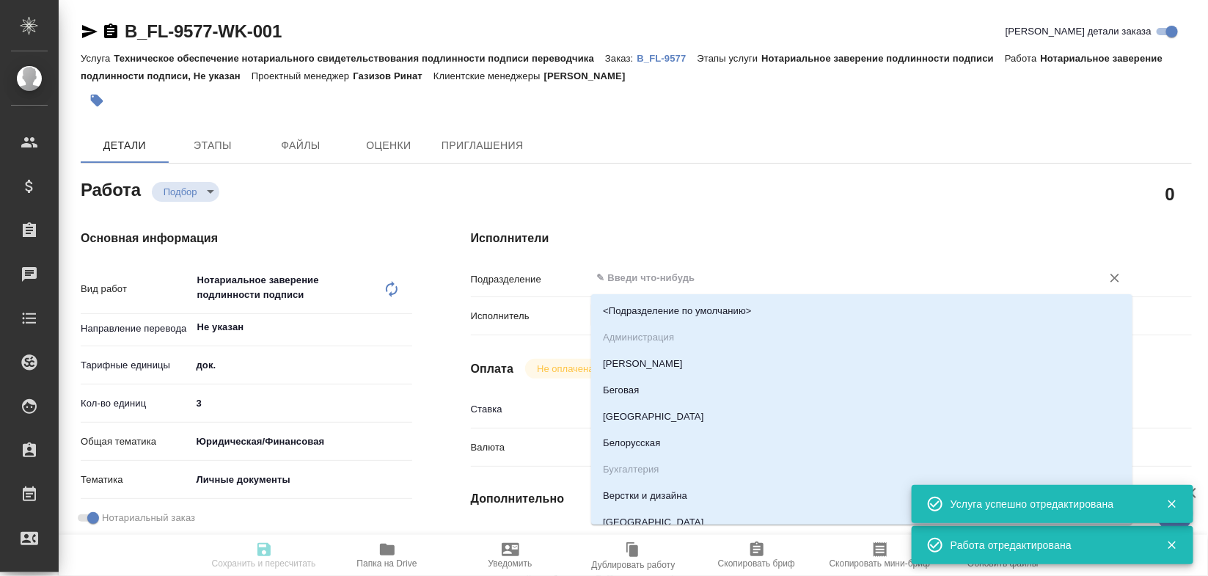
type input "14.10.2025 10:00"
type input "14.10.2025 13:00"
type input "notPayed"
type input "0"
type input "RUB"
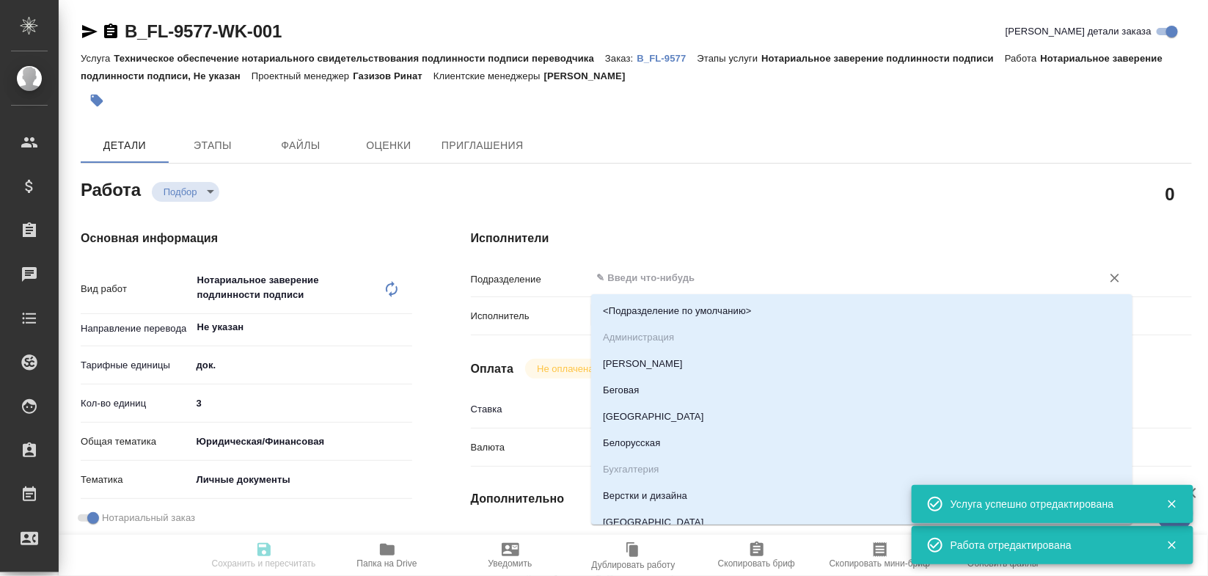
type input "Богомолова Анастасия"
type textarea "x"
type textarea "/Clients/FL_B/Orders/B_FL-9577/Legal/B_FL-9577-WK-001"
type textarea "x"
type input "B_FL-9577"
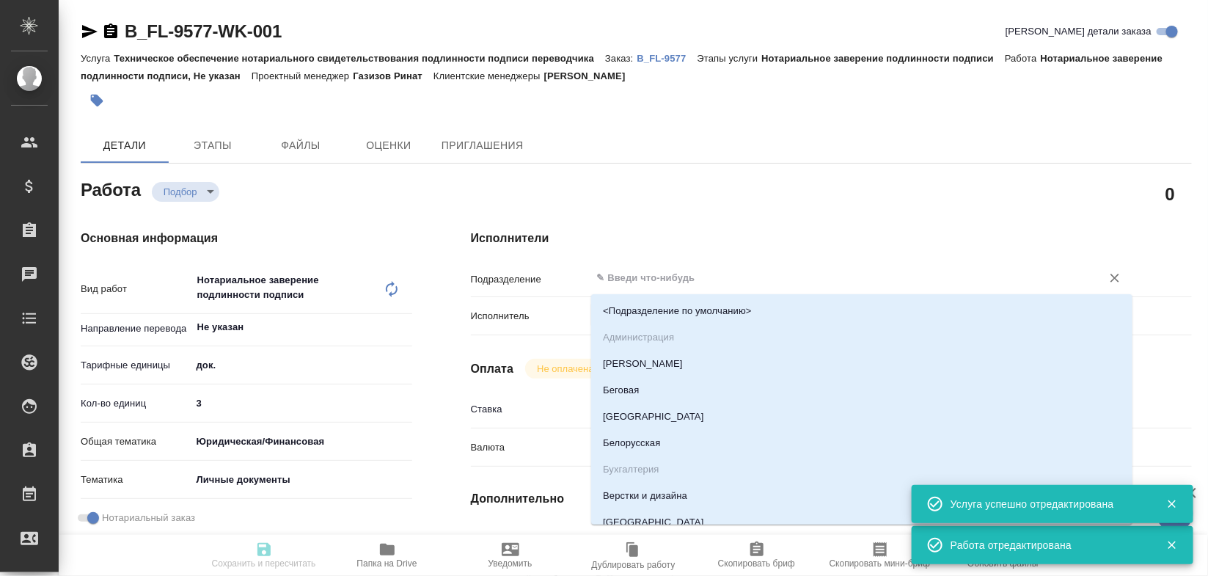
type input "Техническое обеспечение нотариального свидетельствования подлинности подписи пе…"
type input "Нотариальное заверение подлинности подписи"
type input "Богомолова Анастасия"
type input "Петрова Валерия"
type input "/Clients/FL_B/Orders/B_FL-9577"
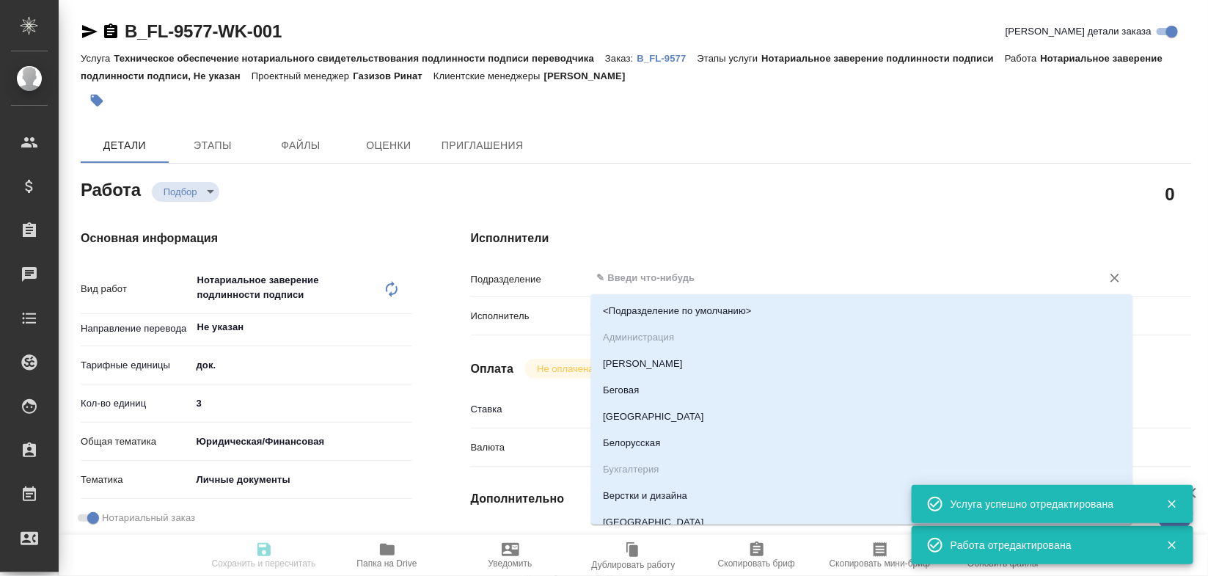
type textarea "Sukhareva Ekaterina Dmitrievna"
type textarea "x"
type textarea "для Германии"
type textarea "x"
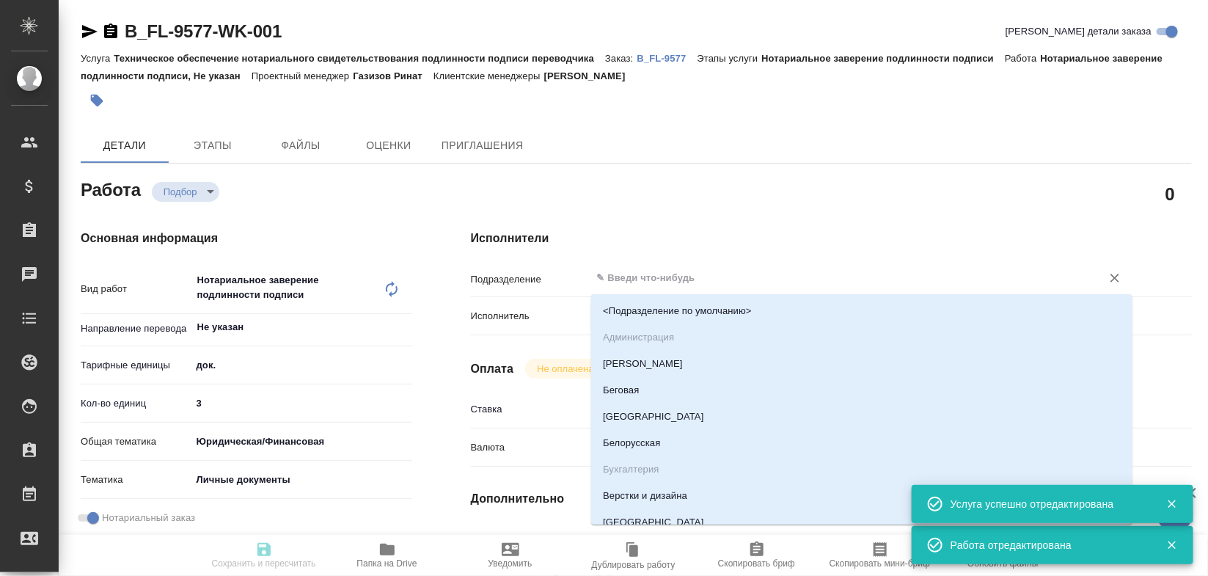
type textarea "x"
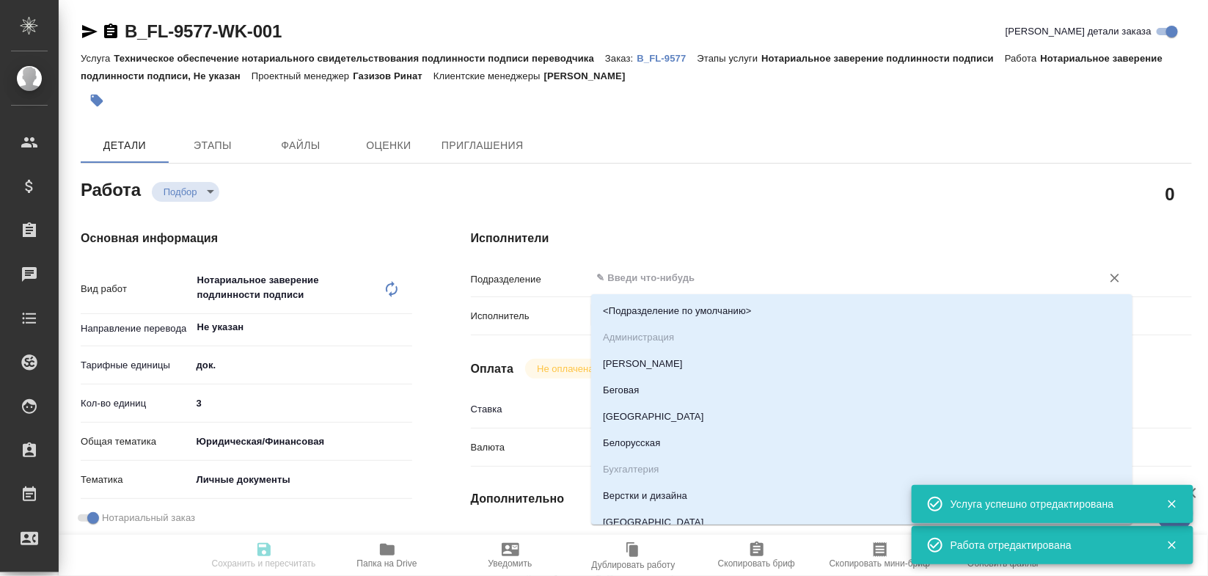
type textarea "x"
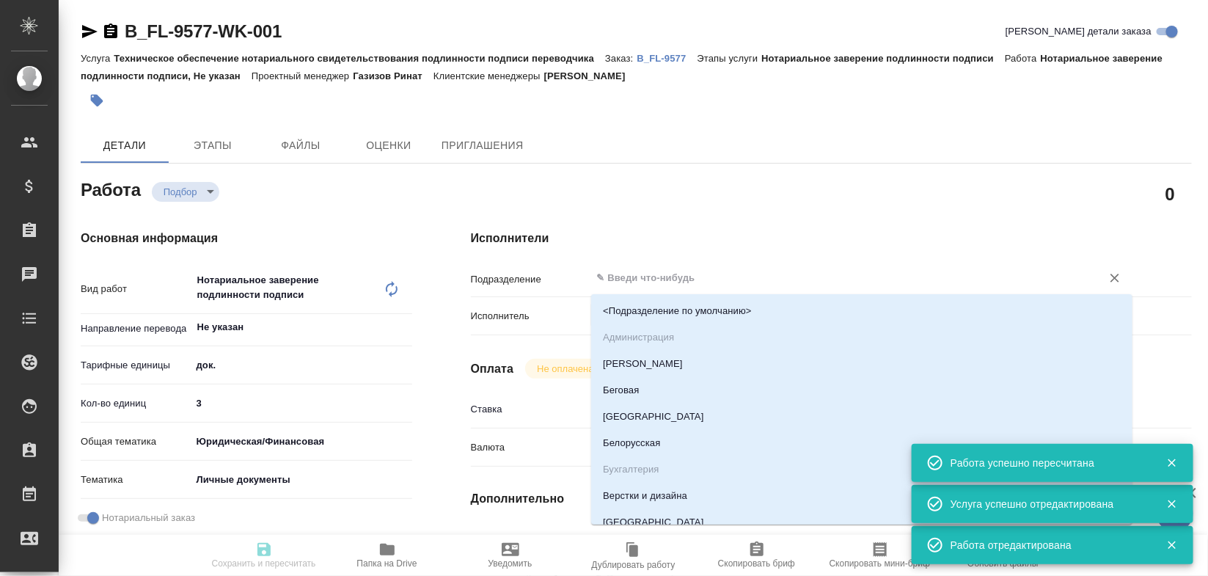
type input "recruiting"
type textarea "Нотариальное заверение подлинности подписи"
type textarea "x"
type input "Не указан"
type input "5a8b1489cc6b4906c91bfd8b"
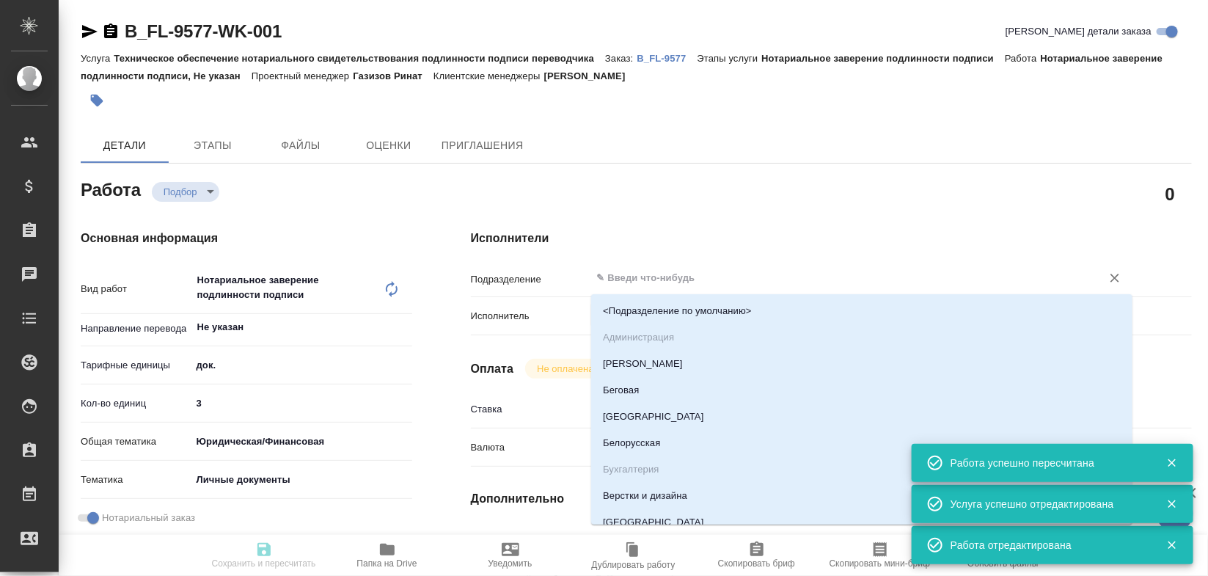
type input "3"
type input "yr-fn"
type input "5a8b8b956a9677013d343cfe"
checkbox input "true"
type input "13.10.2025 10:32"
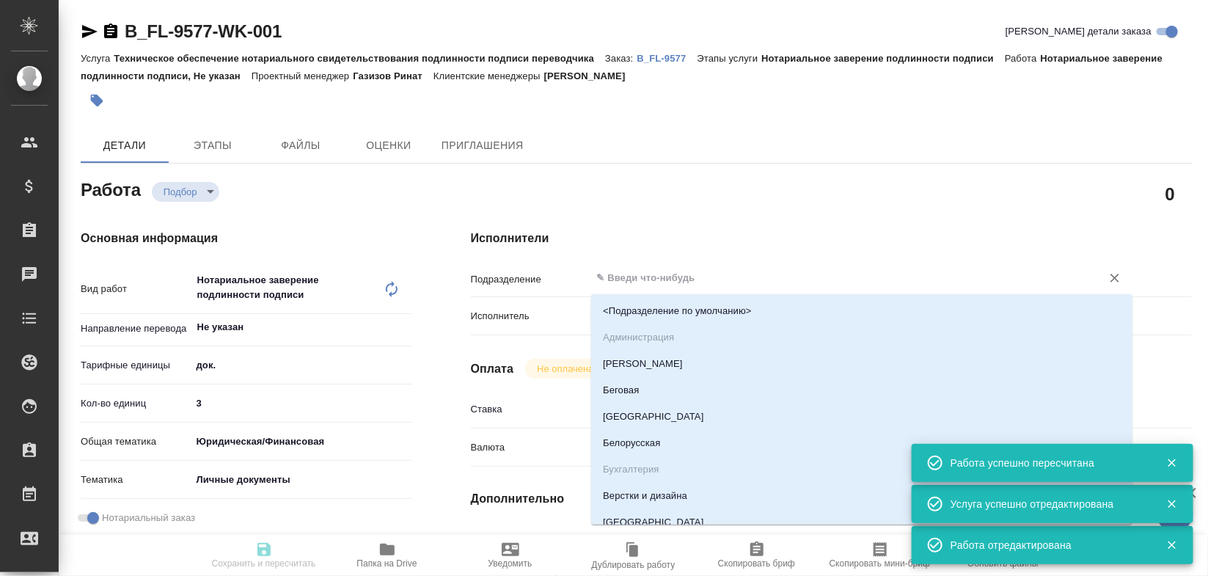
type input "14.10.2025 10:00"
type input "14.10.2025 13:00"
type input "notPayed"
type input "0"
type input "RUB"
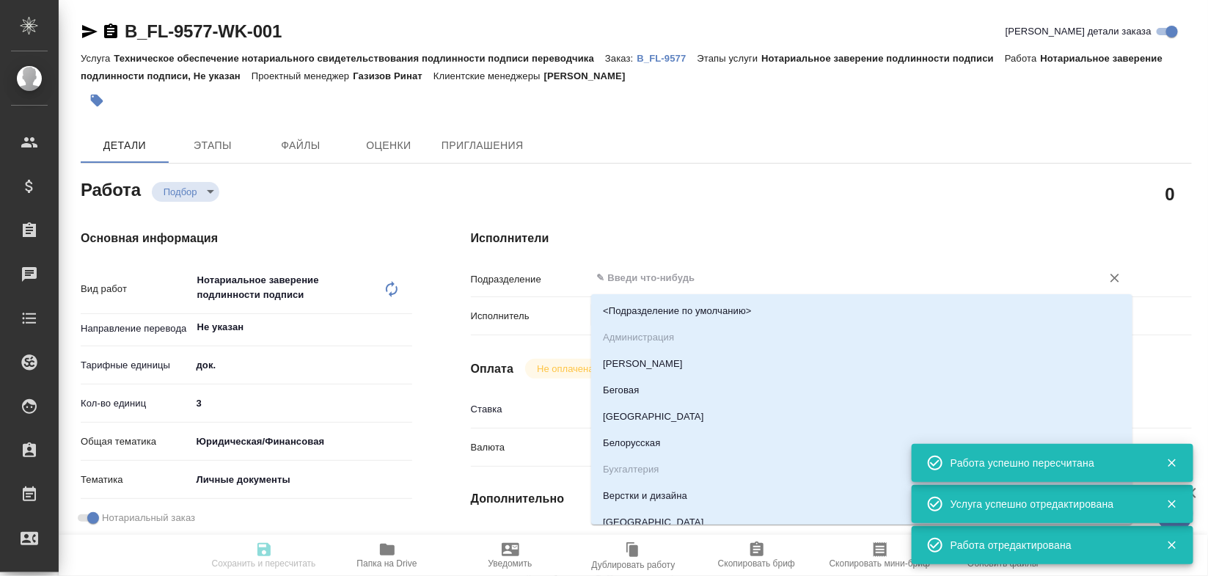
type input "Богомолова Анастасия"
type textarea "x"
type textarea "/Clients/FL_B/Orders/B_FL-9577/Legal/B_FL-9577-WK-001"
type textarea "x"
type input "B_FL-9577"
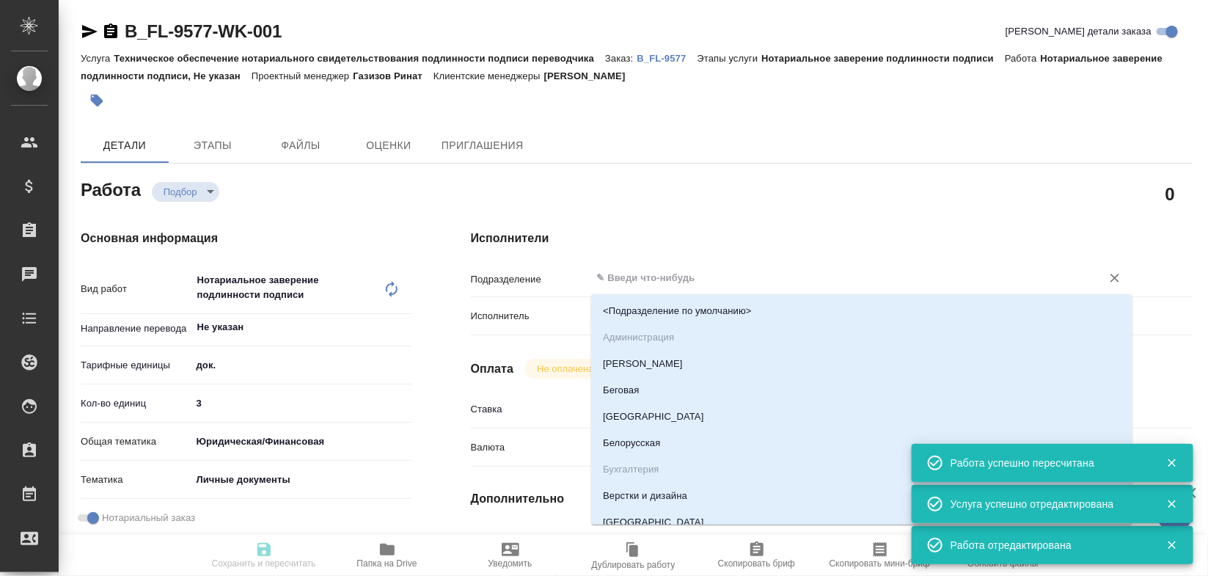
type input "Техническое обеспечение нотариального свидетельствования подлинности подписи пе…"
type input "Нотариальное заверение подлинности подписи"
type input "Богомолова Анастасия"
type input "Петрова Валерия"
type input "/Clients/FL_B/Orders/B_FL-9577"
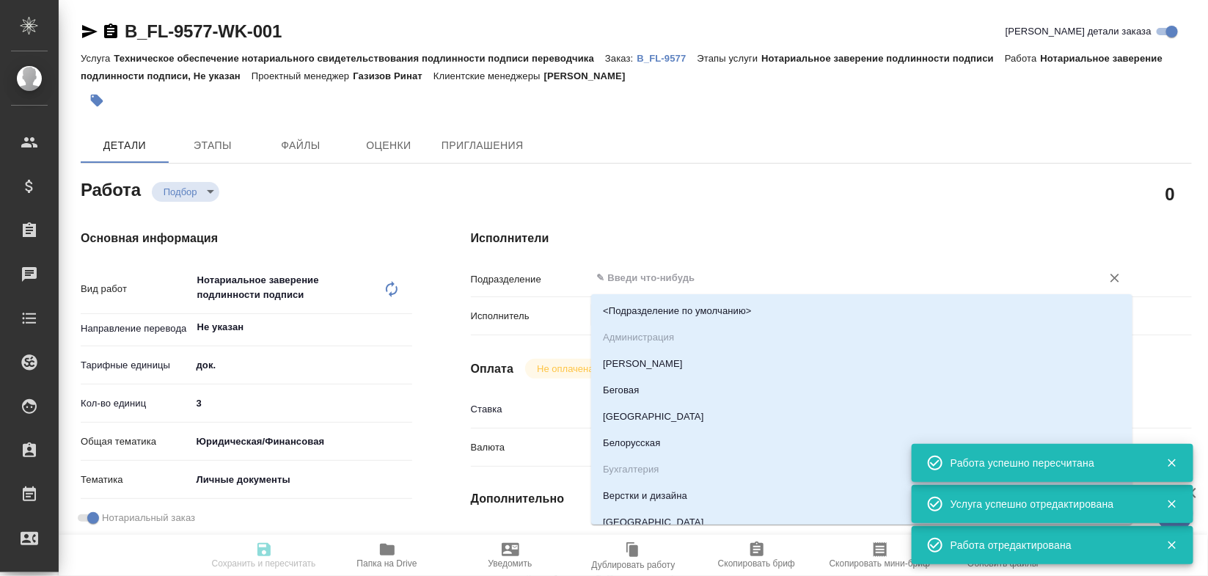
type textarea "Sukhareva Ekaterina Dmitrievna"
type textarea "x"
type textarea "для Германии"
type textarea "x"
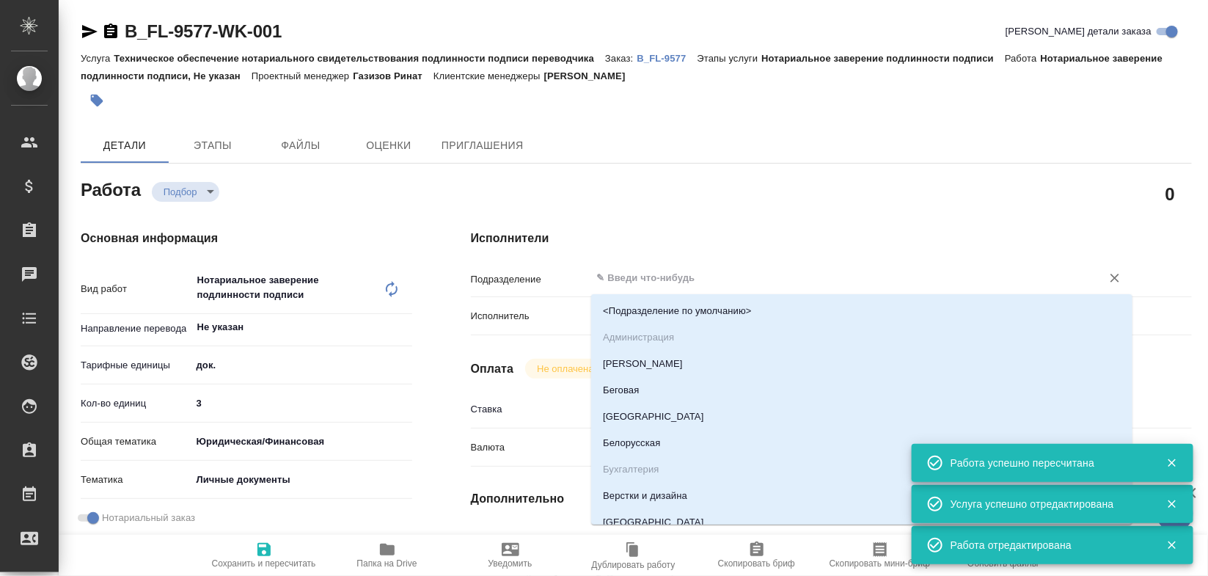
type textarea "x"
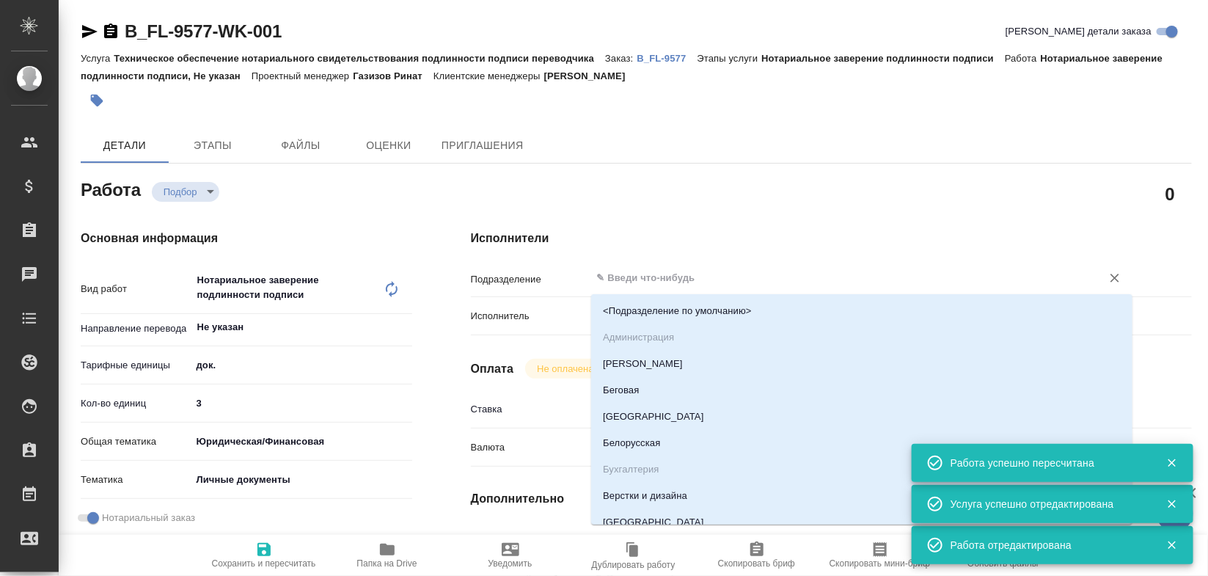
type textarea "x"
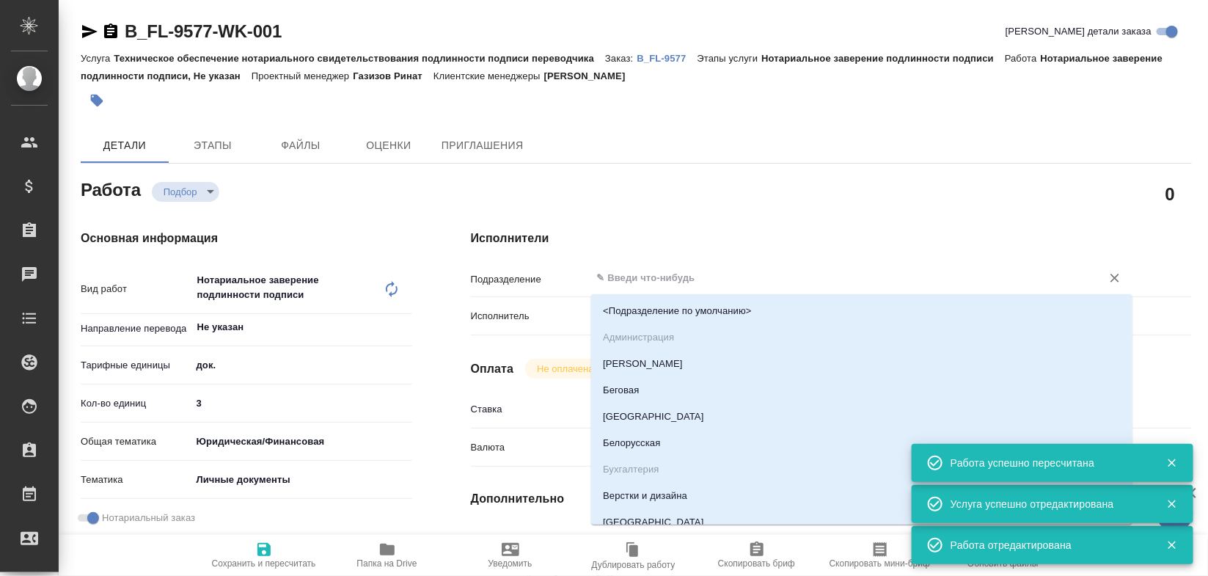
type textarea "x"
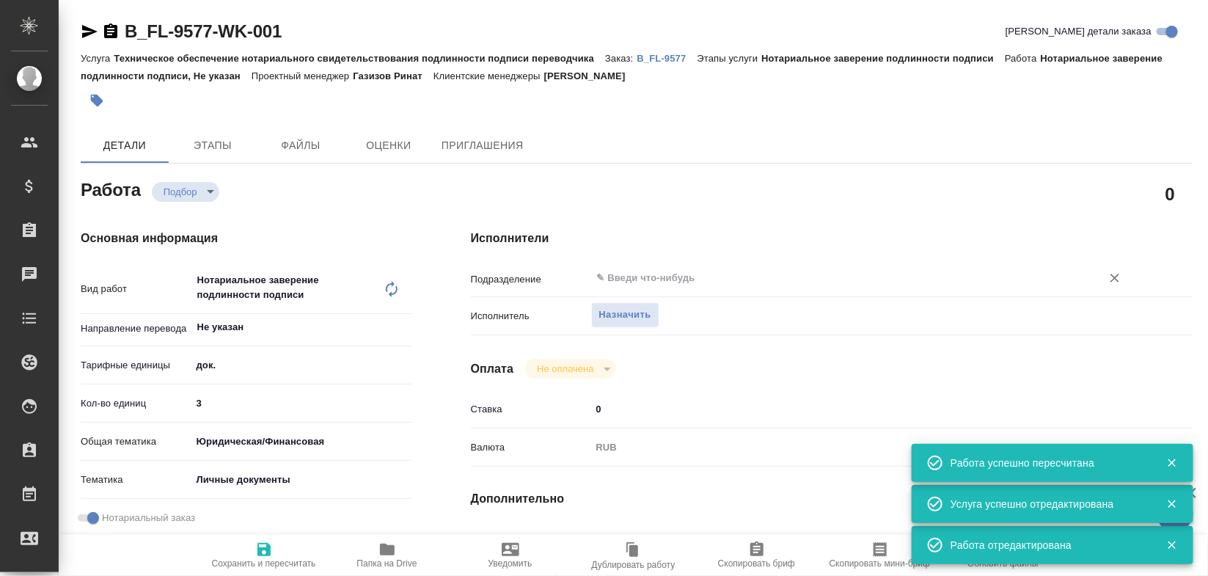
click at [647, 272] on input "text" at bounding box center [837, 278] width 483 height 18
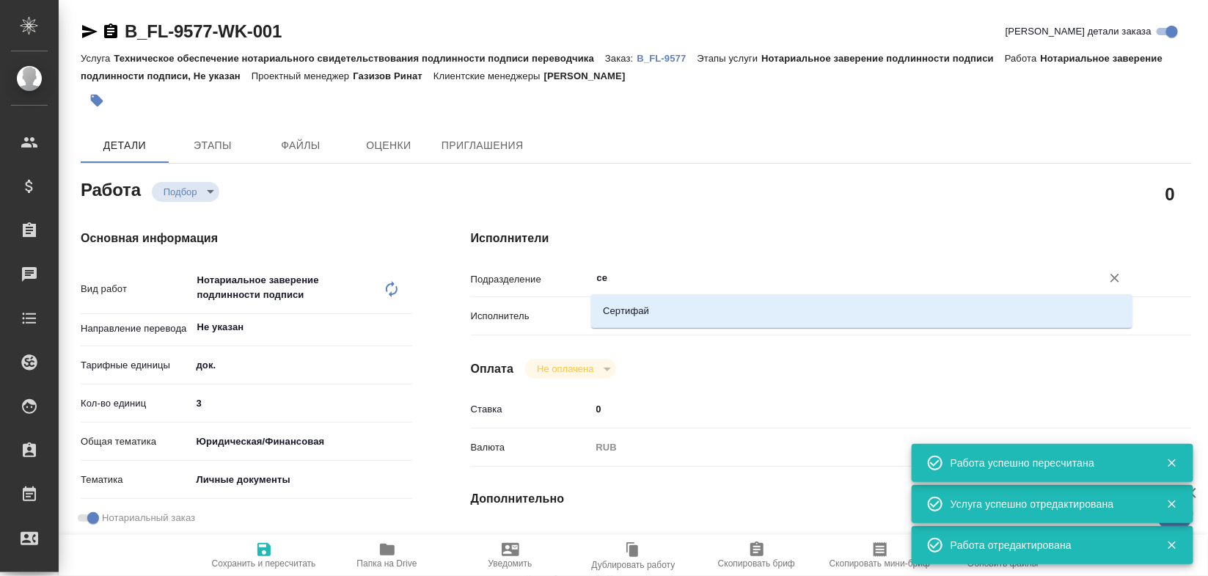
type input "сер"
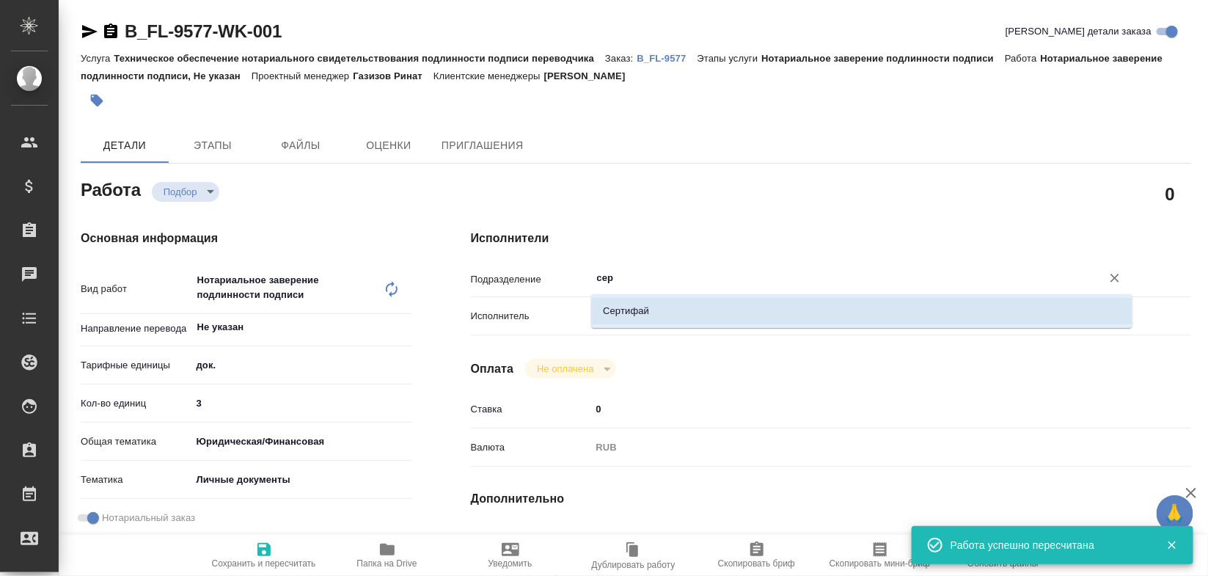
click at [613, 301] on li "Сертифай" at bounding box center [861, 311] width 541 height 26
type textarea "x"
type input "Сертифай"
type textarea "x"
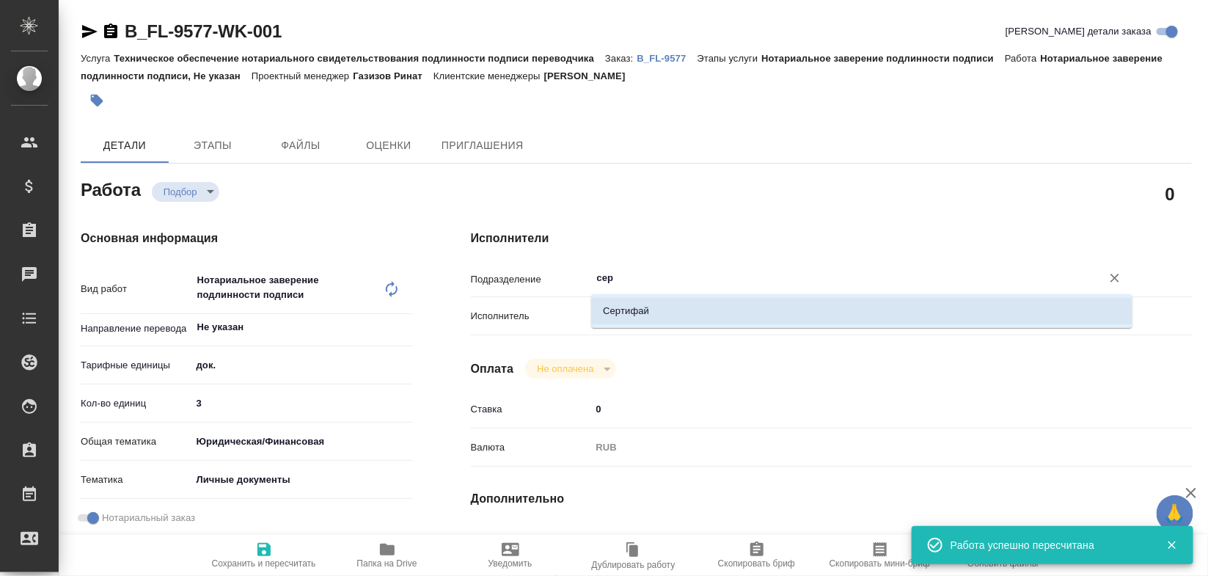
type textarea "x"
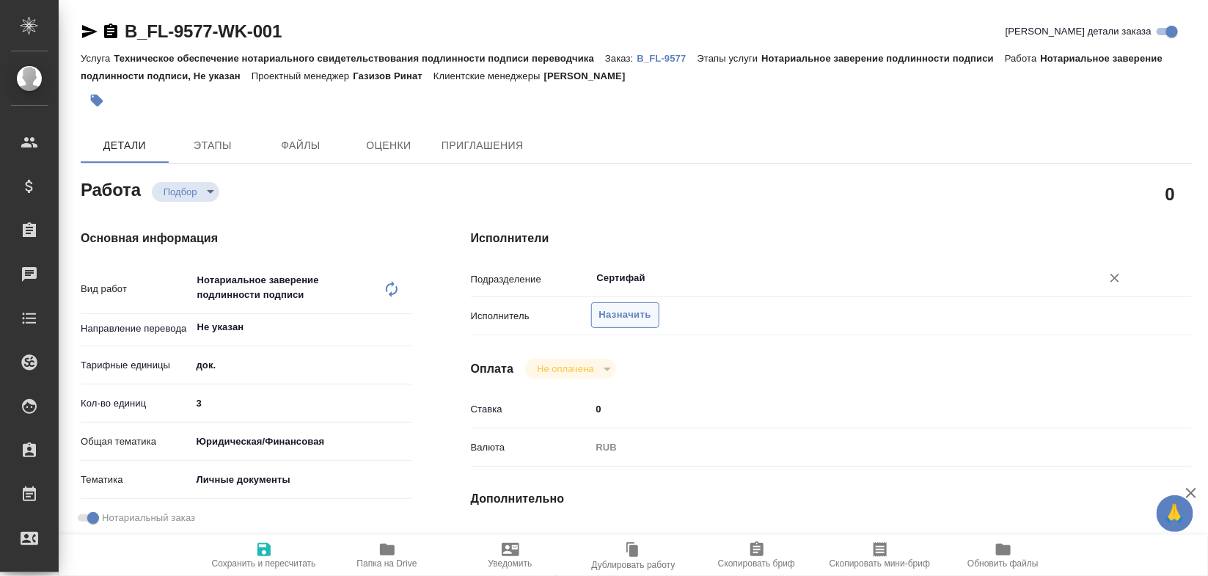
type input "Сертифай"
click at [592, 313] on button "Назначить" at bounding box center [625, 315] width 68 height 26
type textarea "x"
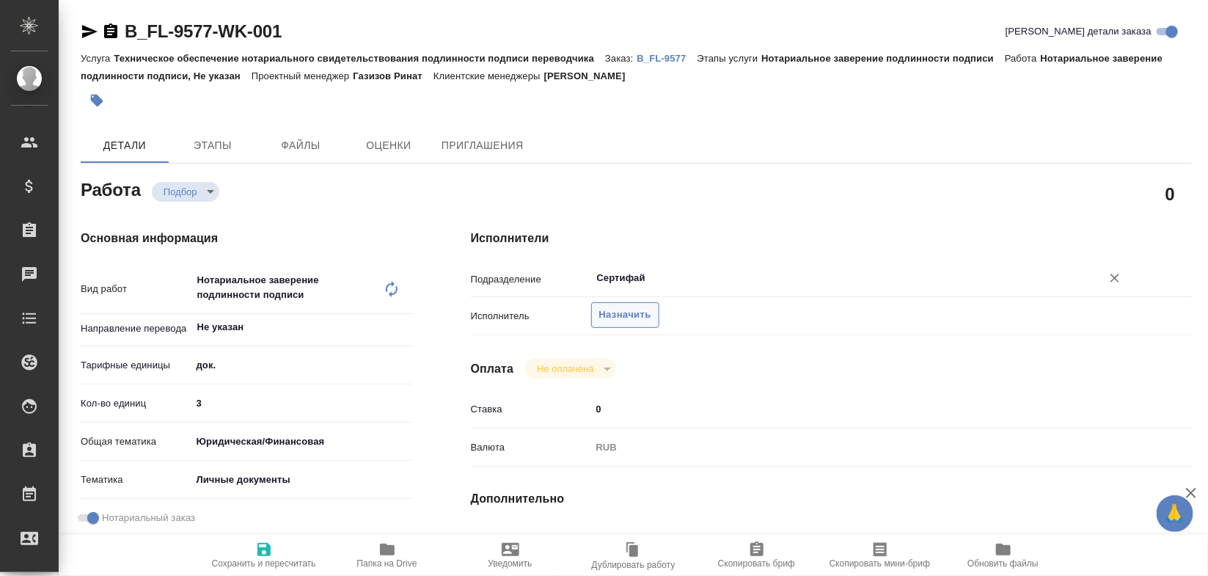
type textarea "x"
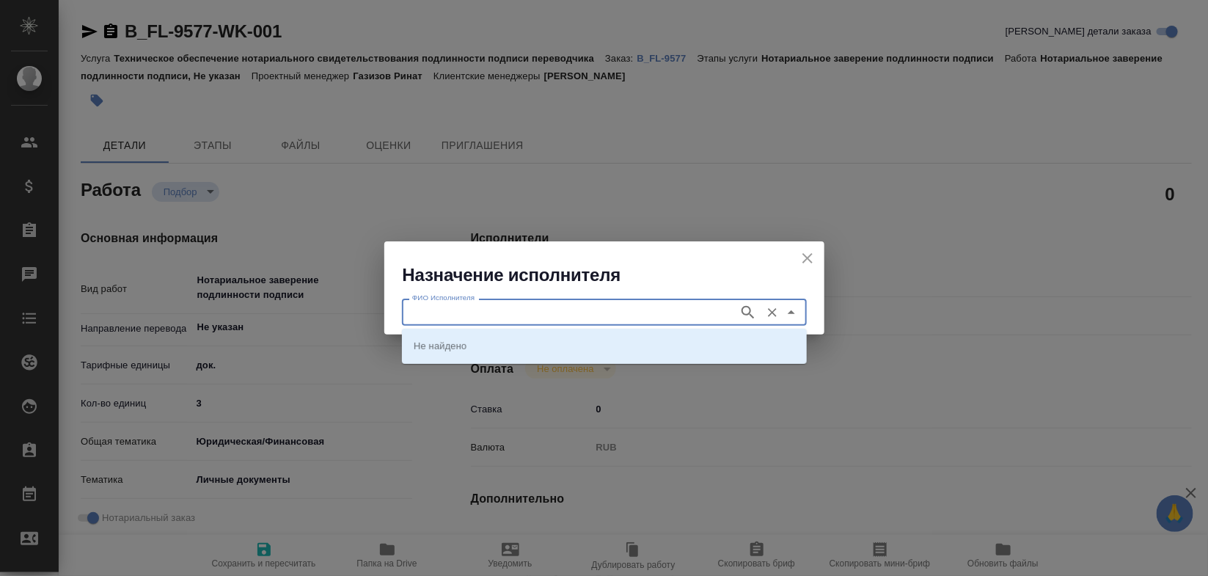
click at [561, 310] on input "ФИО Исполнителя" at bounding box center [568, 312] width 325 height 18
type input "шмш"
type input "шиш"
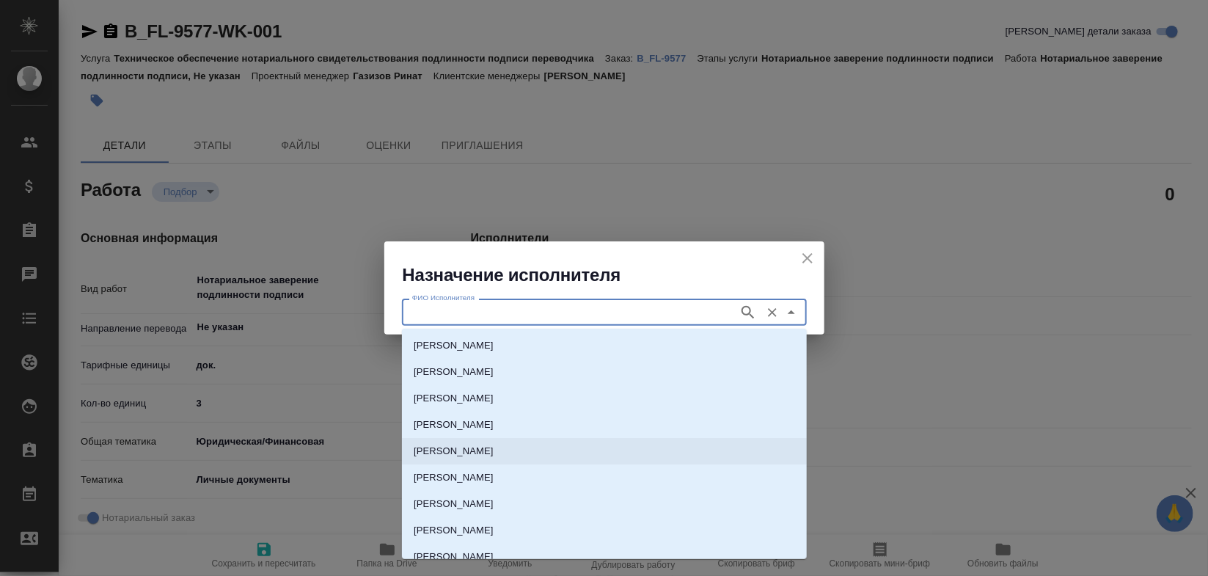
drag, startPoint x: 791, startPoint y: 412, endPoint x: 789, endPoint y: 450, distance: 37.5
click at [789, 450] on ul "Шишкин Александр Викторович Шишканова Алла Викторовна Шишкина Елена Владимировн…" at bounding box center [604, 515] width 405 height 343
drag, startPoint x: 789, startPoint y: 450, endPoint x: 789, endPoint y: 489, distance: 38.9
click at [789, 489] on ul "Шишкин Александр Викторович Шишканова Алла Викторовна Шишкина Елена Владимировн…" at bounding box center [604, 515] width 405 height 343
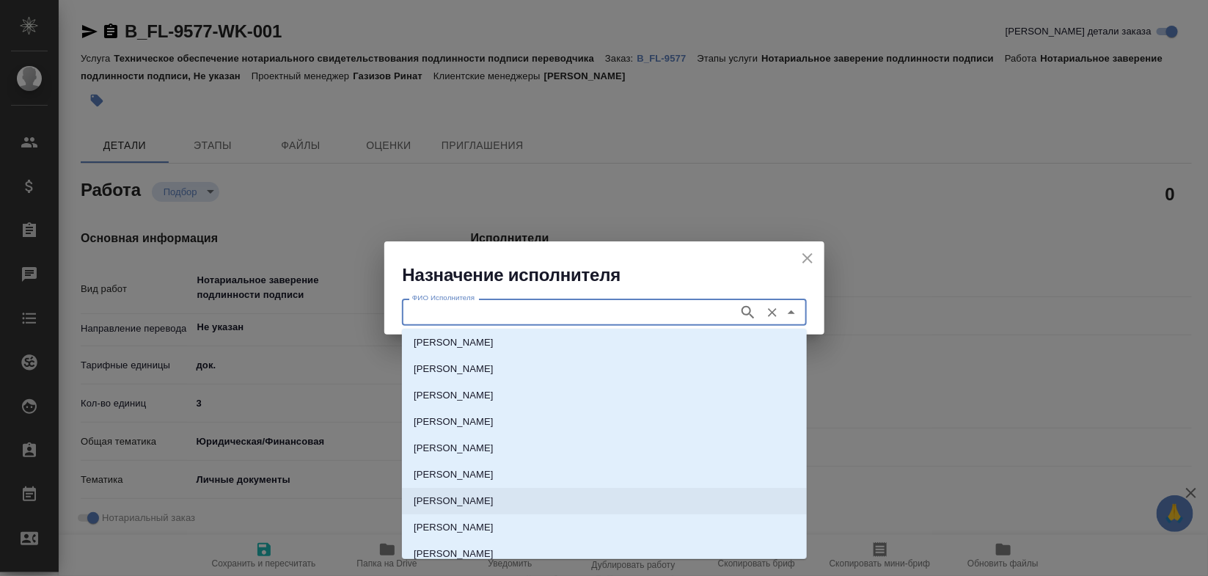
scroll to position [73, 0]
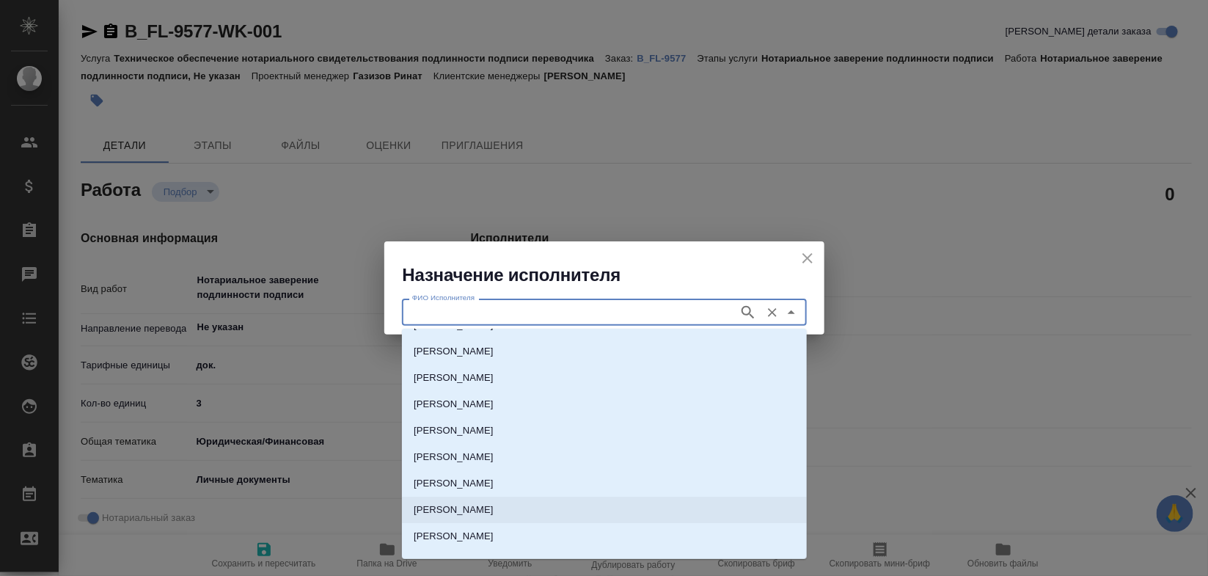
click at [757, 512] on li "НОТАРИУС Шишенков Леонид Васильевич" at bounding box center [604, 510] width 405 height 26
type input "НОТАРИУС Шишенков Леонид Васильевич"
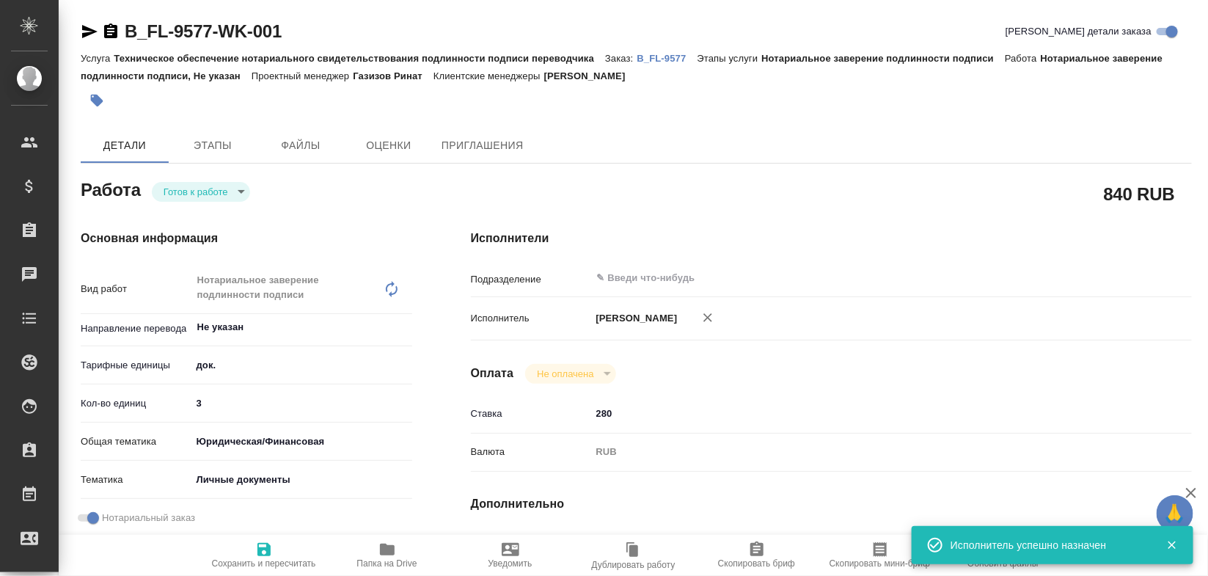
type textarea "x"
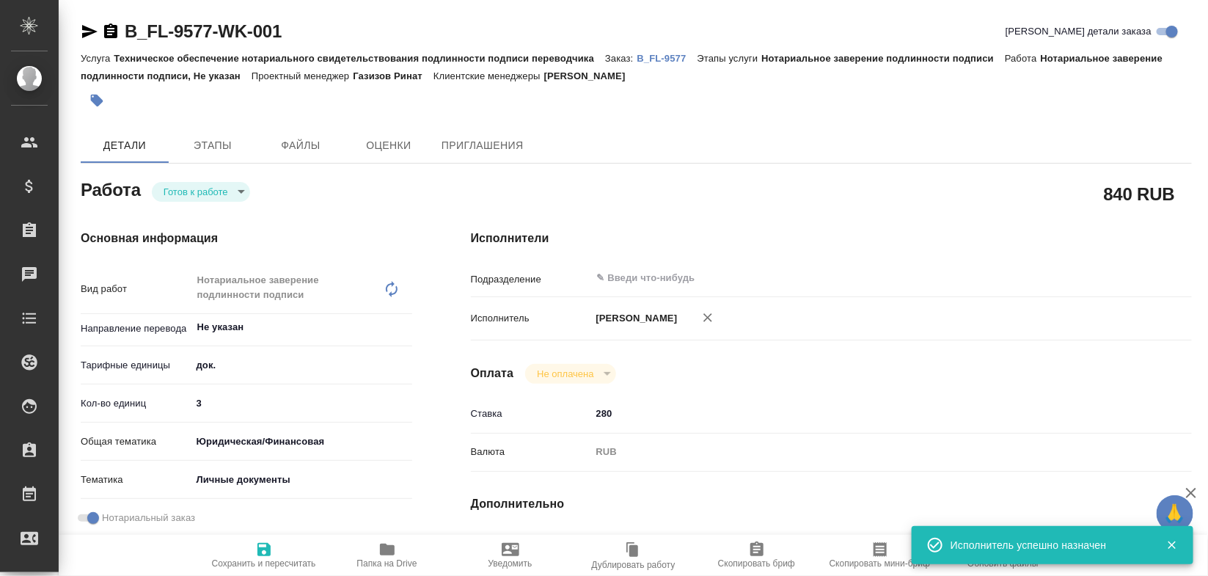
type textarea "x"
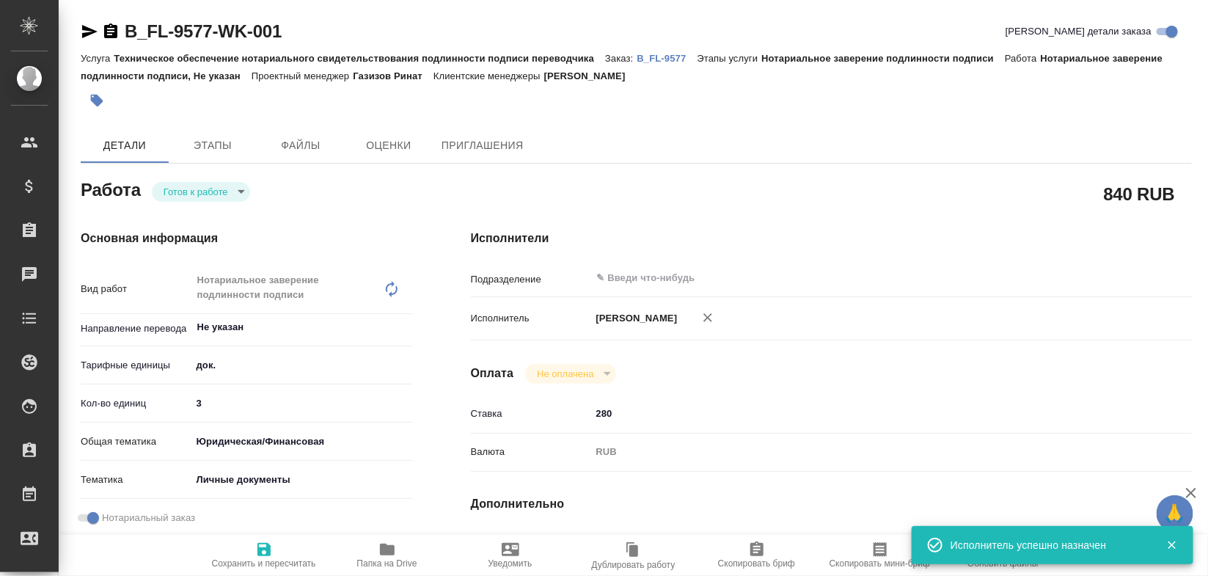
type textarea "x"
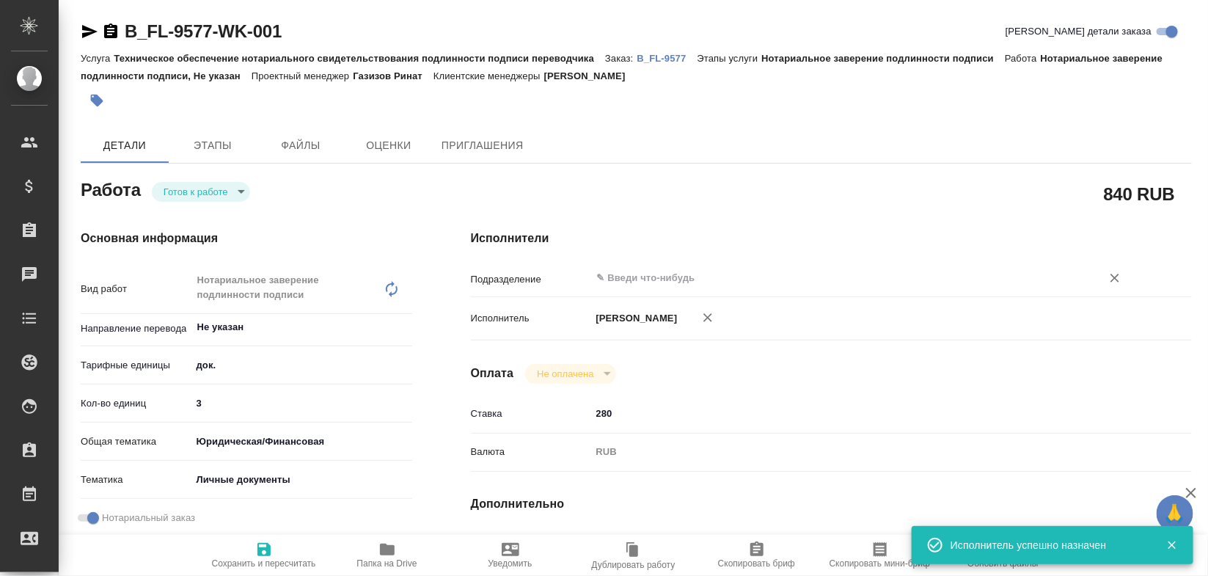
click at [720, 271] on input "text" at bounding box center [837, 278] width 483 height 18
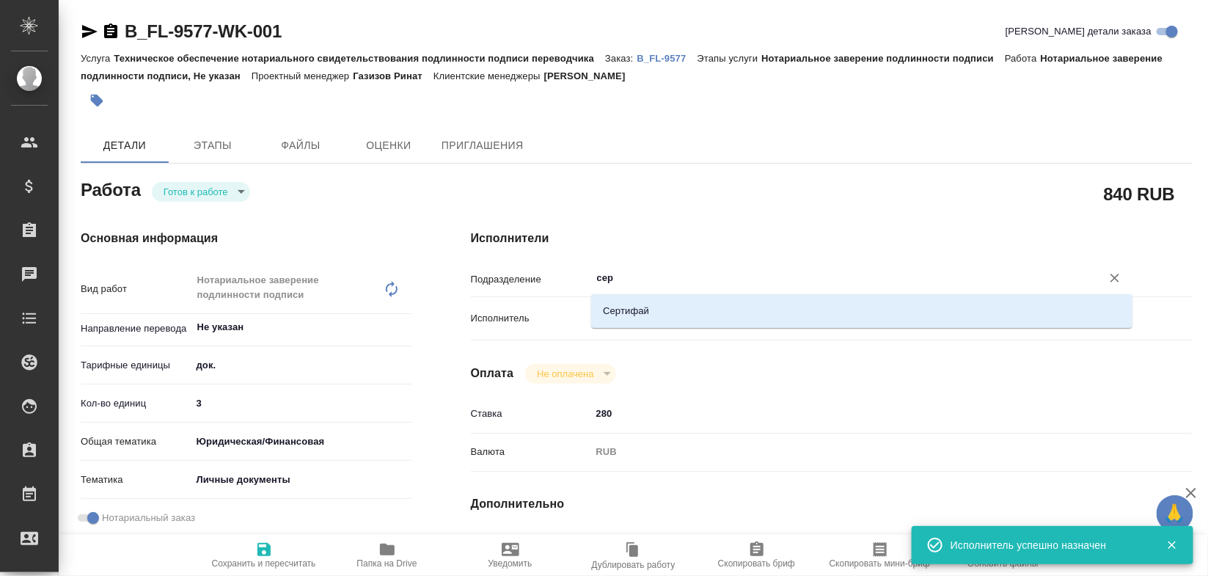
type input "серт"
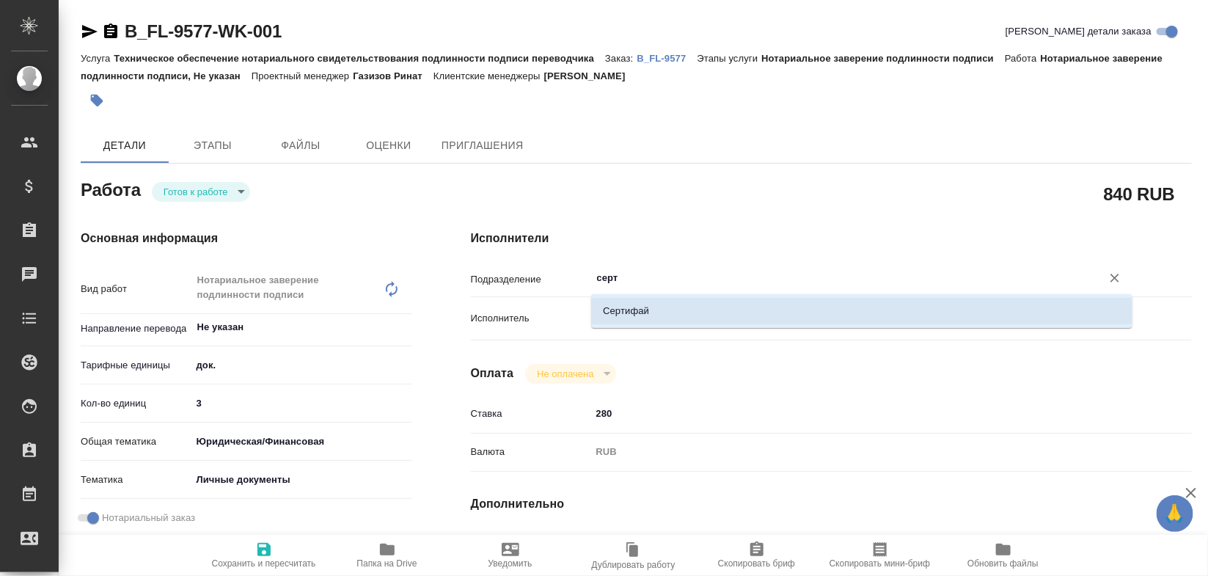
click at [668, 301] on li "Сертифай" at bounding box center [861, 311] width 541 height 26
type textarea "x"
type input "Сертифай"
type textarea "x"
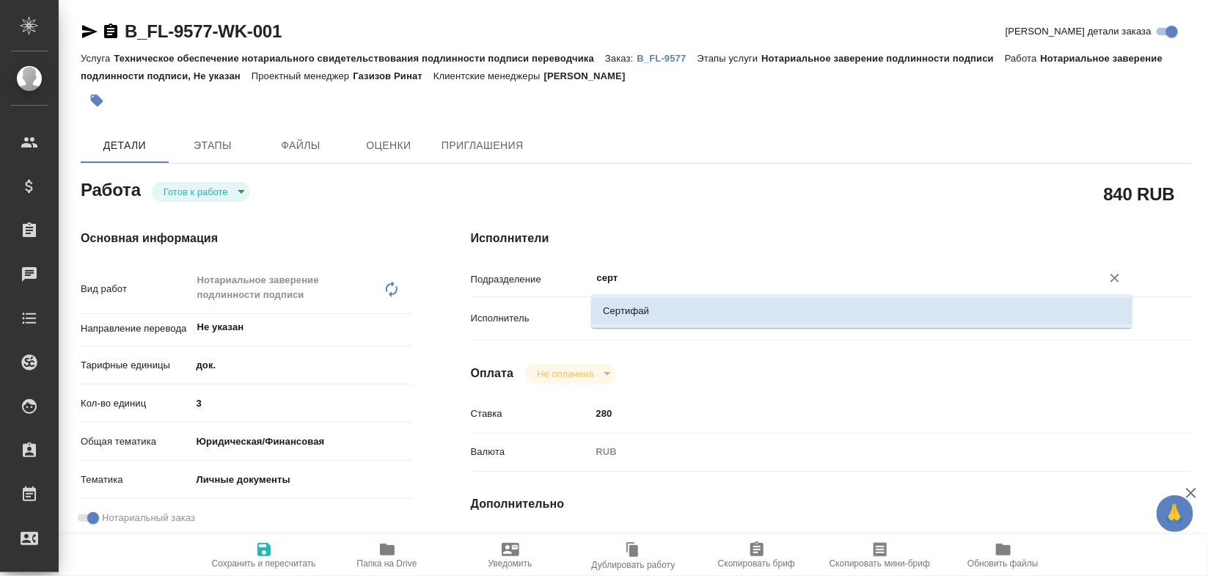
type textarea "x"
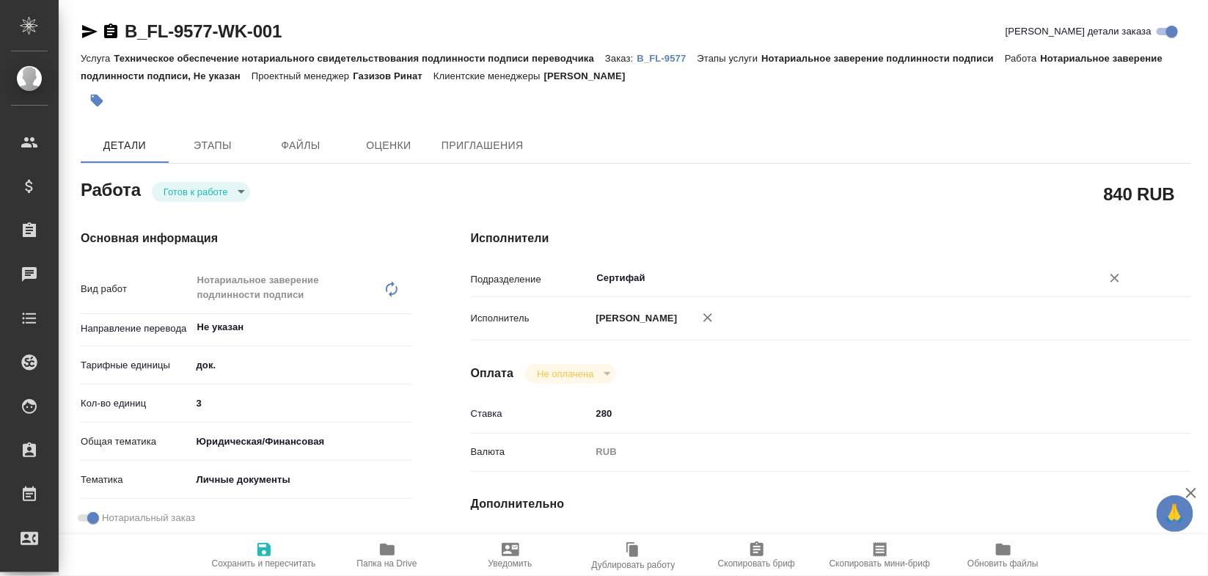
type input "Сертифай"
click at [279, 556] on span "Сохранить и пересчитать" at bounding box center [264, 555] width 106 height 28
type textarea "x"
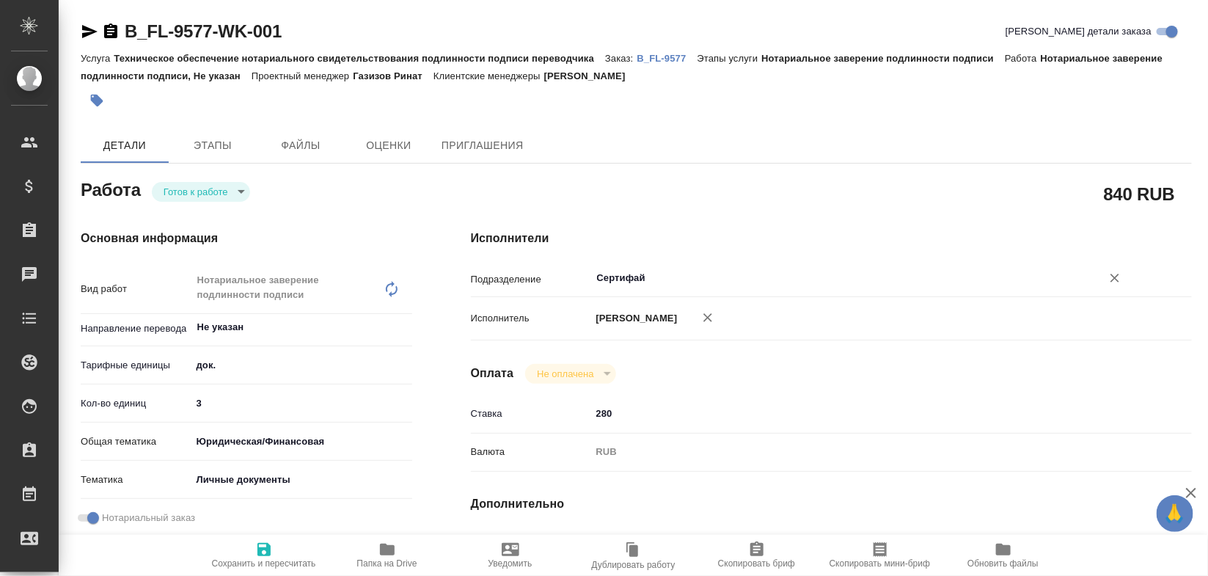
type textarea "x"
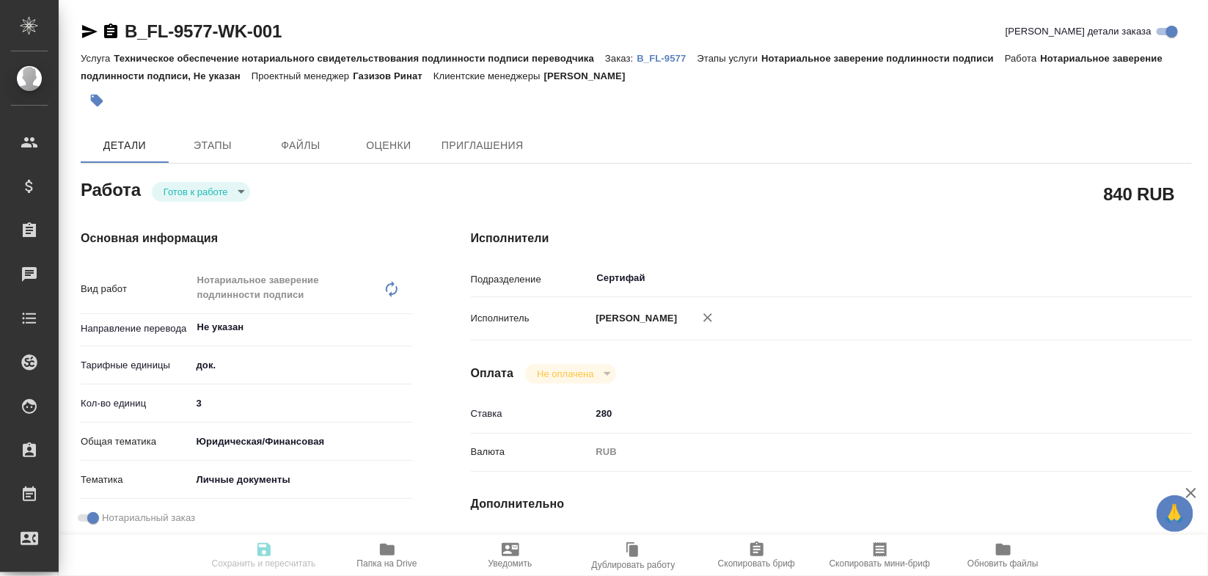
type textarea "x"
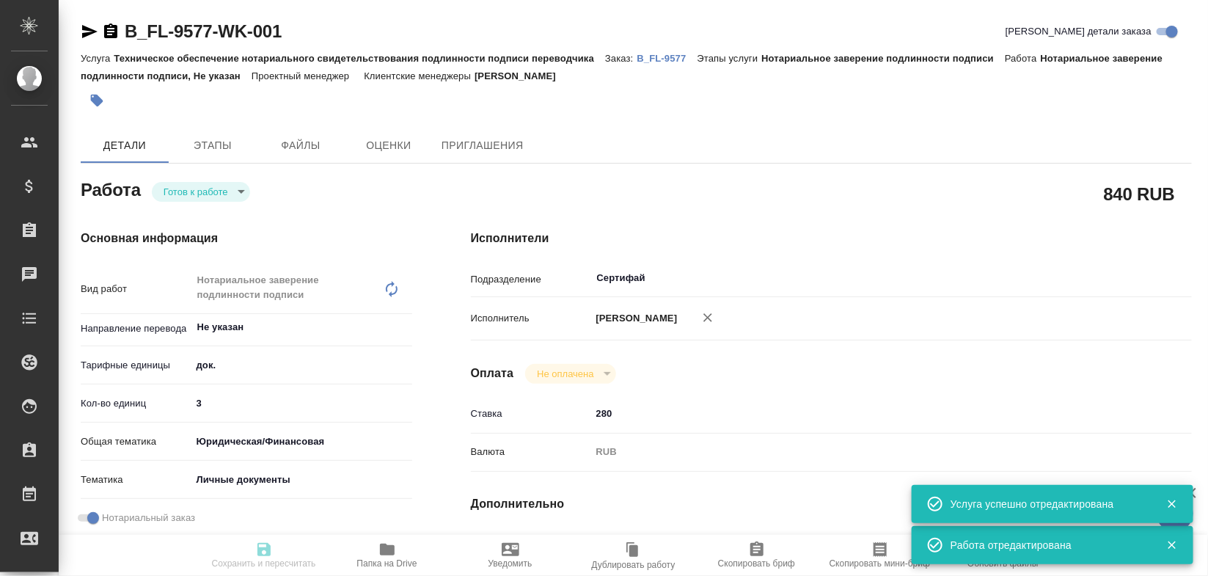
type input "readyForWork"
type textarea "Нотариальное заверение подлинности подписи"
type textarea "x"
type input "Не указан"
type input "5a8b1489cc6b4906c91bfd8b"
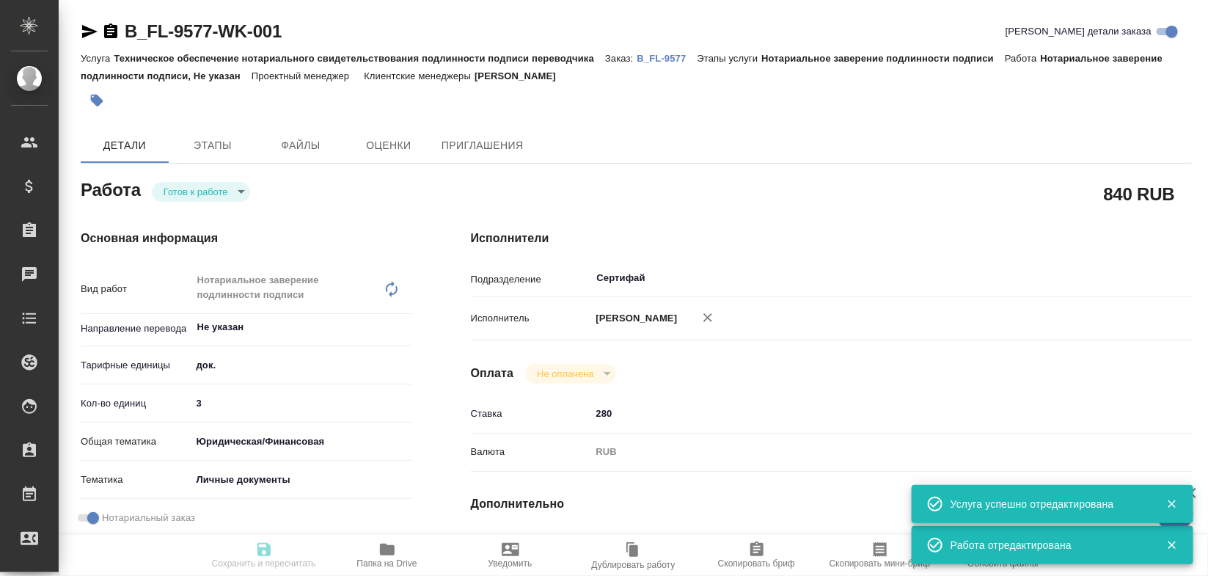
type input "3"
type input "yr-fn"
type input "5a8b8b956a9677013d343cfe"
checkbox input "true"
type input "13.10.2025 10:32"
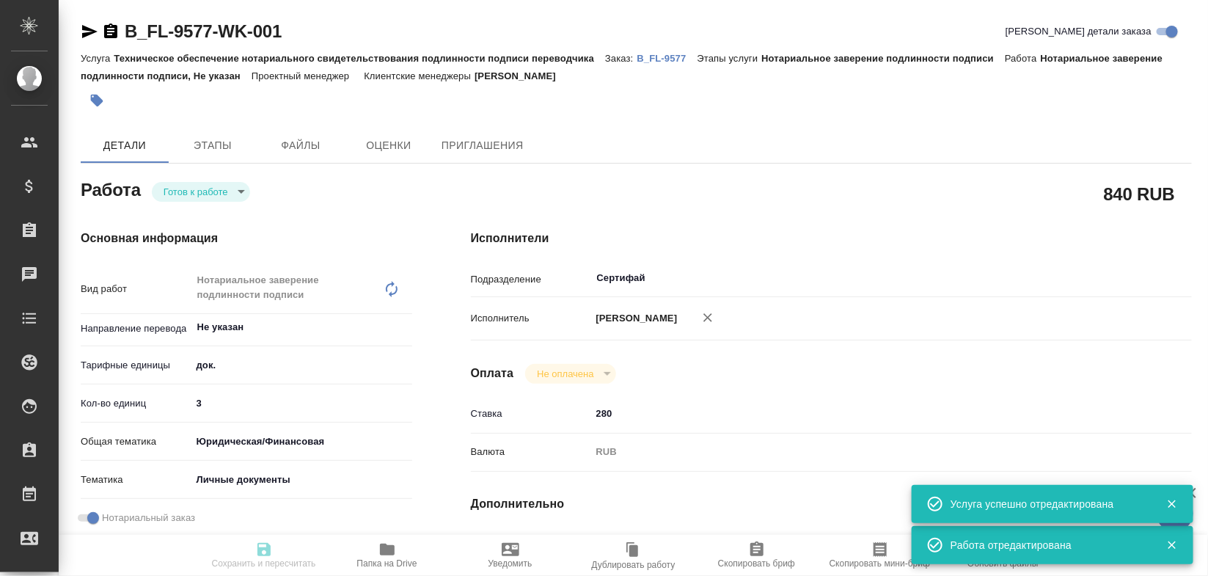
type input "14.10.2025 10:00"
type input "14.10.2025 13:00"
type input "Сертифай"
type input "notPayed"
type input "280"
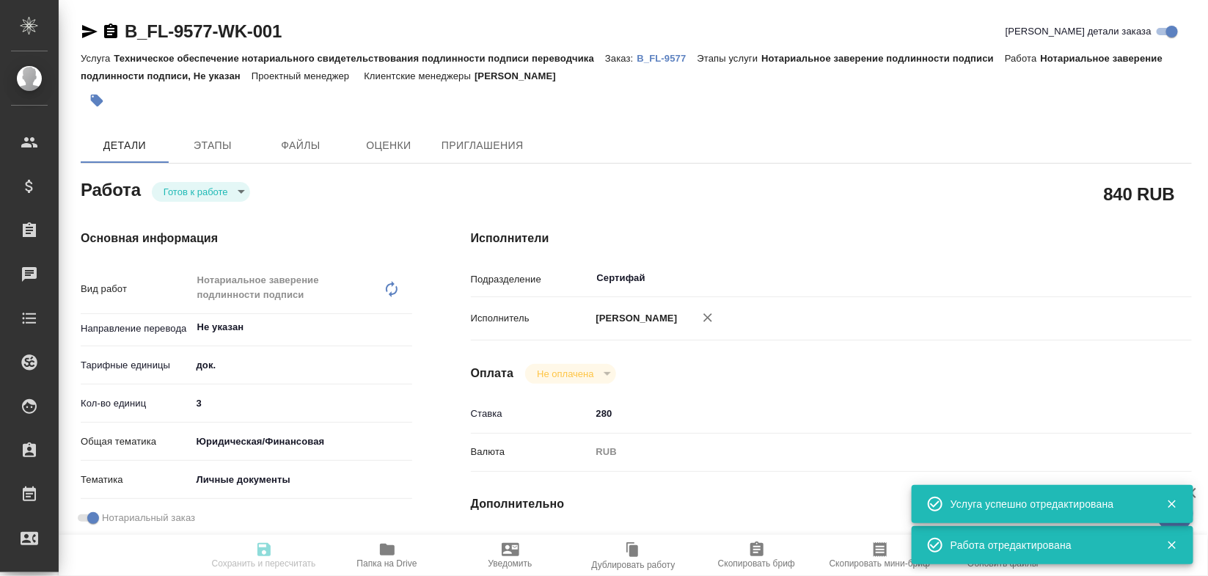
type input "RUB"
type input "Богомолова Анастасия"
type textarea "x"
type textarea "/Clients/FL_B/Orders/B_FL-9577/Legal/B_FL-9577-WK-001"
type textarea "x"
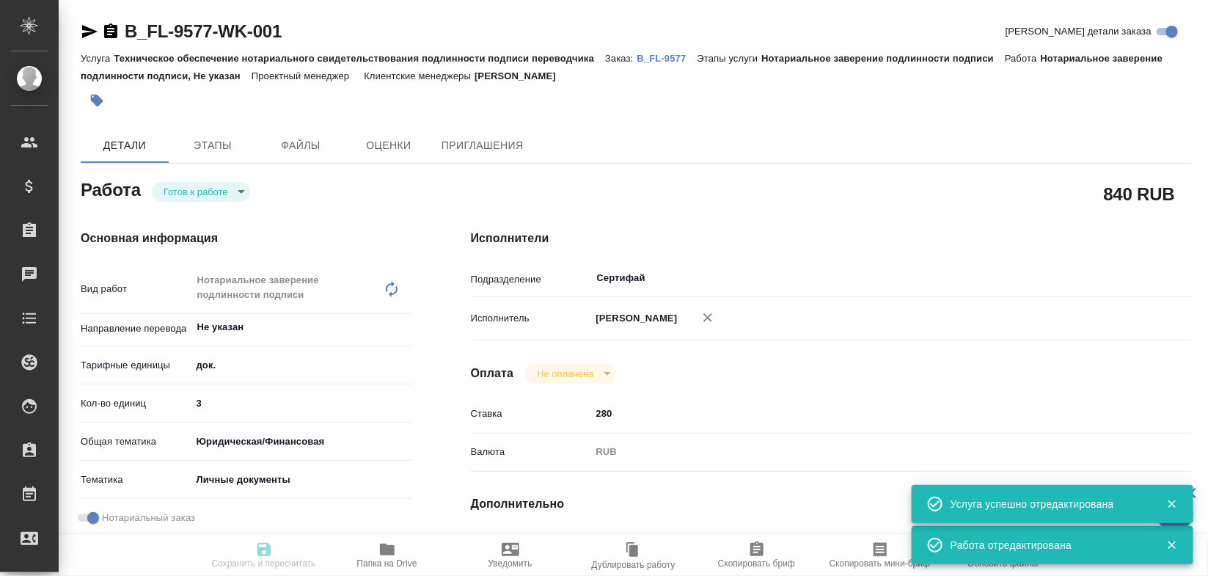
type input "B_FL-9577"
type input "Техническое обеспечение нотариального свидетельствования подлинности подписи пе…"
type input "Нотариальное заверение подлинности подписи"
type input "Богомолова Анастасия"
type input "Петрова Валерия"
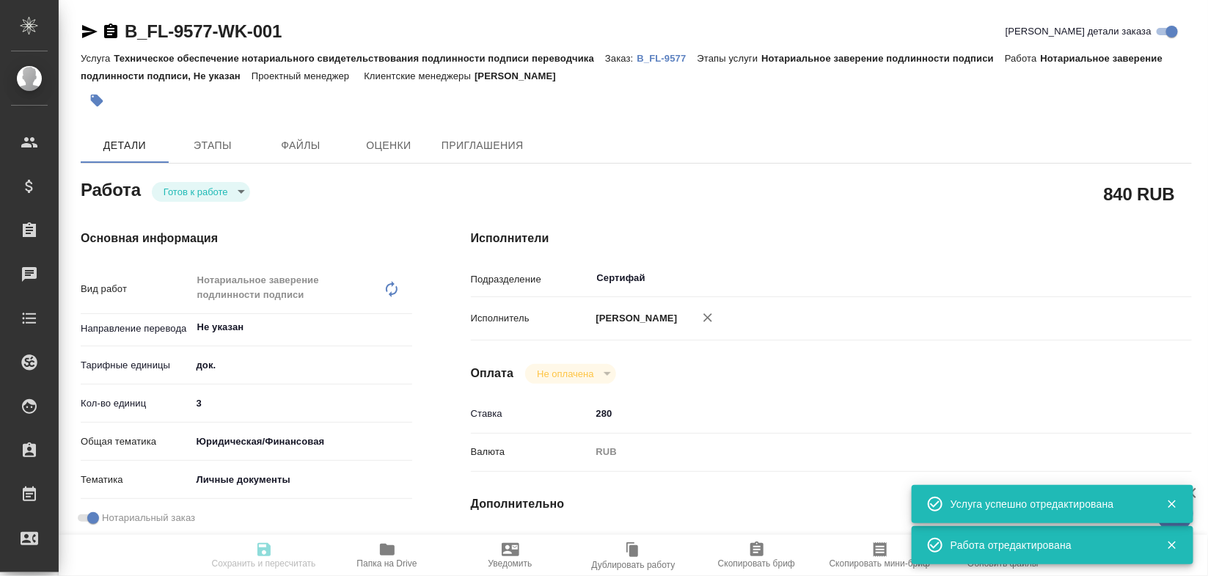
type input "/Clients/FL_B/Orders/B_FL-9577"
type textarea "Sukhareva Ekaterina Dmitrievna"
type textarea "x"
type textarea "для Германии"
type textarea "x"
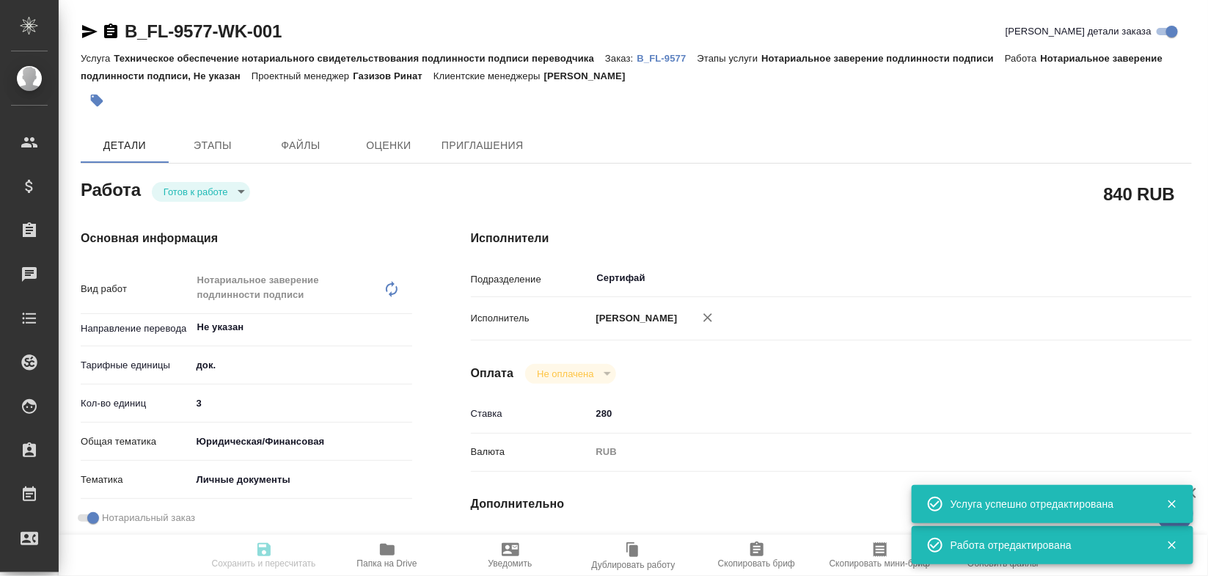
type textarea "x"
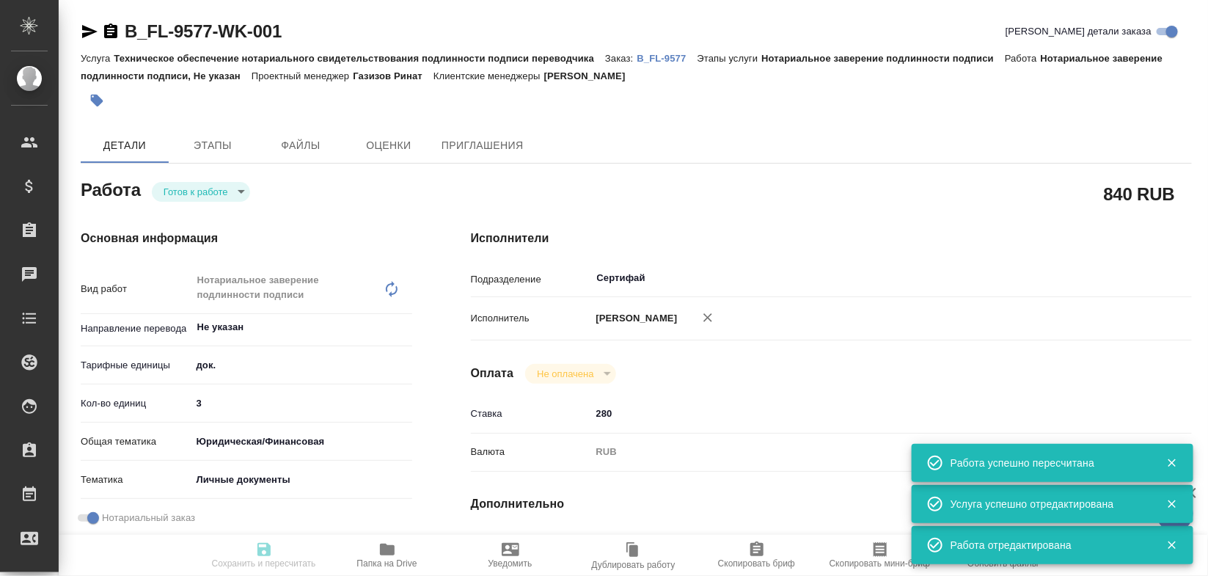
click at [387, 187] on div "Работа Готов к работе readyForWork" at bounding box center [247, 188] width 332 height 26
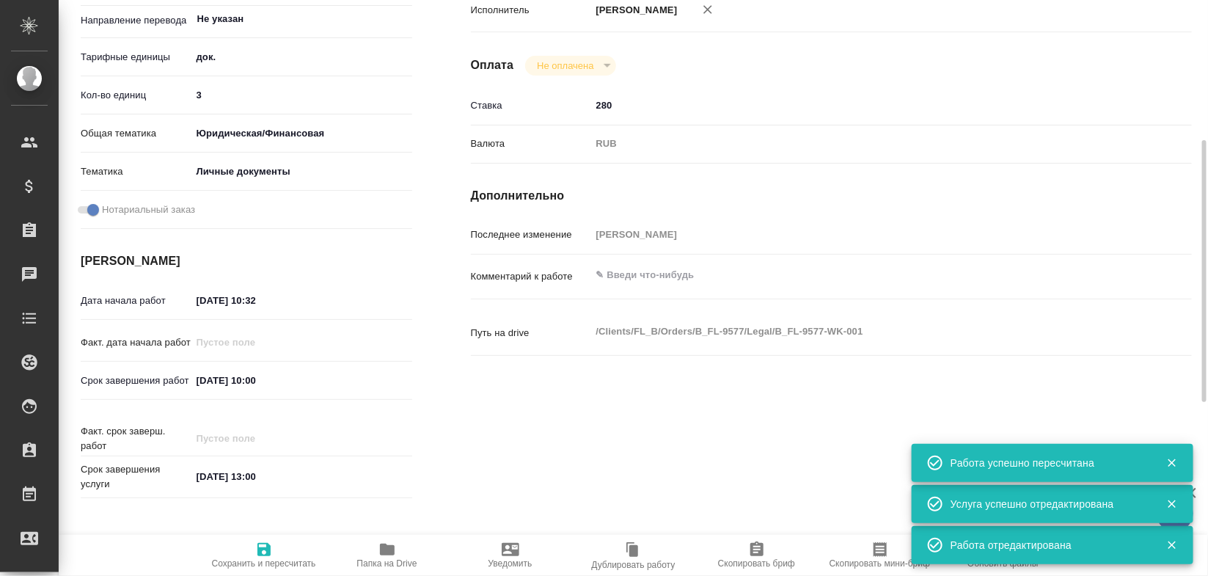
scroll to position [330, 0]
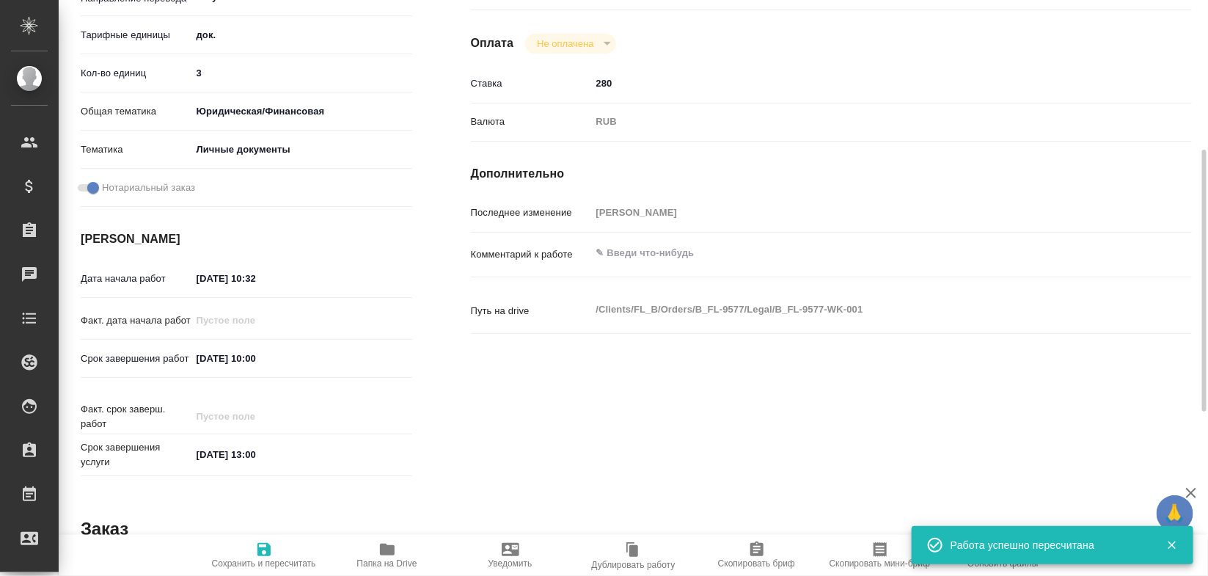
click at [266, 354] on input "14.10.2025 10:00" at bounding box center [255, 358] width 128 height 21
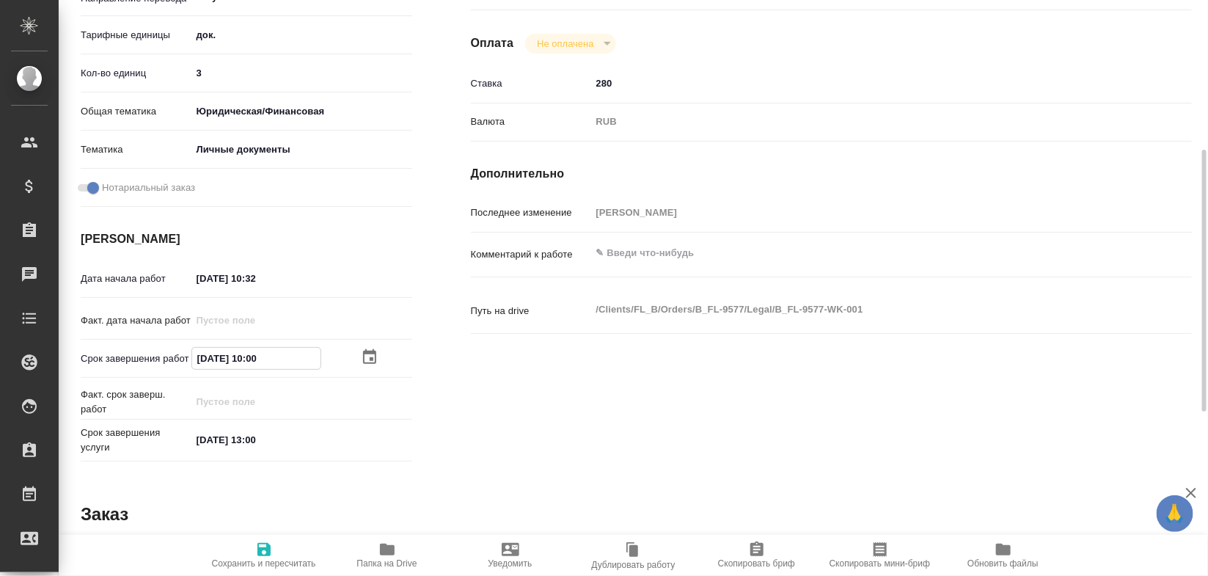
click at [363, 350] on icon "button" at bounding box center [370, 357] width 18 height 18
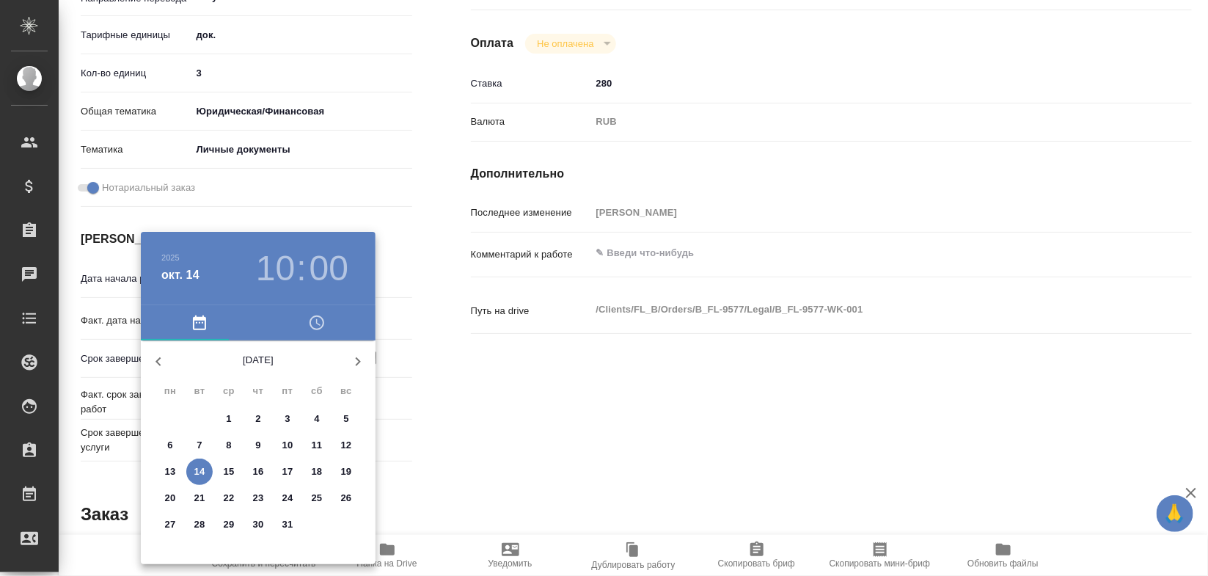
click at [276, 279] on h3 "10" at bounding box center [275, 268] width 39 height 41
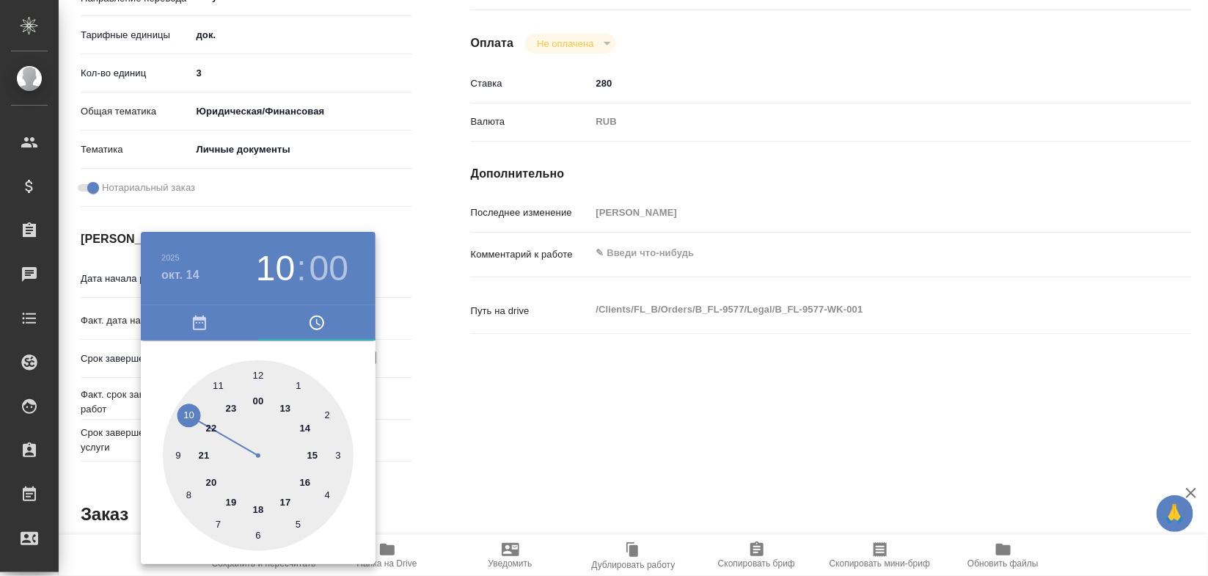
click at [277, 405] on div at bounding box center [258, 455] width 191 height 191
click at [473, 425] on div at bounding box center [604, 288] width 1208 height 576
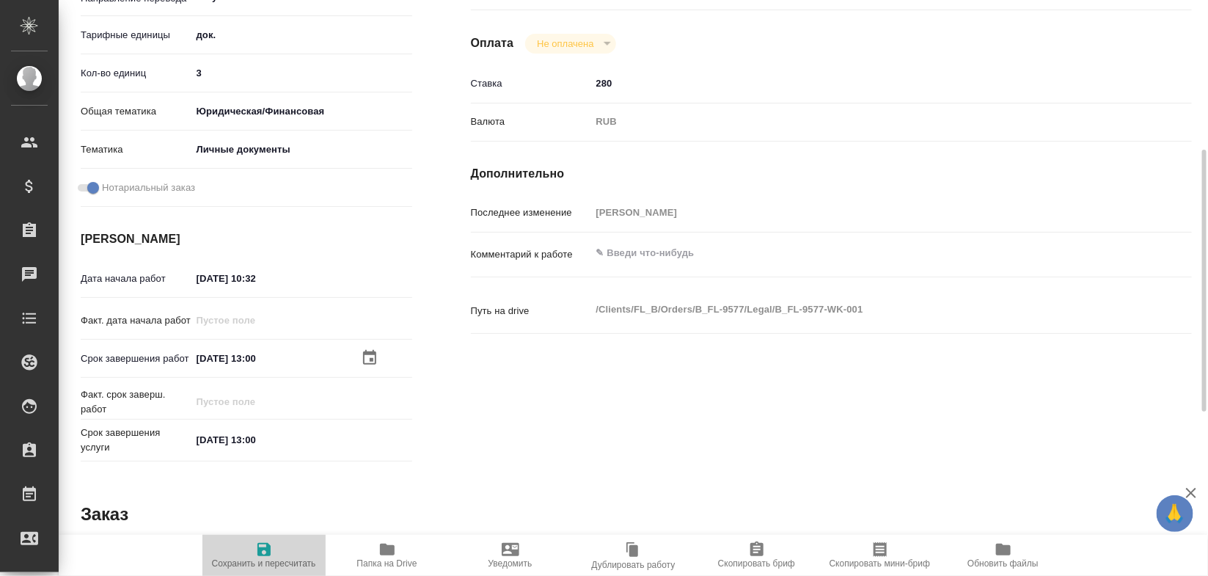
click at [259, 552] on icon "button" at bounding box center [263, 549] width 13 height 13
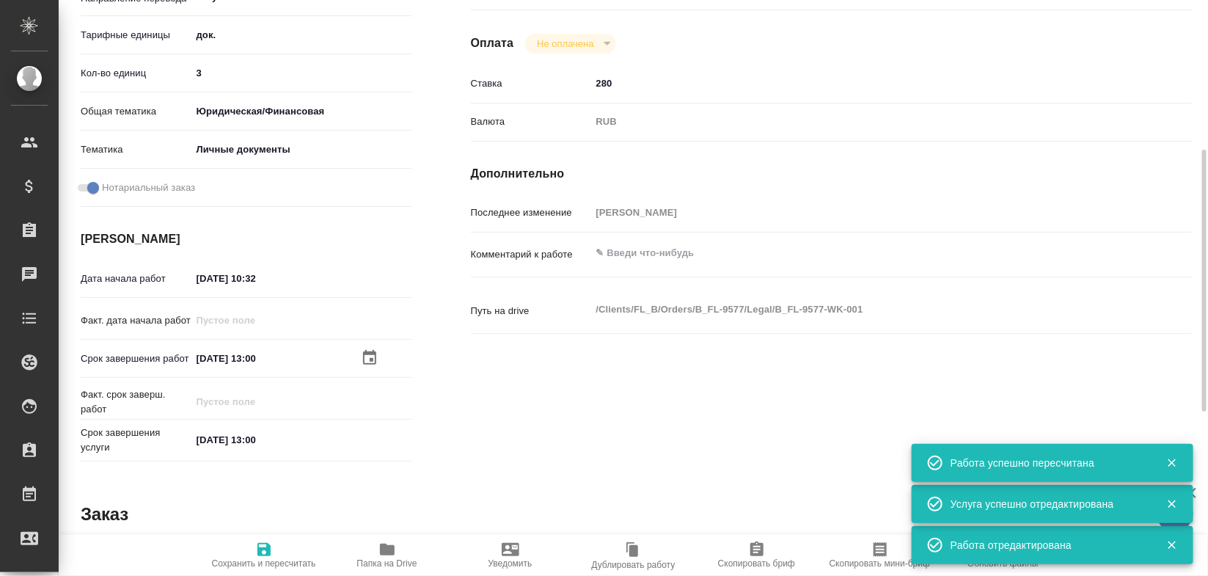
click at [512, 407] on div "Исполнители Подразделение Сертифай ​ Исполнитель НОТАРИУС Шишенков Леонид Васил…" at bounding box center [832, 183] width 780 height 626
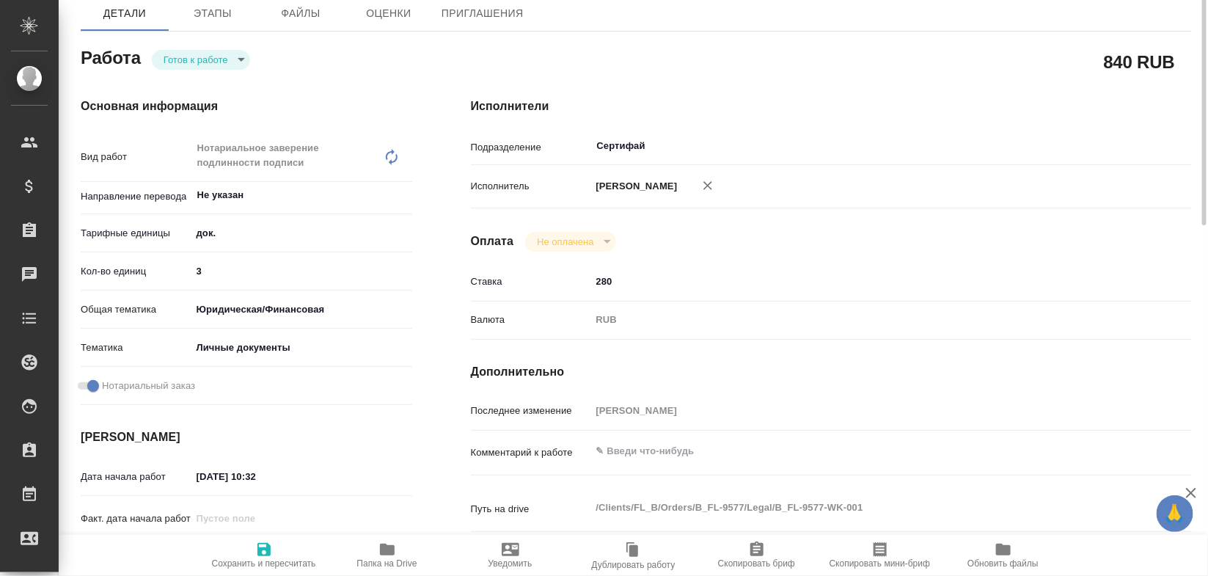
scroll to position [0, 0]
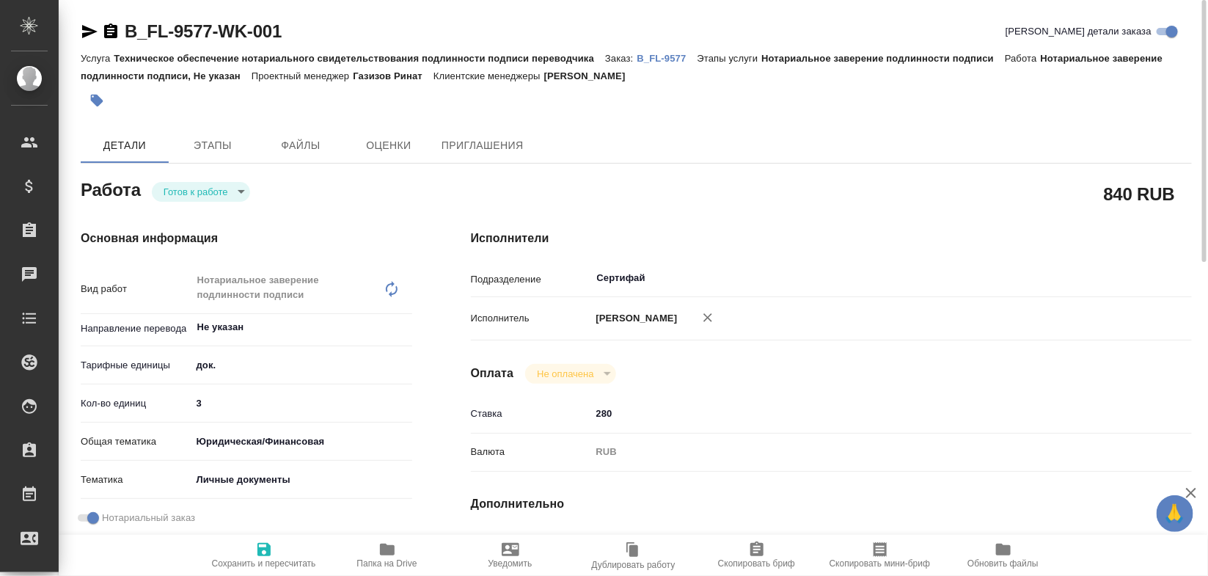
click at [254, 554] on span "Сохранить и пересчитать" at bounding box center [264, 555] width 106 height 28
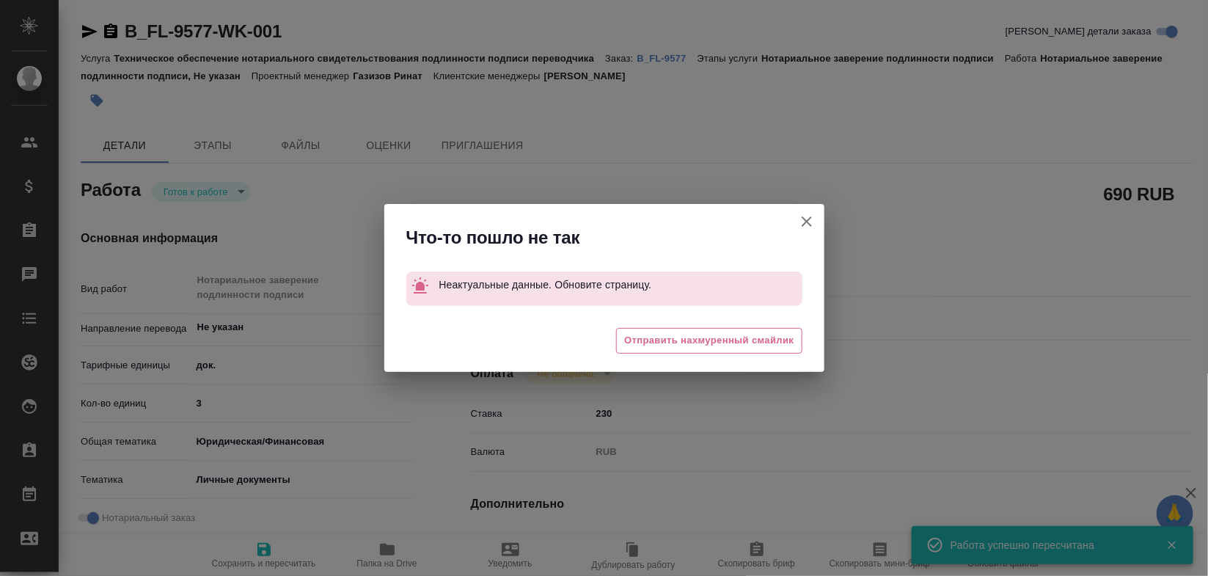
click at [802, 217] on icon "button" at bounding box center [807, 221] width 10 height 10
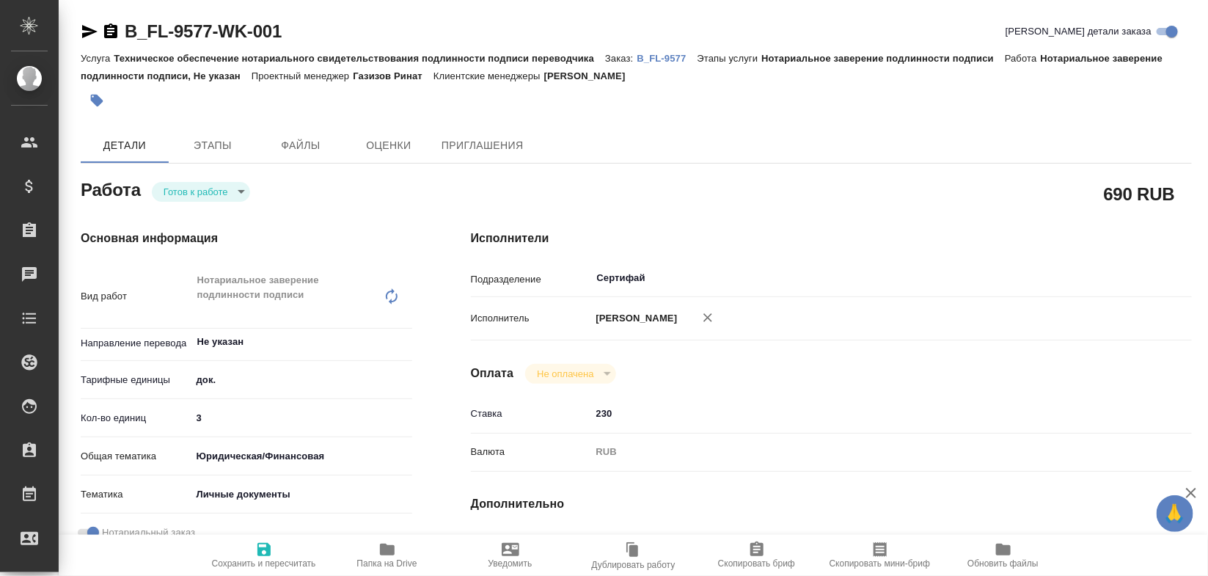
click at [100, 30] on div at bounding box center [100, 32] width 39 height 18
click at [100, 20] on div "B_FL-9577-WK-001" at bounding box center [181, 31] width 201 height 23
click at [100, 30] on div at bounding box center [100, 32] width 39 height 18
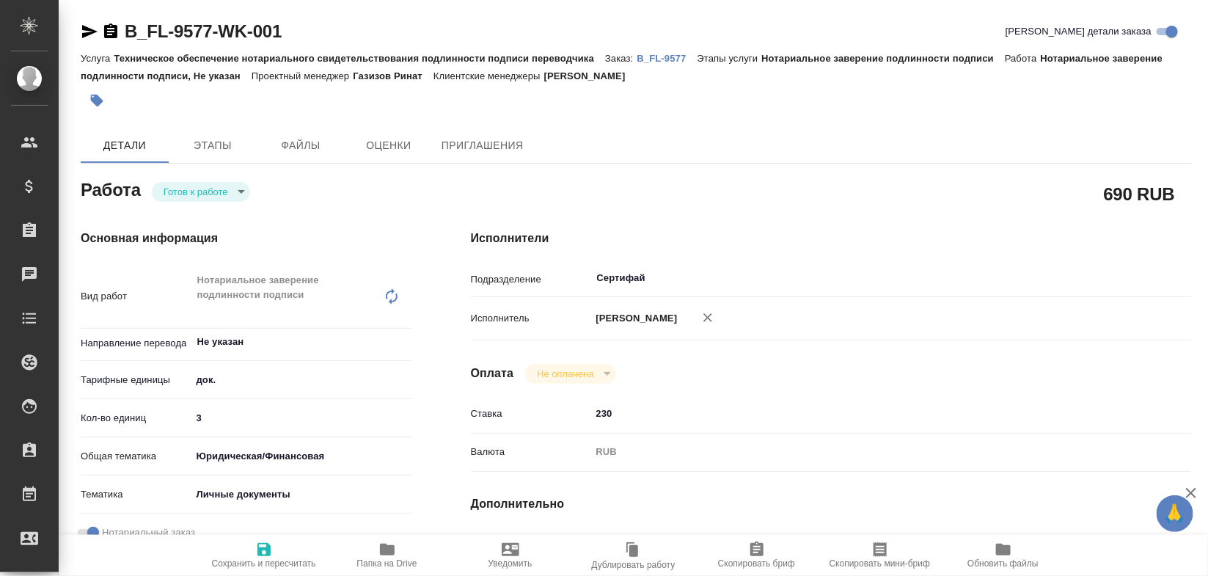
click at [100, 30] on div at bounding box center [100, 32] width 39 height 18
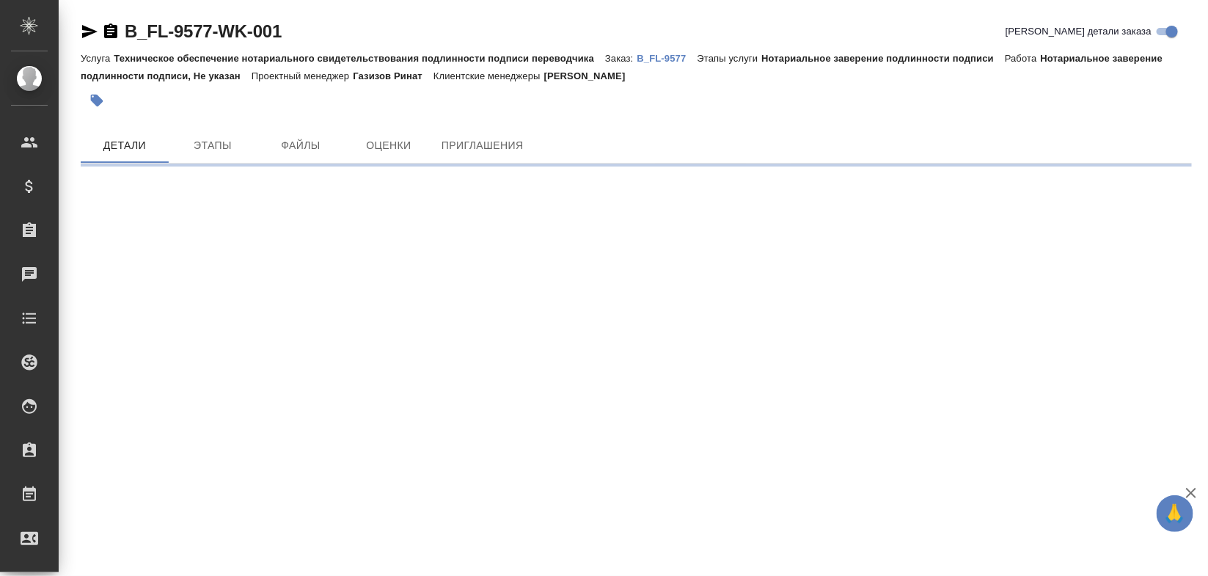
click at [104, 31] on icon "button" at bounding box center [110, 30] width 13 height 15
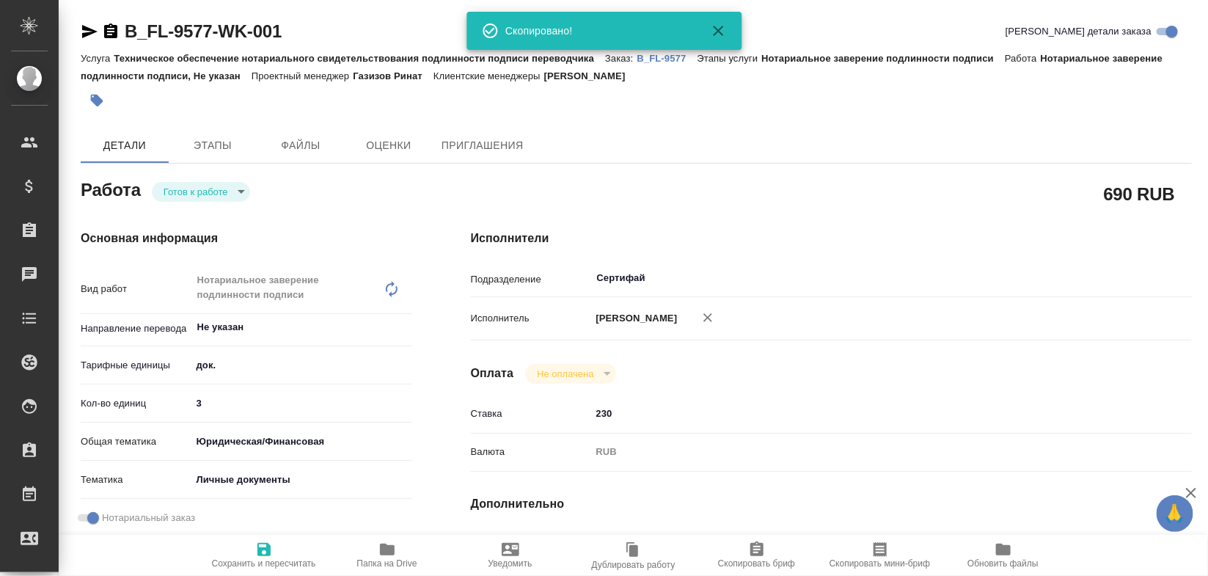
type textarea "x"
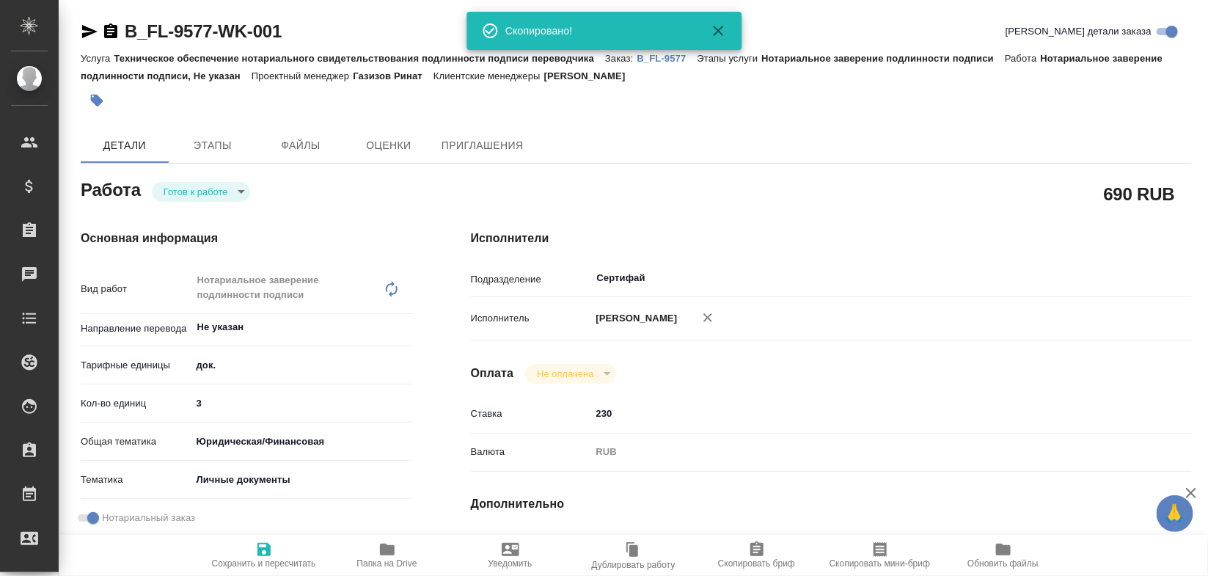
type textarea "x"
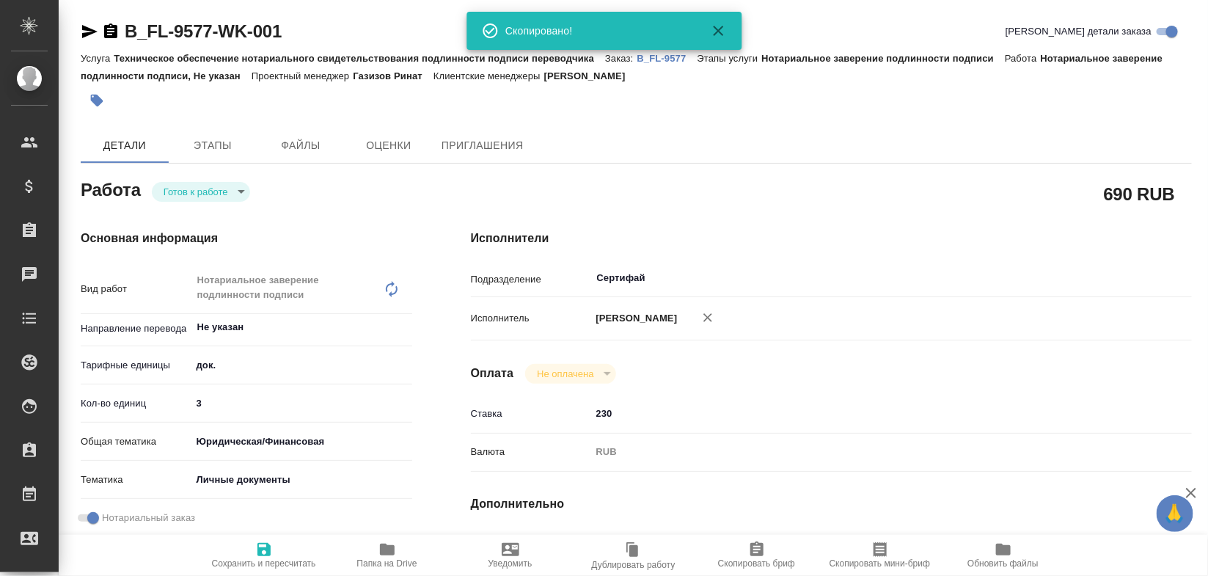
type textarea "x"
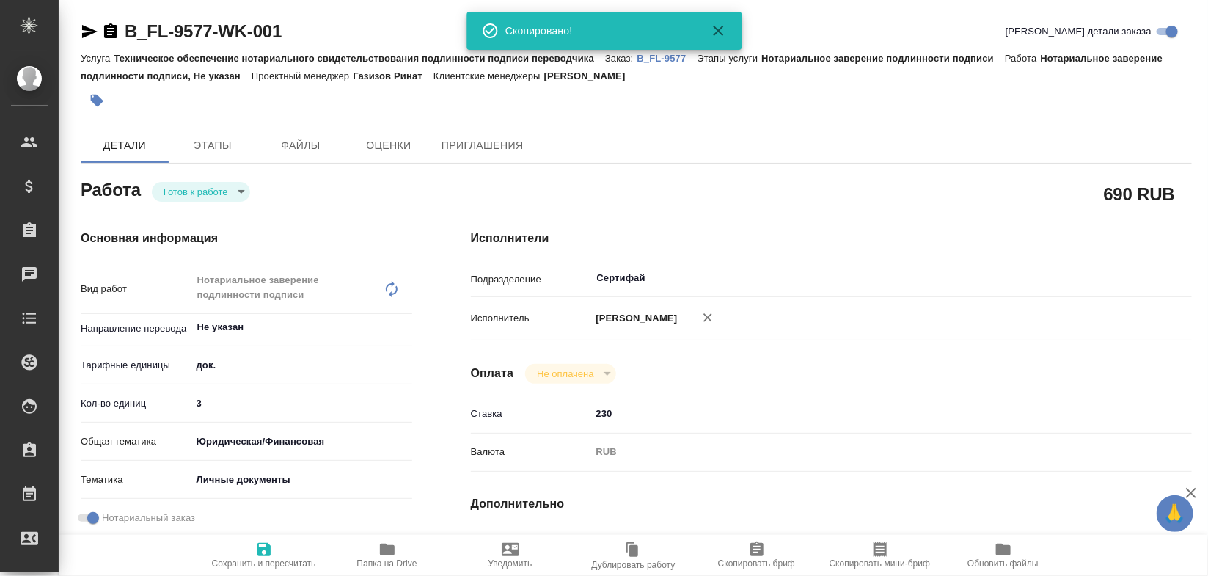
type textarea "x"
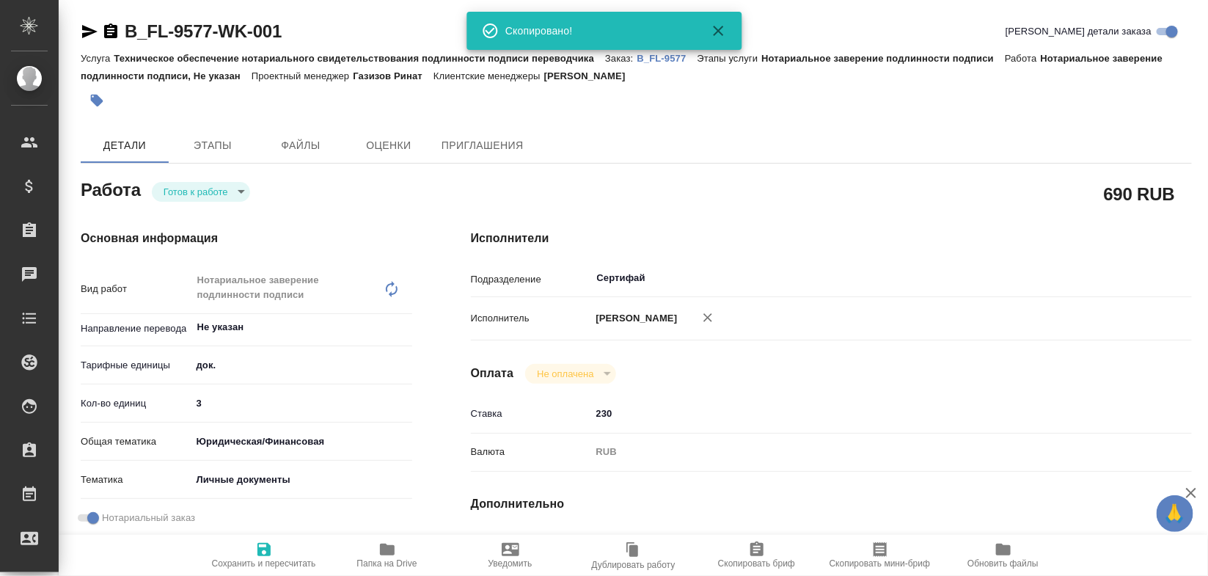
type textarea "x"
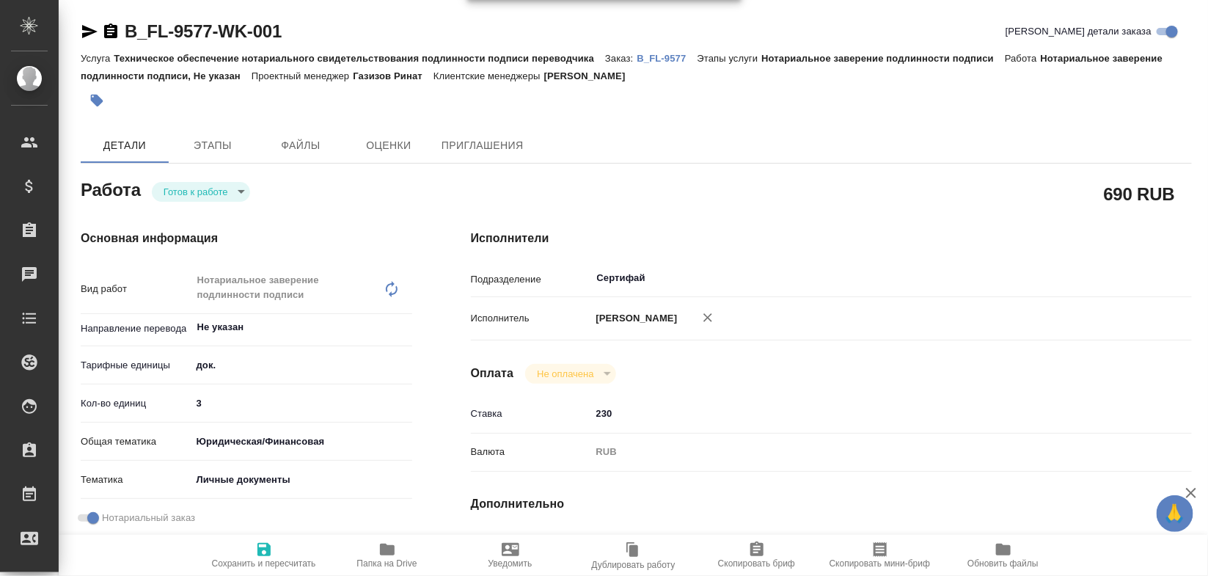
click at [666, 154] on div "Детали Этапы Файлы Оценки Приглашения" at bounding box center [636, 145] width 1111 height 35
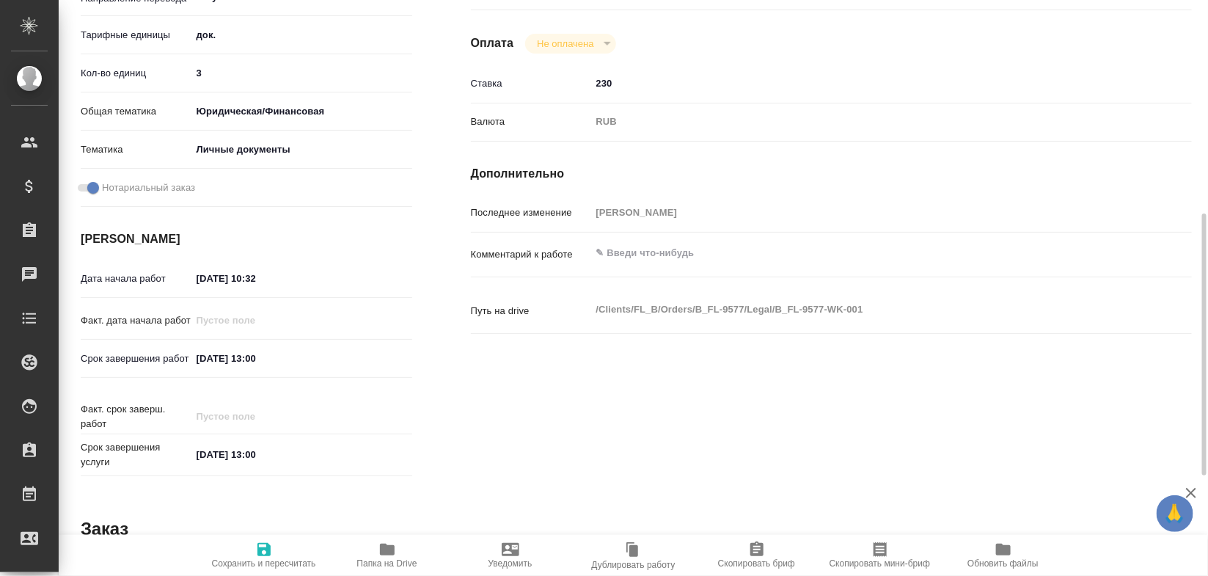
scroll to position [374, 0]
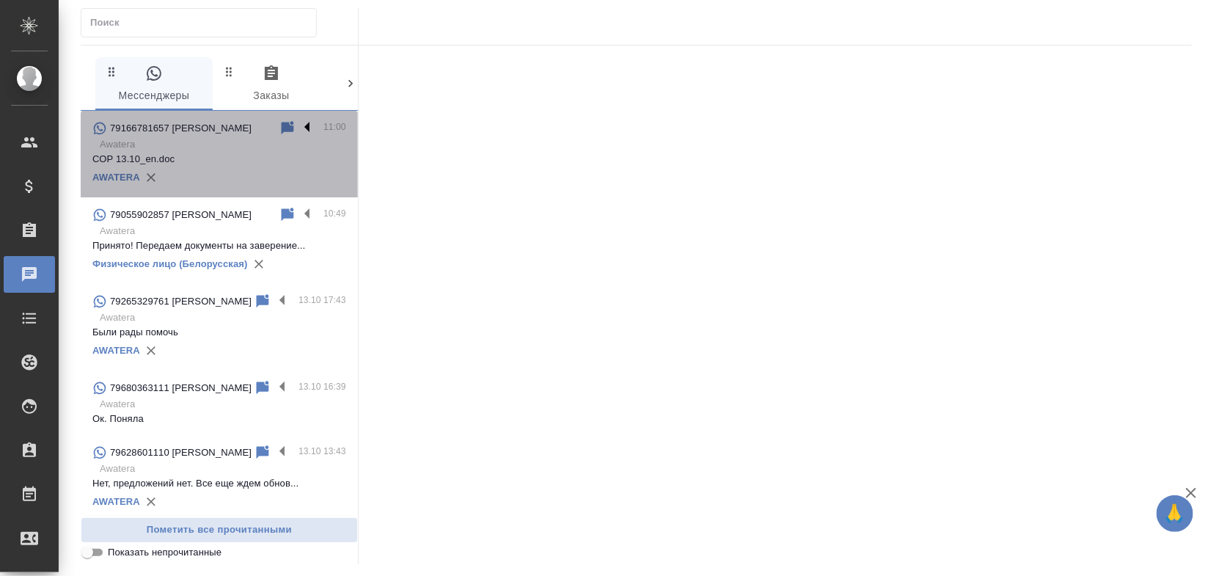
click at [299, 126] on label at bounding box center [311, 128] width 25 height 17
click at [0, 0] on input "checkbox" at bounding box center [0, 0] width 0 height 0
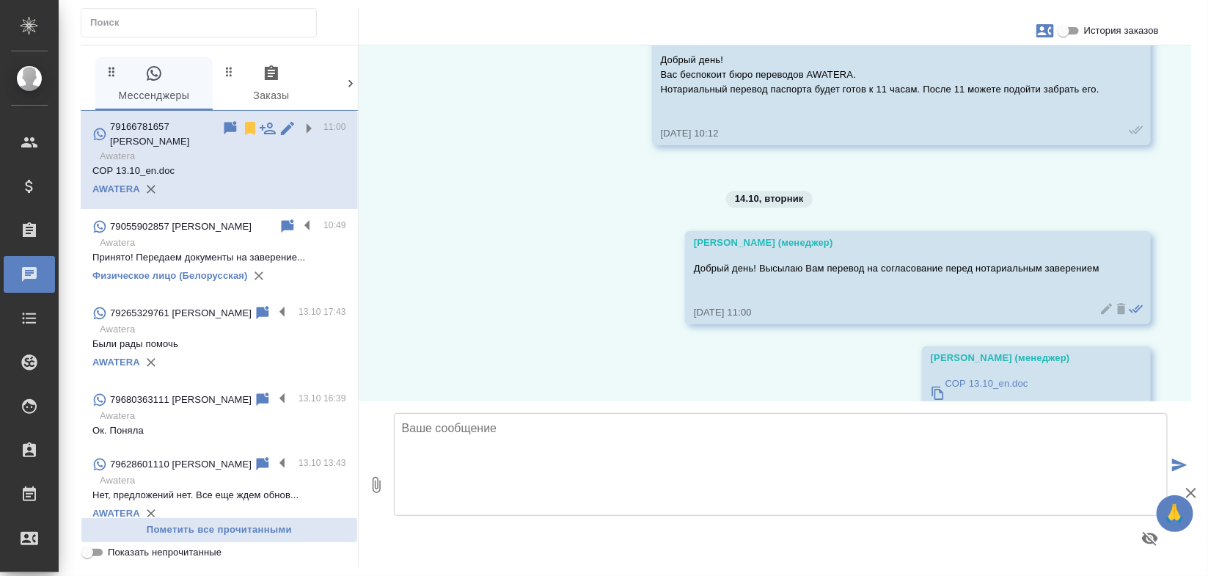
click at [245, 128] on icon at bounding box center [250, 128] width 10 height 13
